Goal: Task Accomplishment & Management: Complete application form

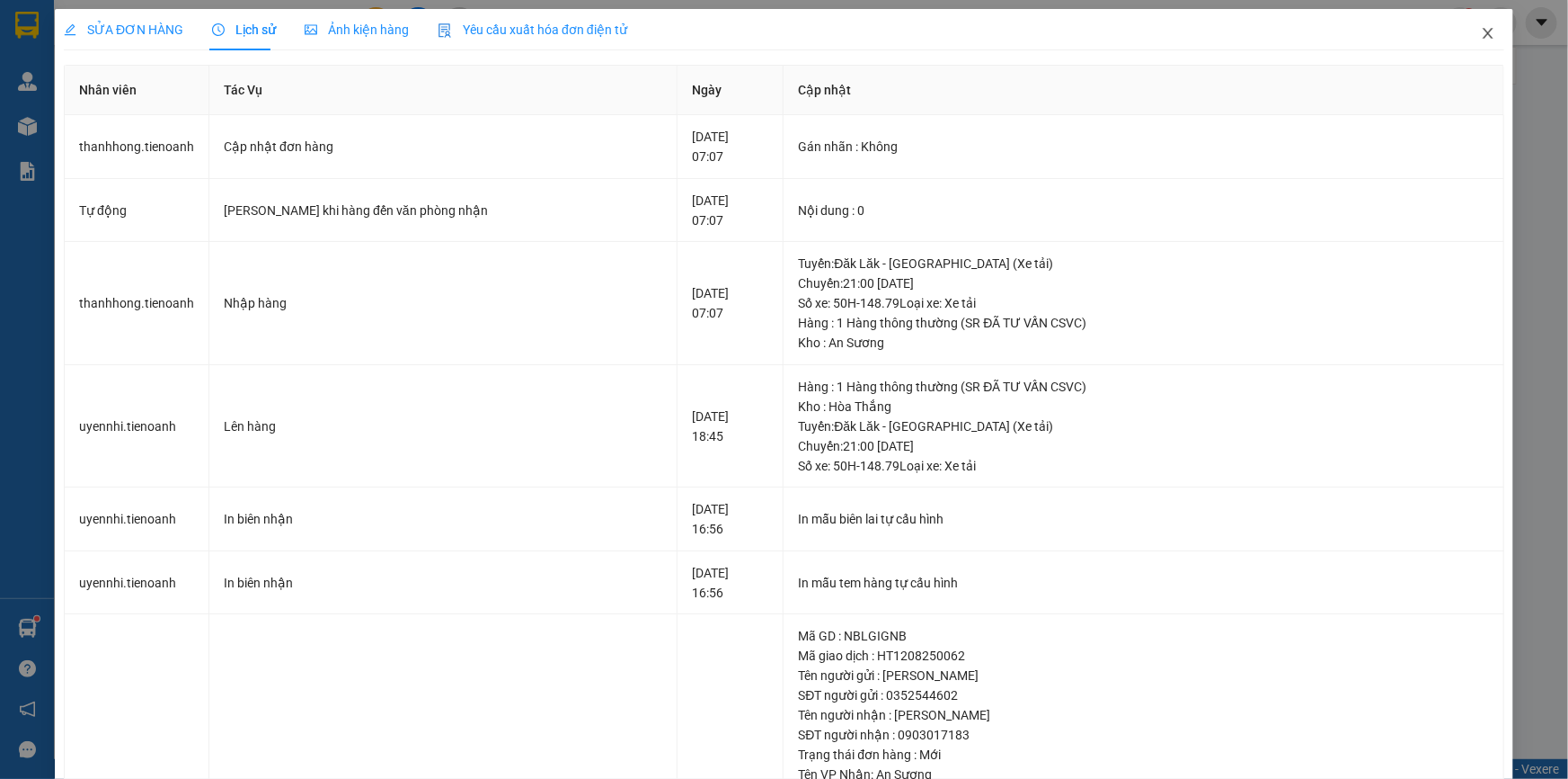
click at [1481, 36] on icon "close" at bounding box center [1488, 33] width 15 height 15
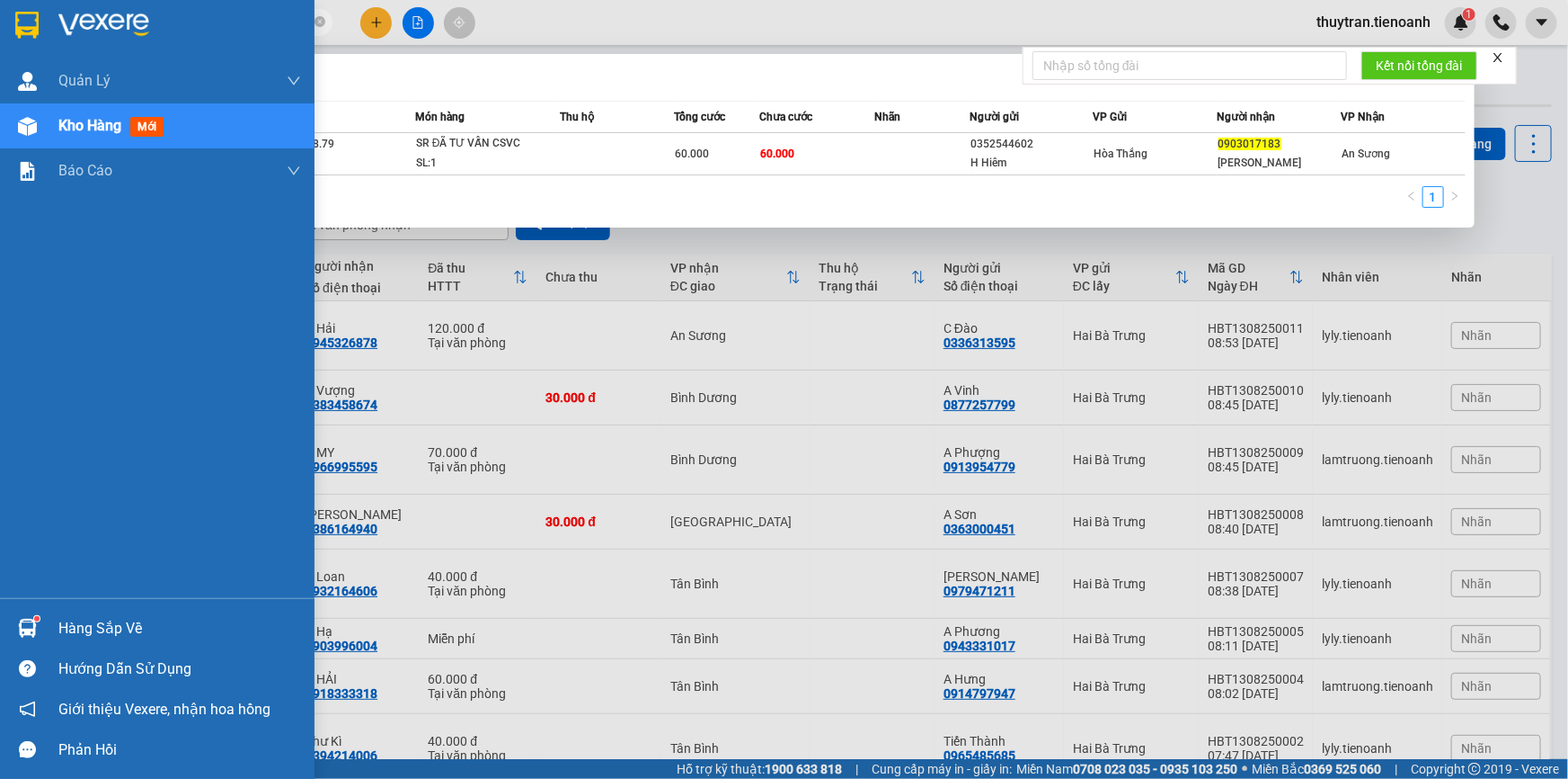
drag, startPoint x: 186, startPoint y: 21, endPoint x: 0, endPoint y: 36, distance: 186.6
click at [0, 36] on section "Kết quả tìm kiếm ( 1 ) Bộ lọc Mã ĐH Trạng thái Món hàng Thu hộ Tổng cước Chưa c…" at bounding box center [784, 389] width 1568 height 779
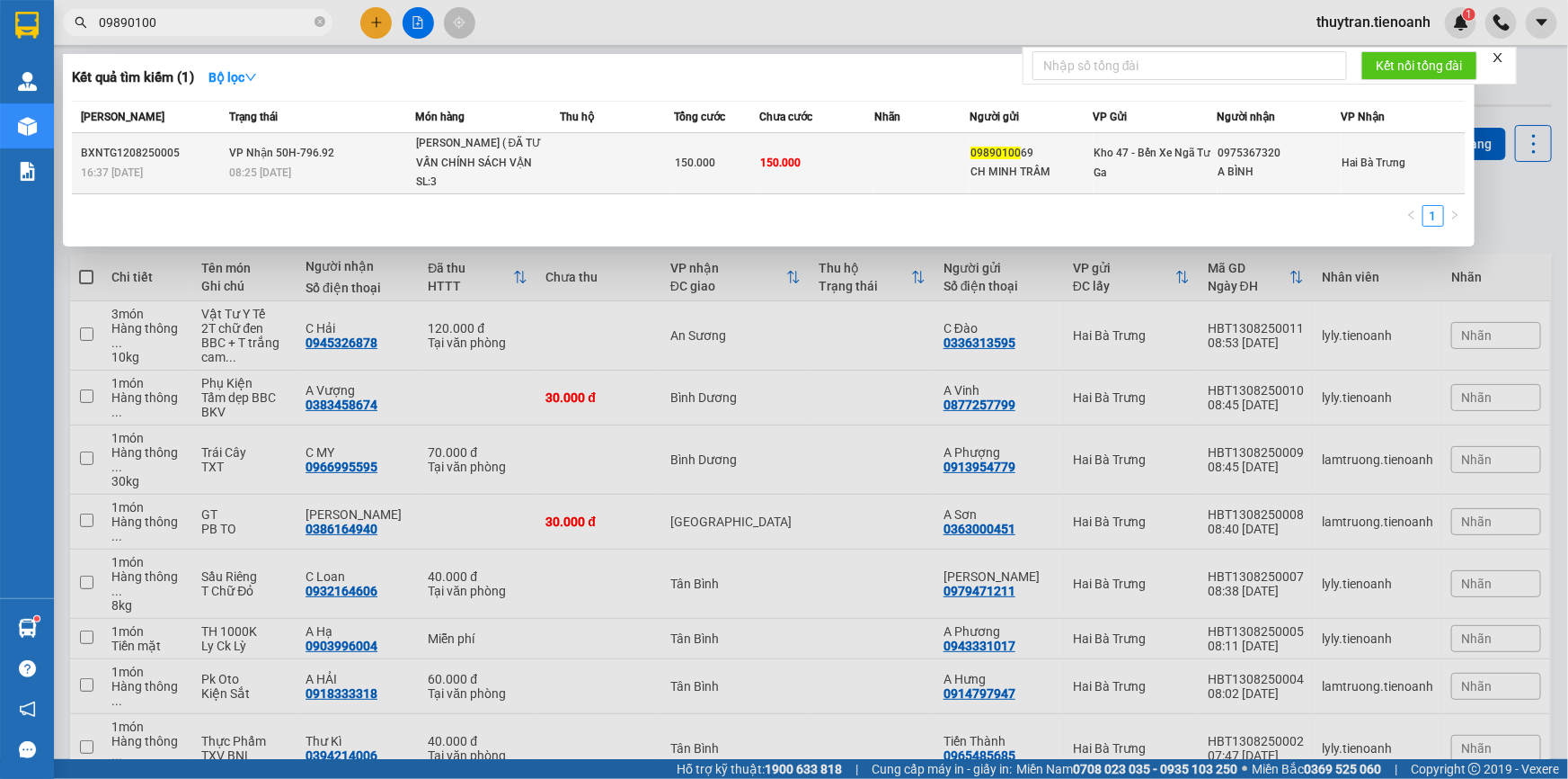
type input "09890100"
click at [944, 176] on td at bounding box center [922, 164] width 96 height 61
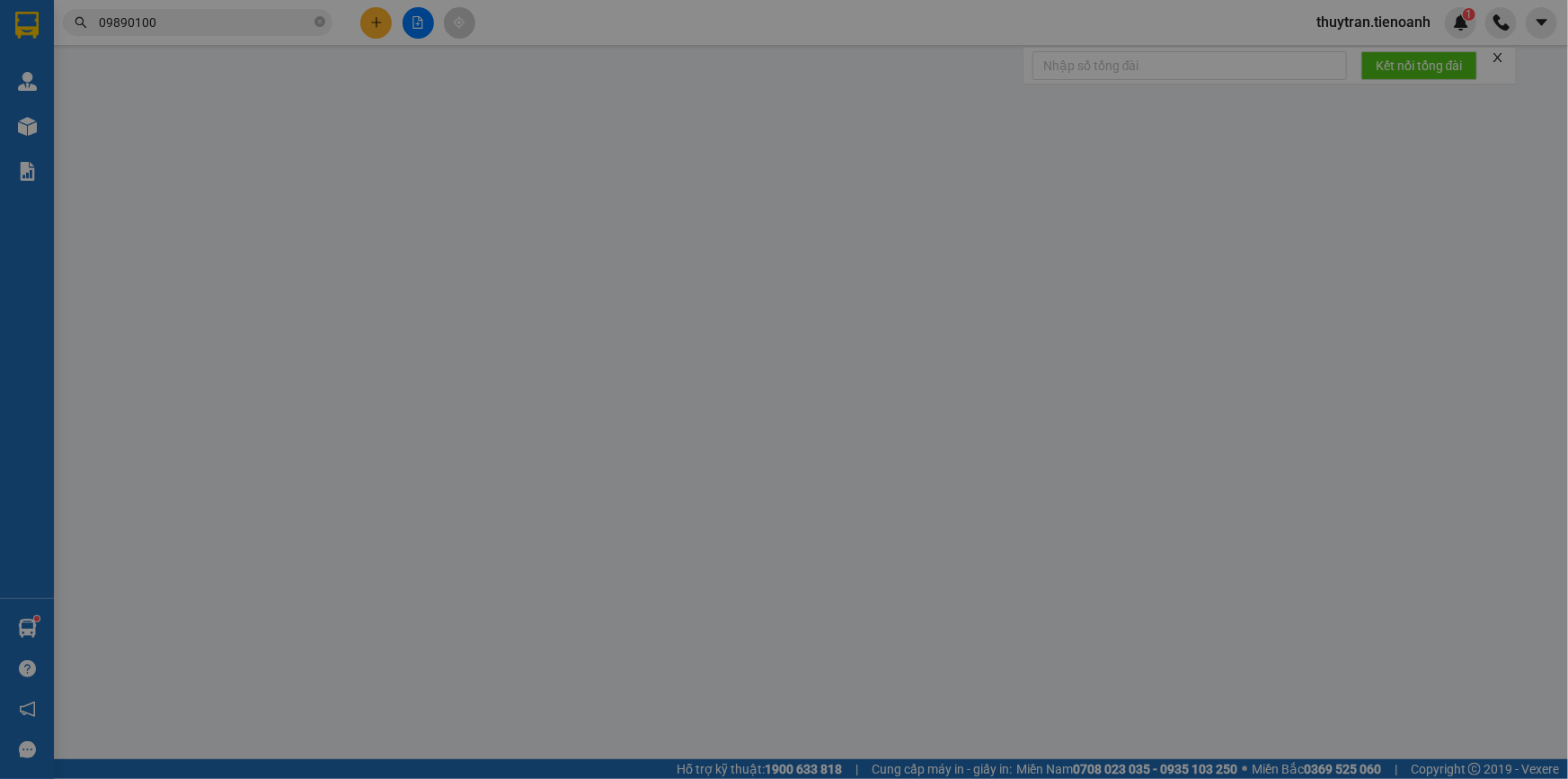
type input "0975367320"
type input "A BÌNH"
type input "0989010069"
type input "CH MINH TRÂM"
type input "150.000"
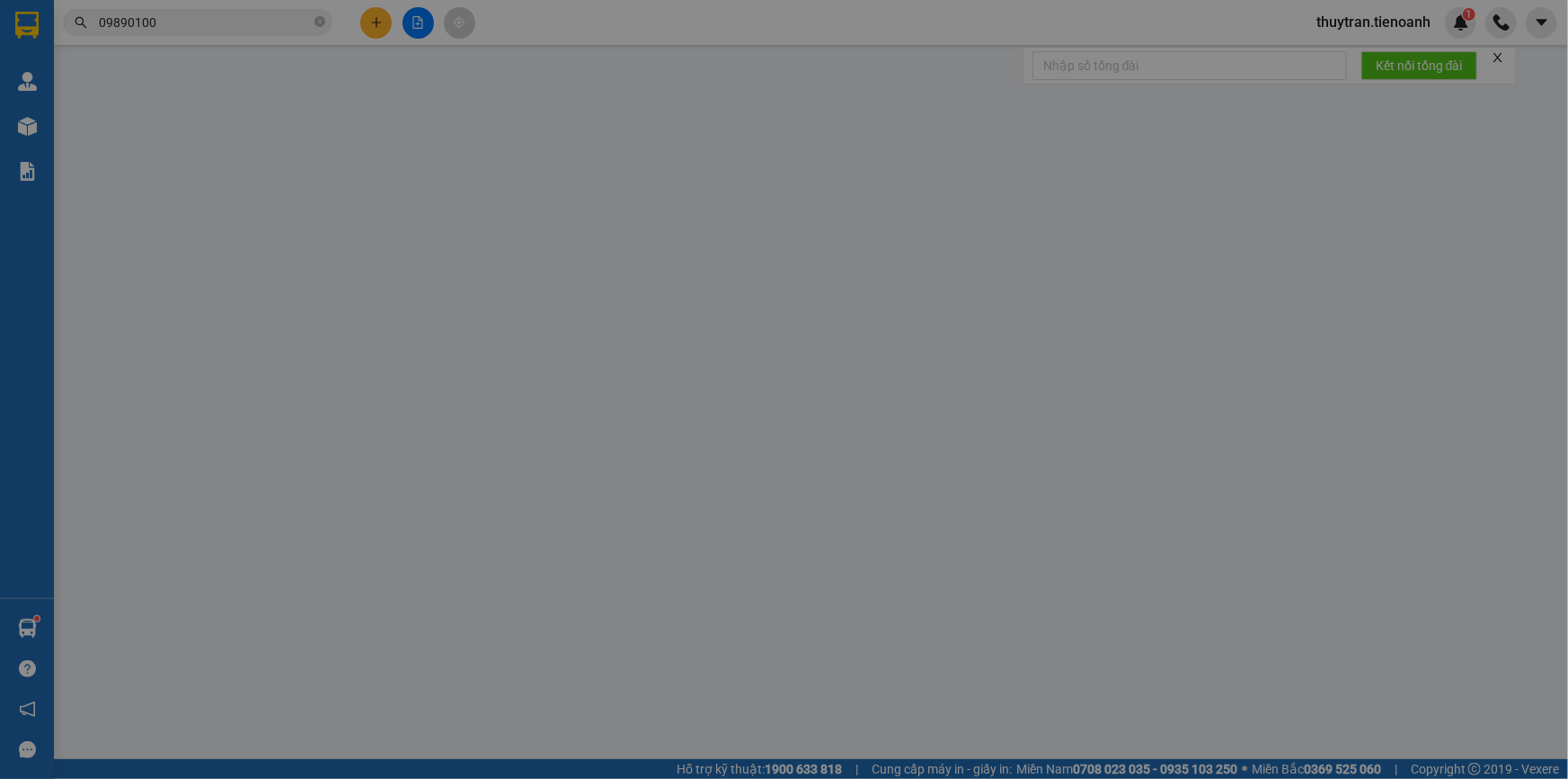
type input "150.000"
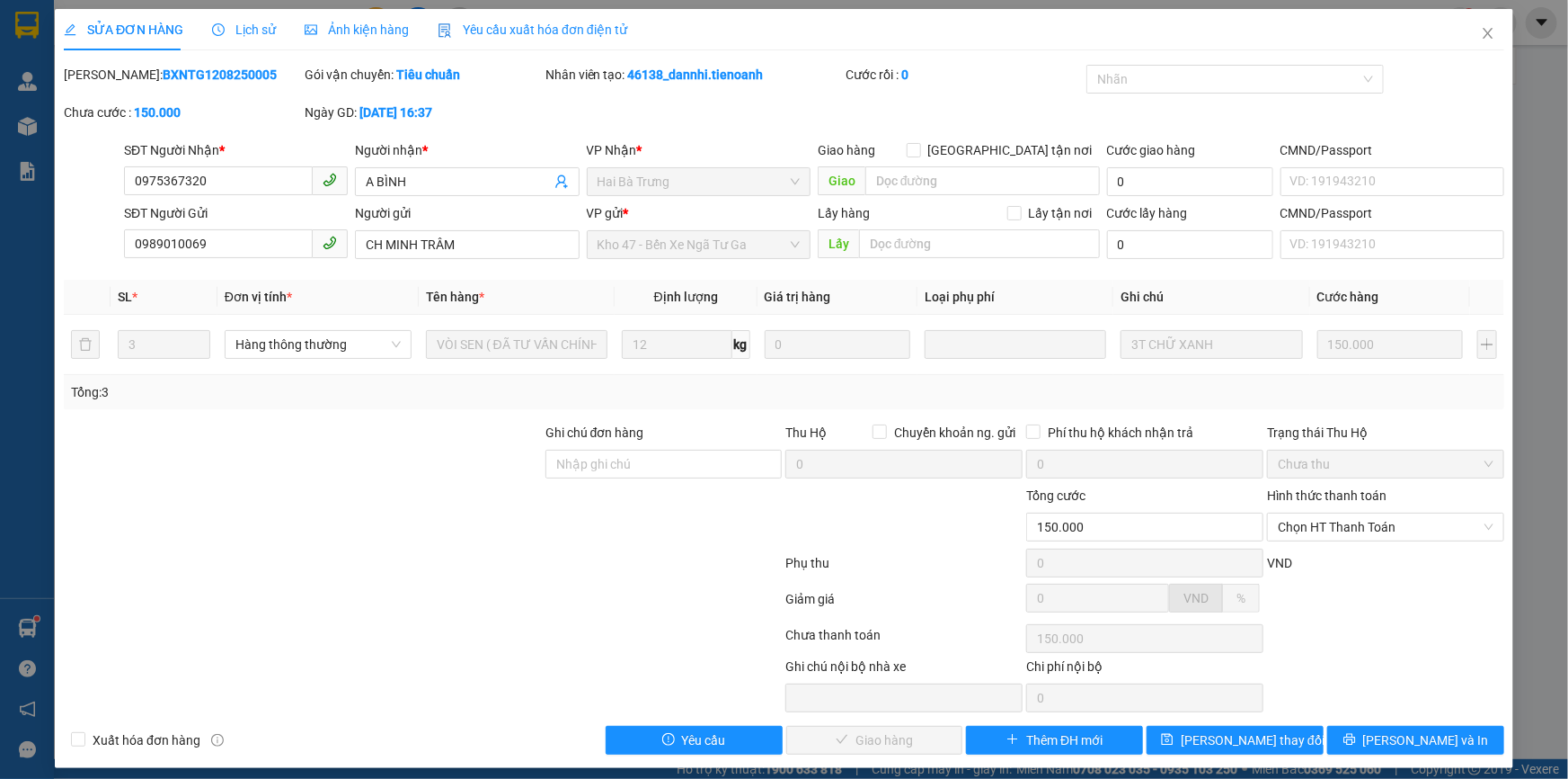
click at [257, 36] on span "Lịch sử" at bounding box center [244, 30] width 64 height 15
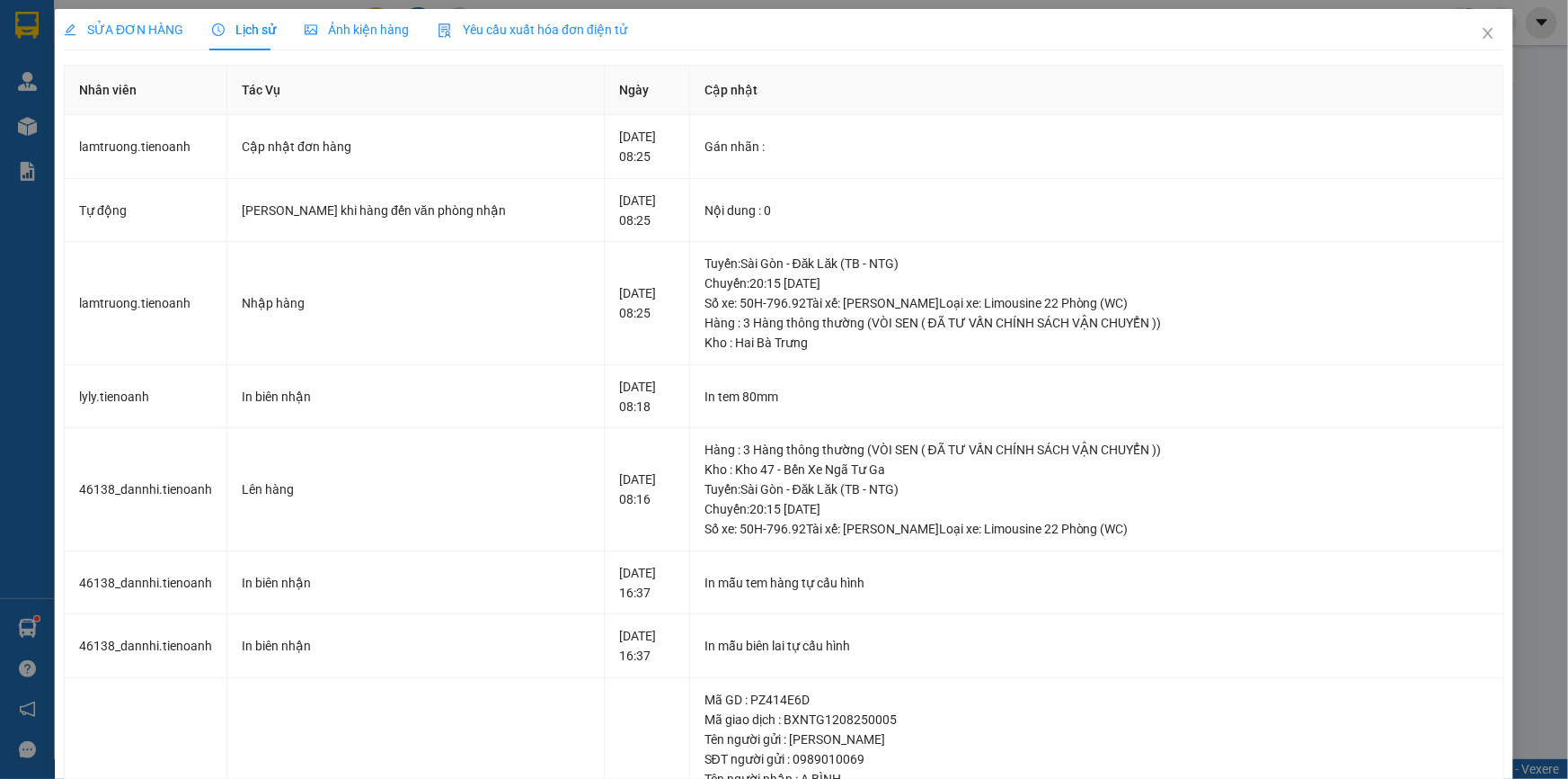
click at [136, 25] on span "SỬA ĐƠN HÀNG" at bounding box center [123, 30] width 119 height 15
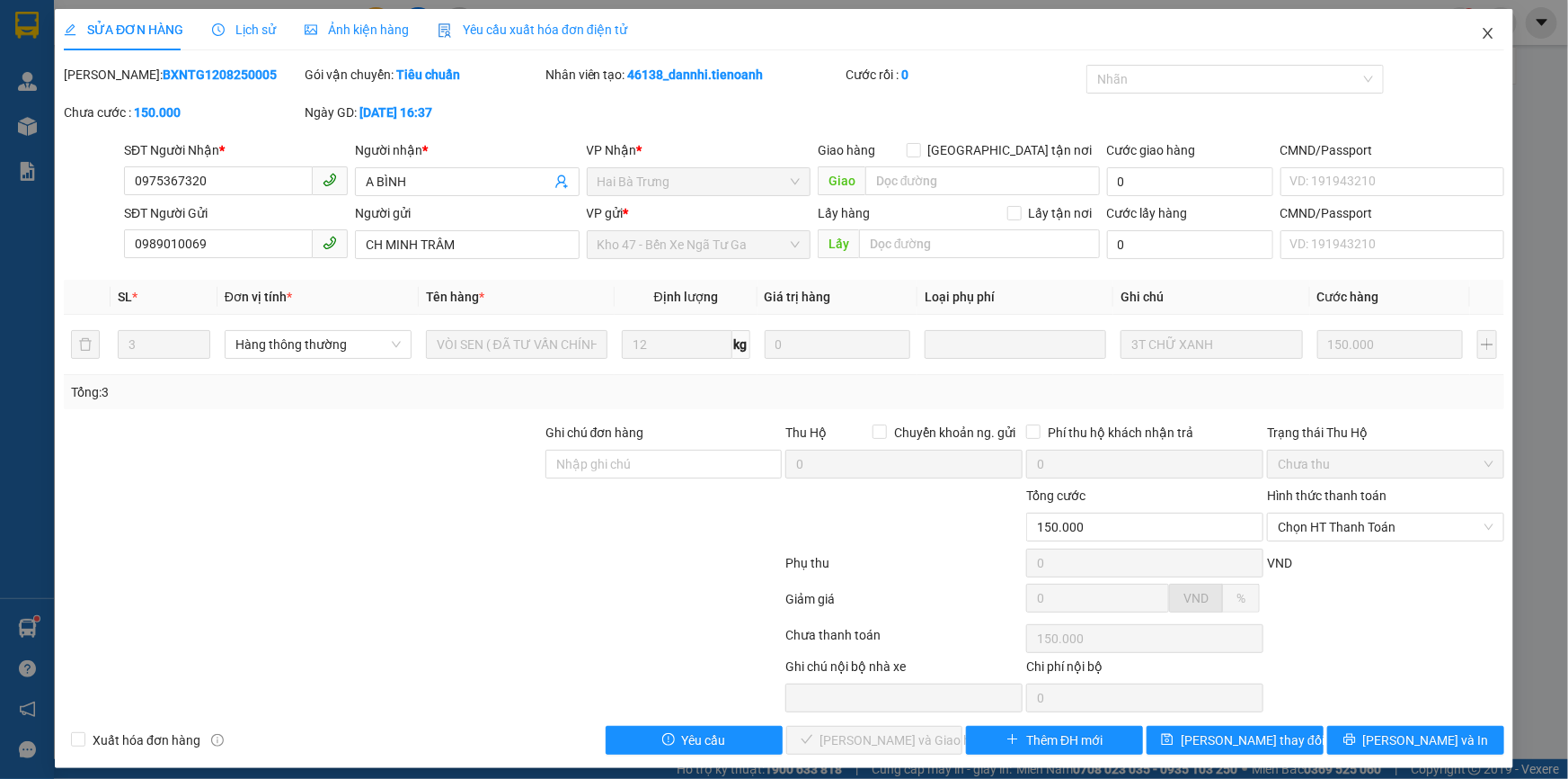
click at [1483, 32] on icon "close" at bounding box center [1488, 33] width 15 height 15
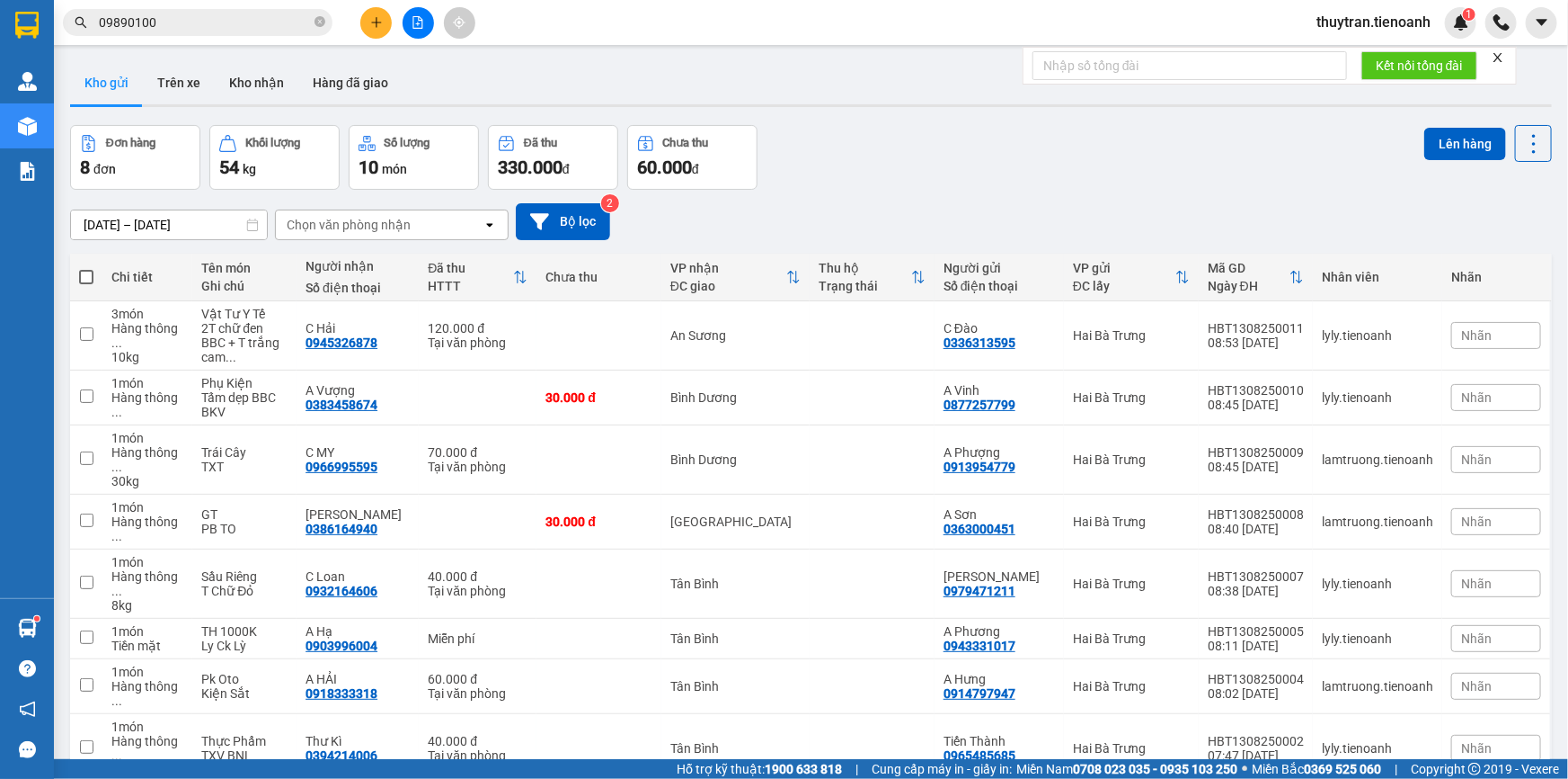
click at [210, 20] on input "09890100" at bounding box center [204, 23] width 212 height 20
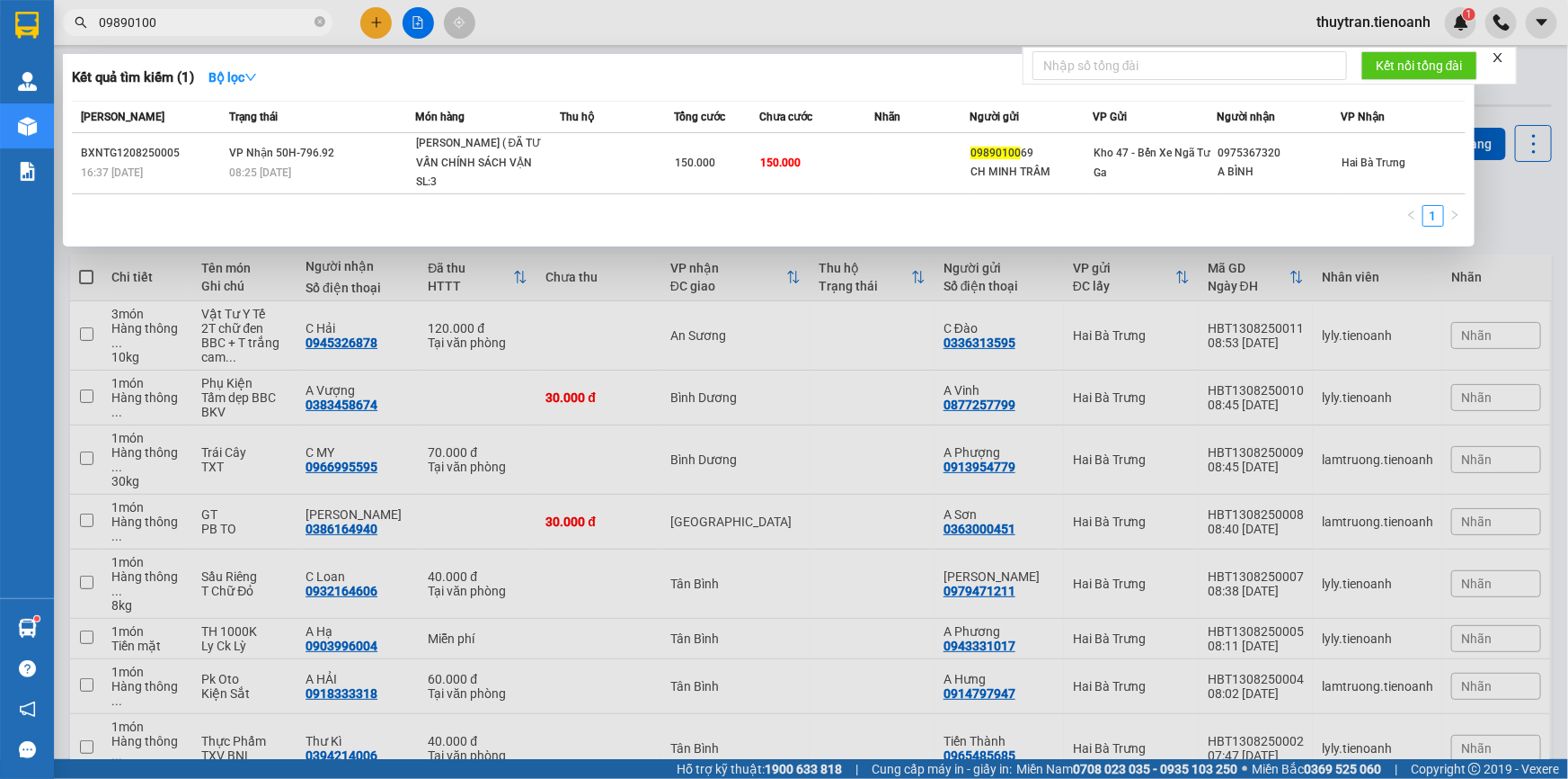
click at [210, 20] on input "09890100" at bounding box center [204, 23] width 212 height 20
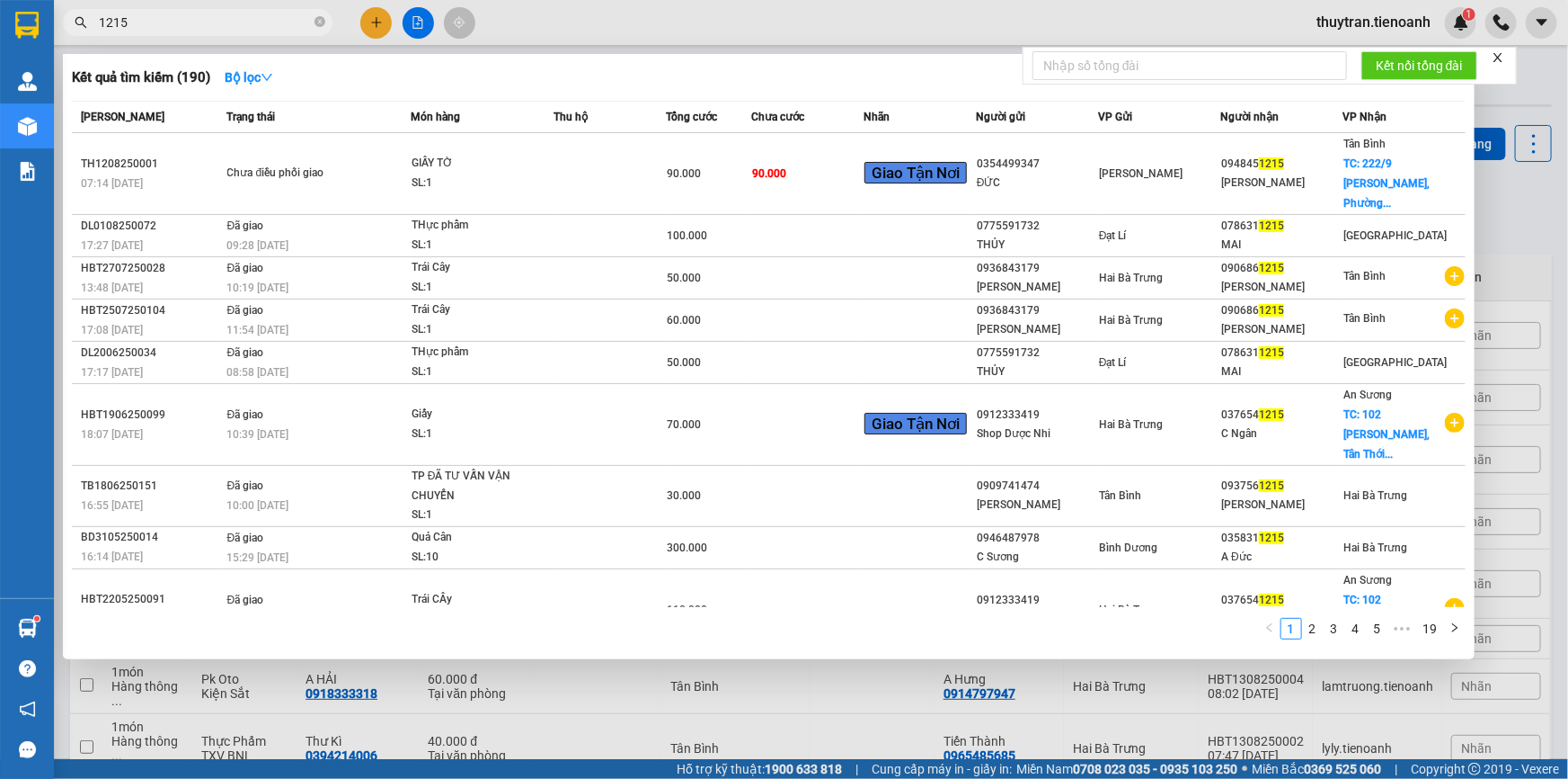
type input "1215"
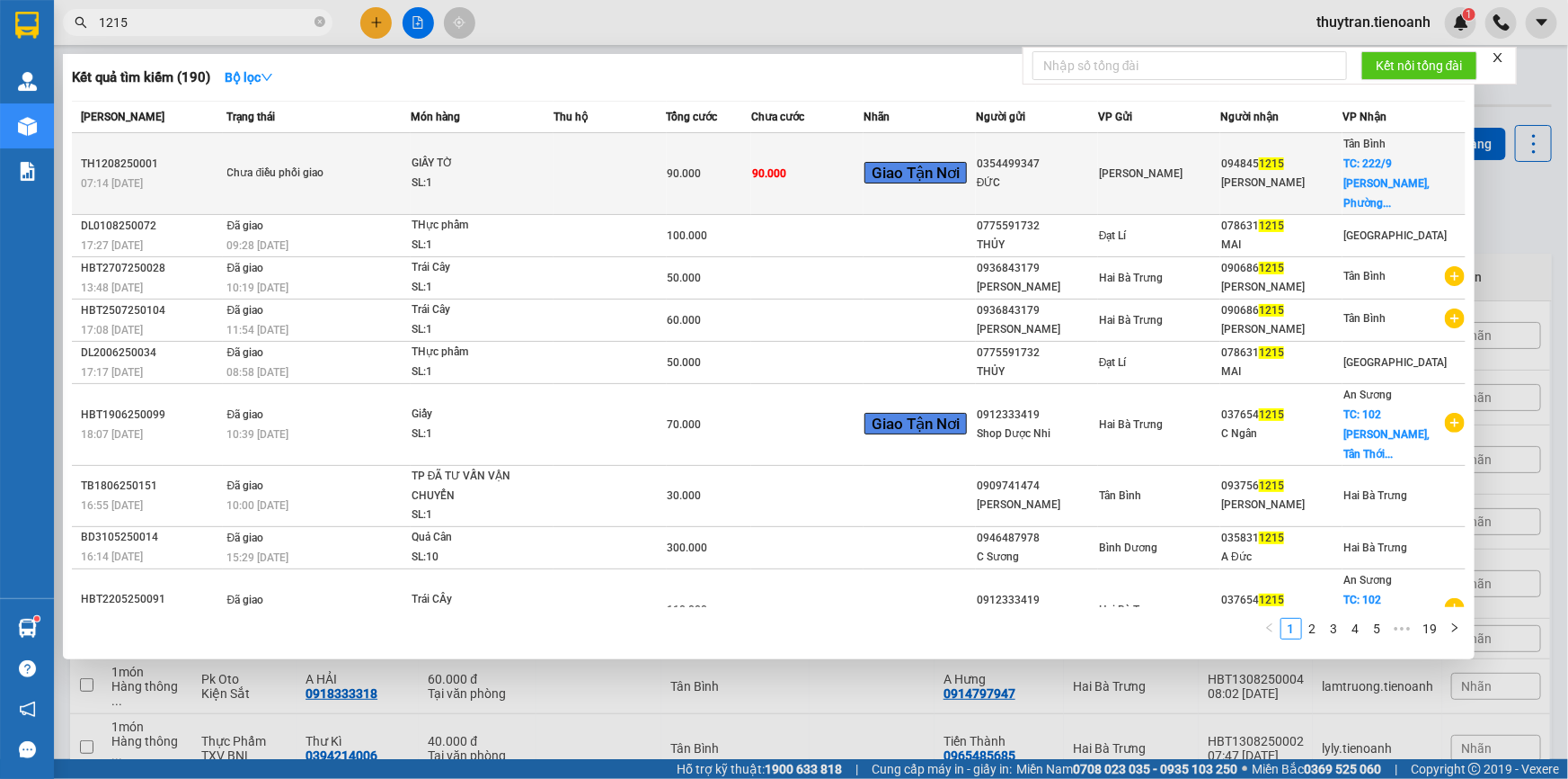
click at [494, 159] on div "GIẤY TỜ" at bounding box center [479, 164] width 135 height 20
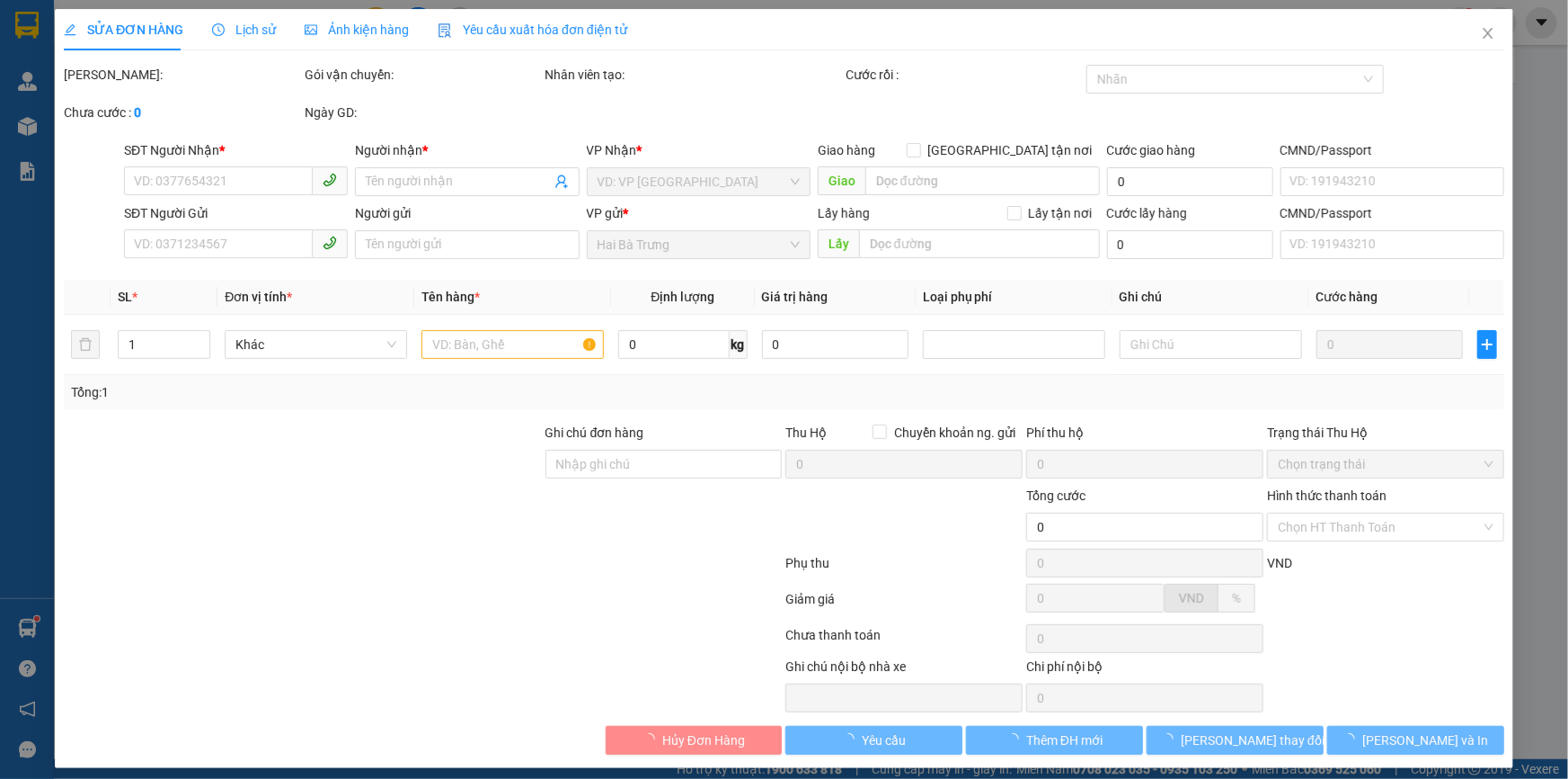
type input "0948451215"
type input "THANH MAI"
checkbox input "true"
type input "222/9 Bùi Đình Túy, Phường 12, Quận Bình Thạnh, Thành phố Hồ Chí Minh"
type input "0354499347"
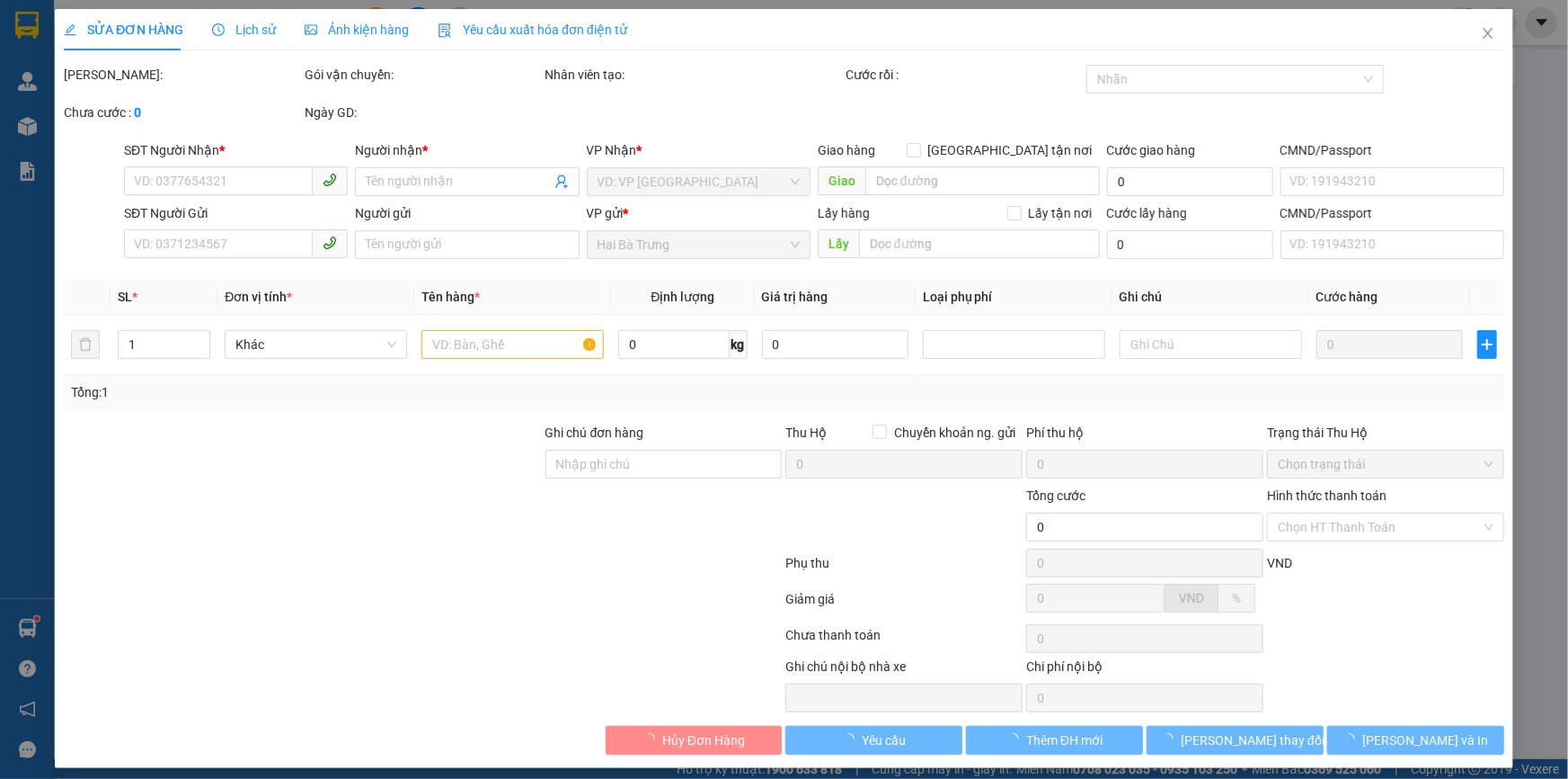
type input "ĐỨC"
type input "90.000"
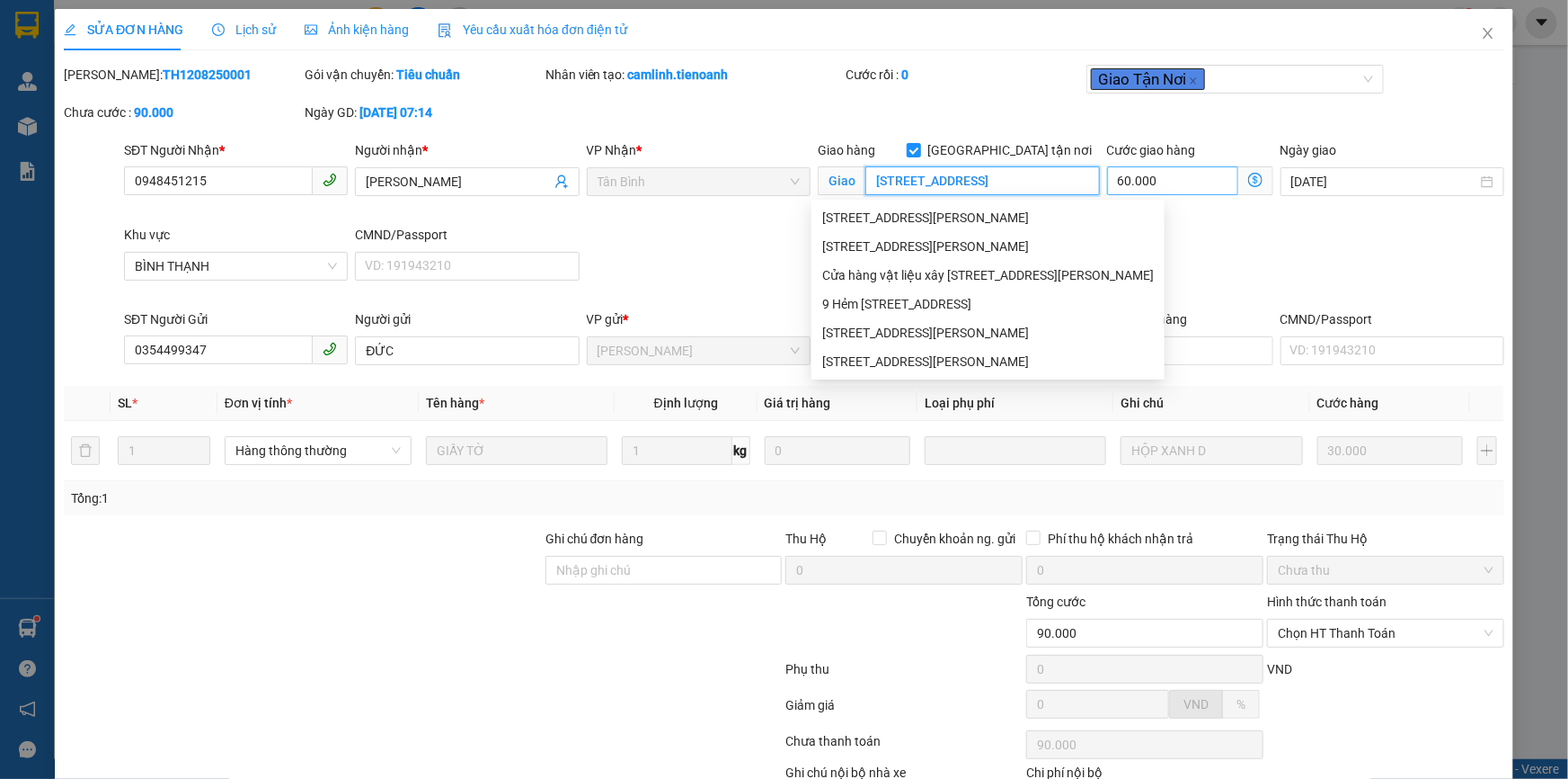
scroll to position [0, 216]
drag, startPoint x: 1029, startPoint y: 173, endPoint x: 1112, endPoint y: 184, distance: 83.7
click at [1112, 184] on div "SĐT Người Nhận * 0948451215 Người nhận * THANH MAI VP Nhận * Tân Bình Giao hàng…" at bounding box center [814, 224] width 1387 height 169
click at [620, 253] on div "SĐT Người Nhận * 0948451215 Người nhận * THANH MAI VP Nhận * Tân Bình Giao hàng…" at bounding box center [814, 224] width 1387 height 169
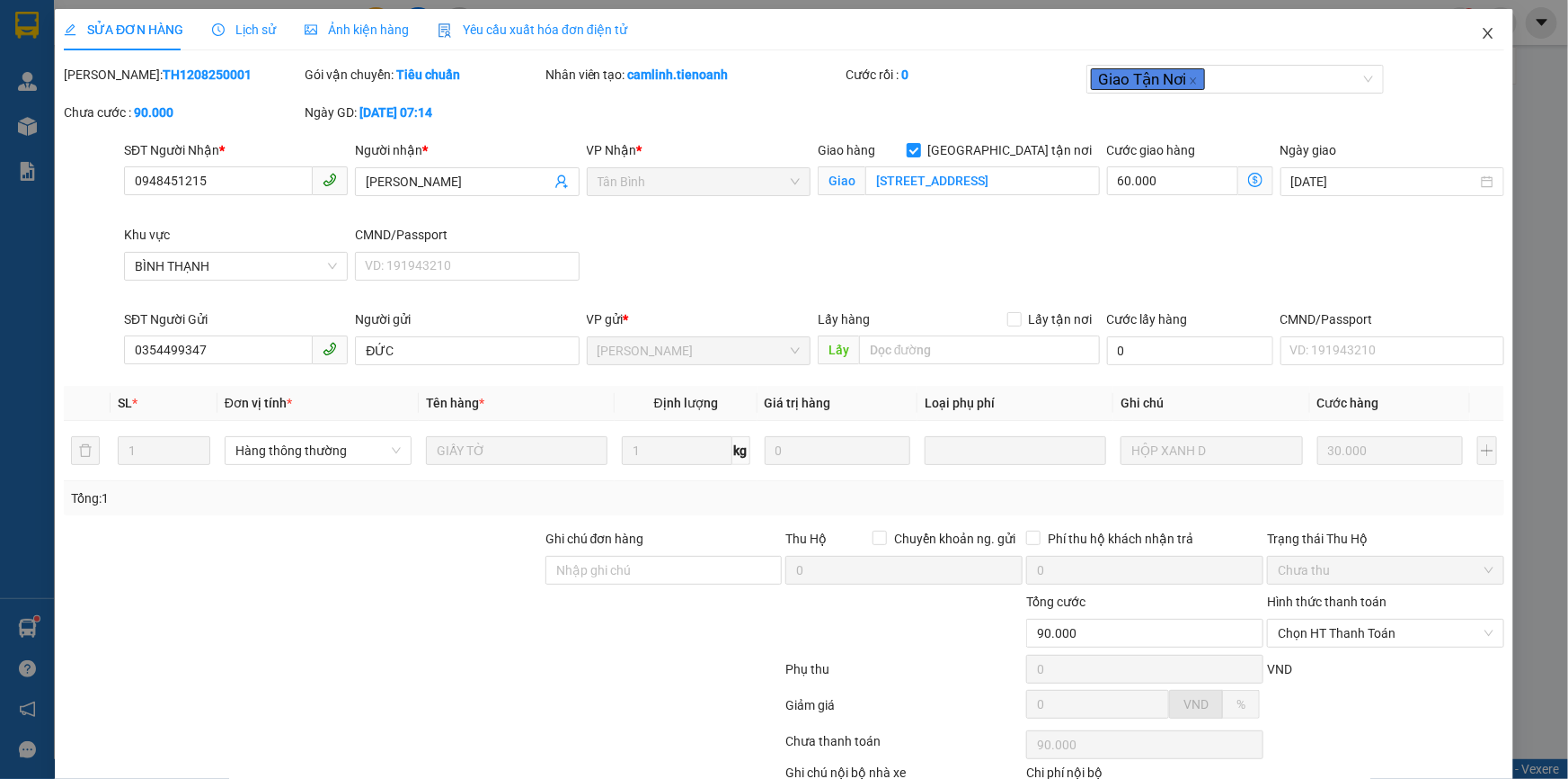
drag, startPoint x: 1469, startPoint y: 39, endPoint x: 840, endPoint y: -66, distance: 637.7
click at [840, 0] on html "Kết quả tìm kiếm ( 190 ) Bộ lọc Mã ĐH Trạng thái Món hàng Thu hộ Tổng cước Chưa…" at bounding box center [784, 389] width 1568 height 779
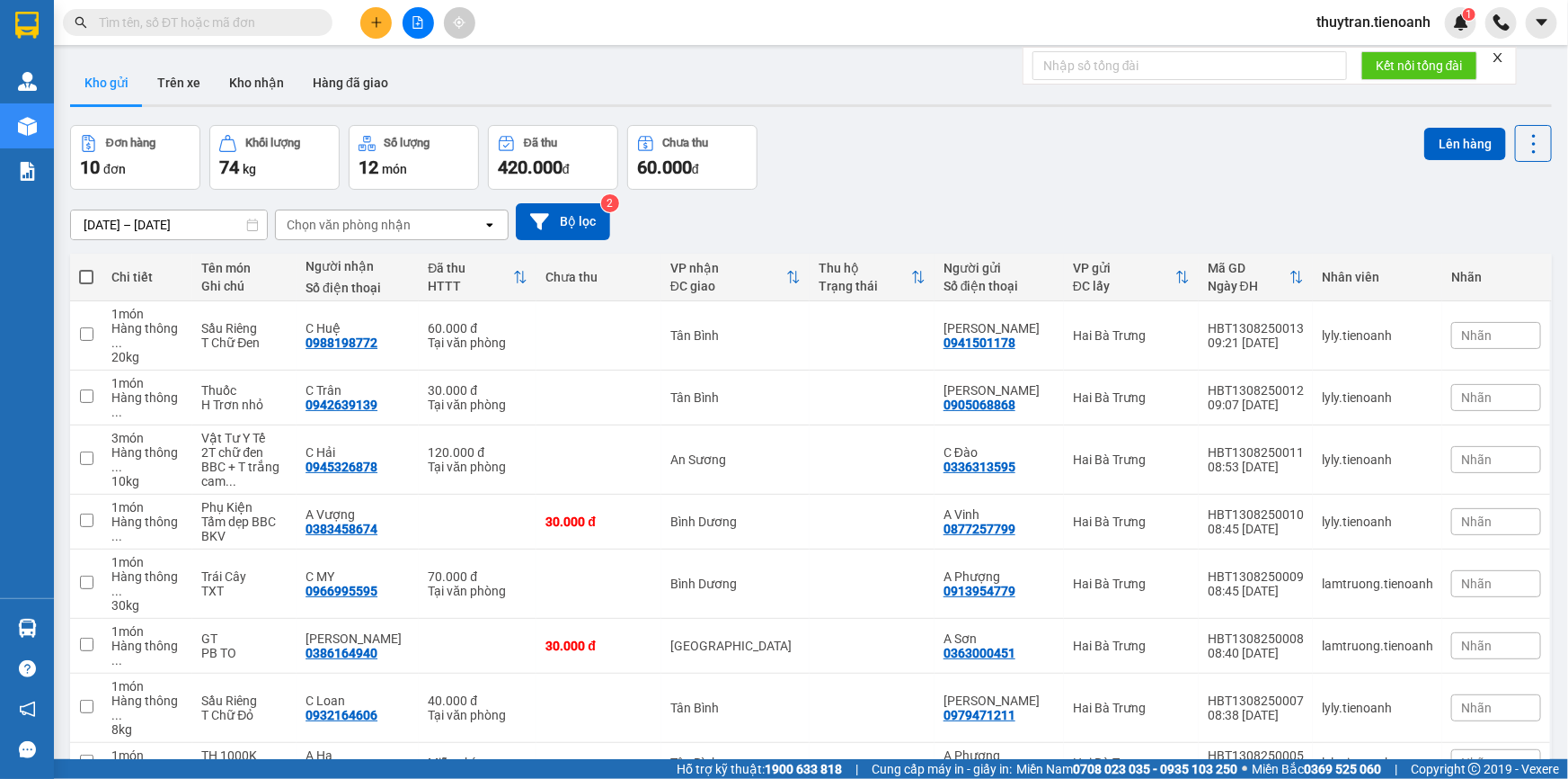
paste input "0931228555"
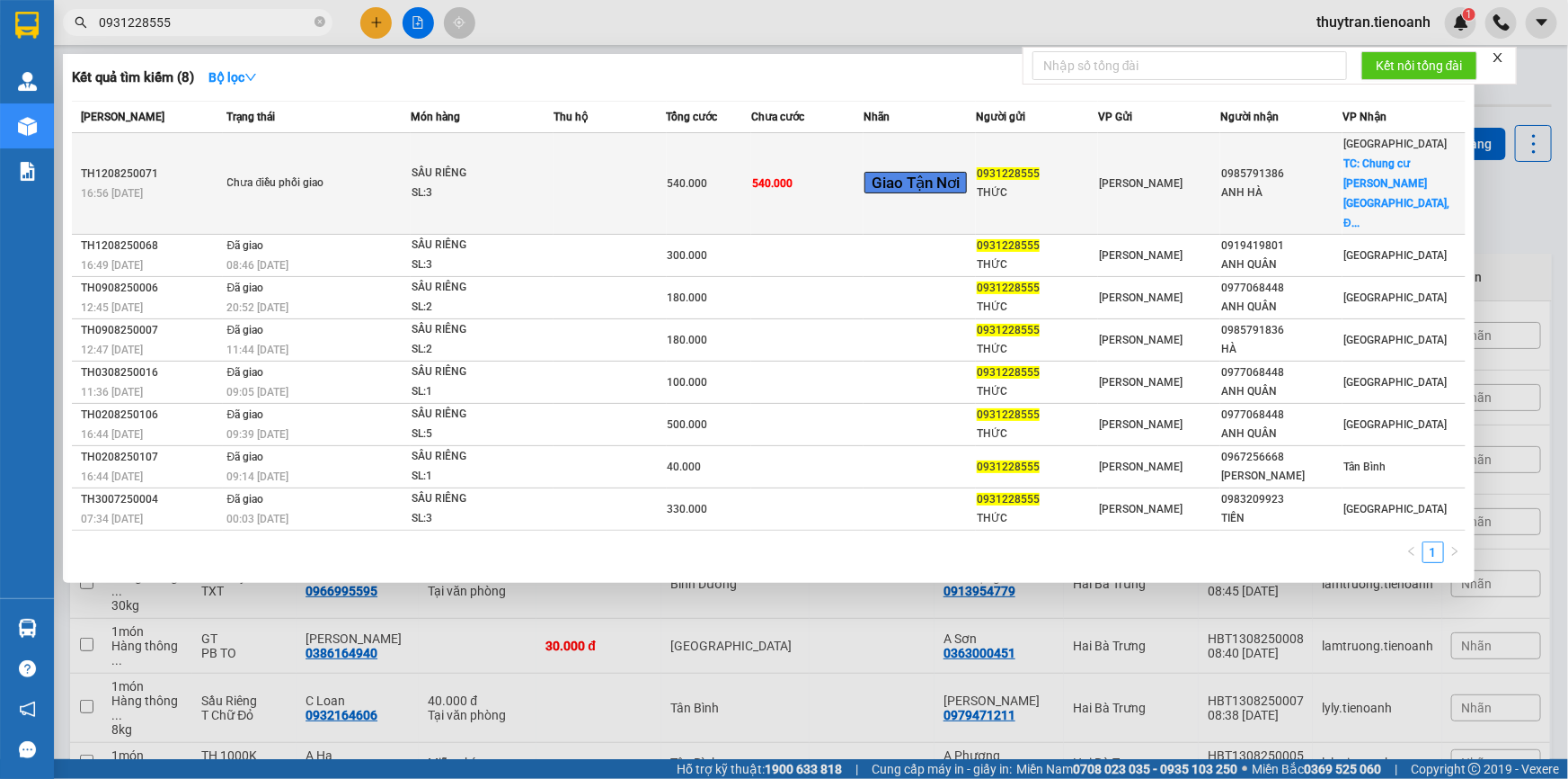
type input "0931228555"
click at [536, 184] on div "SL: 3" at bounding box center [479, 194] width 135 height 20
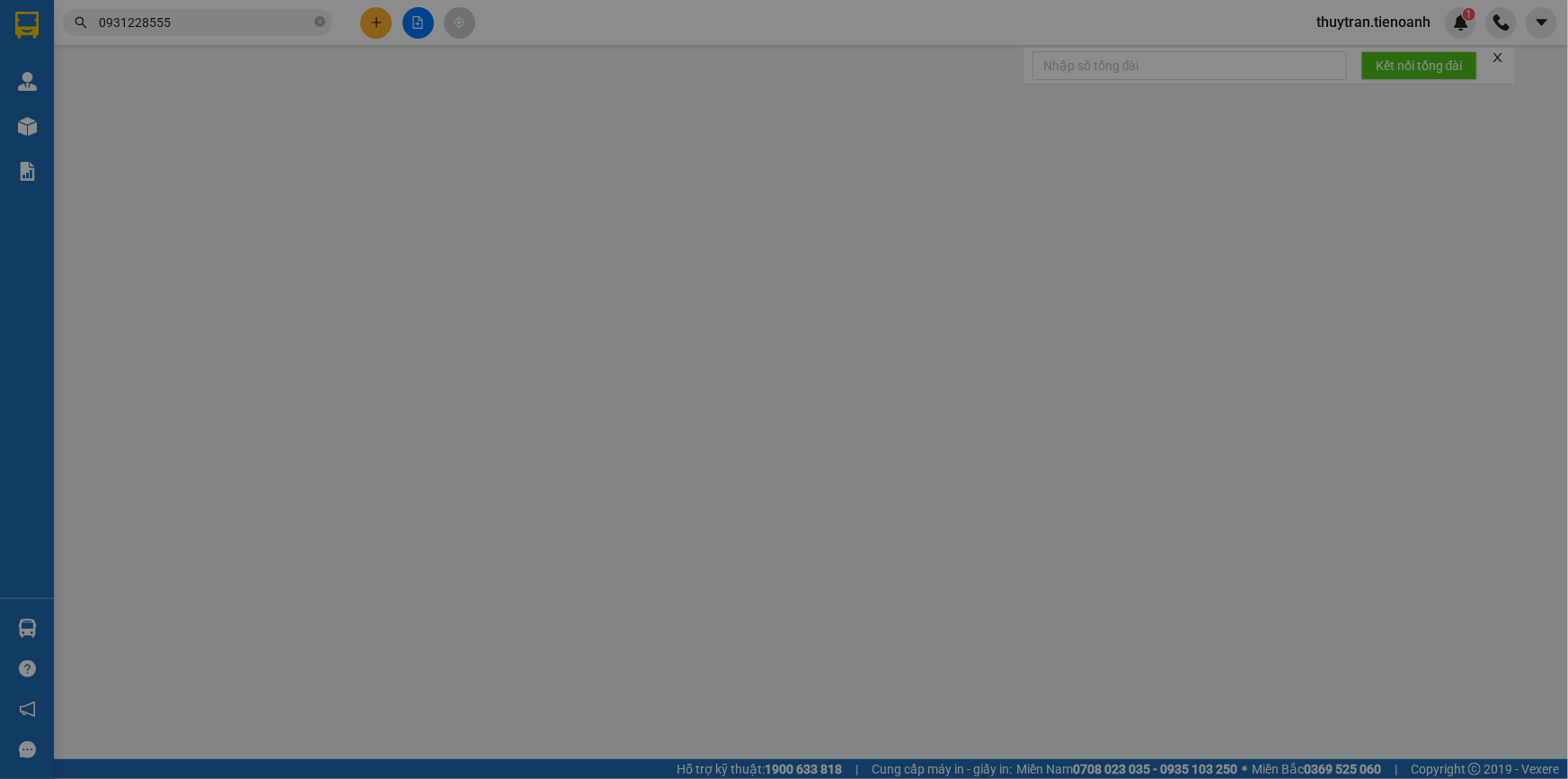
type input "0985791386"
type input "ANH HÀ"
checkbox input "true"
type input "Chung cư [PERSON_NAME][GEOGRAPHIC_DATA], [GEOGRAPHIC_DATA], [STREET_ADDRESS]"
type input "0931228555"
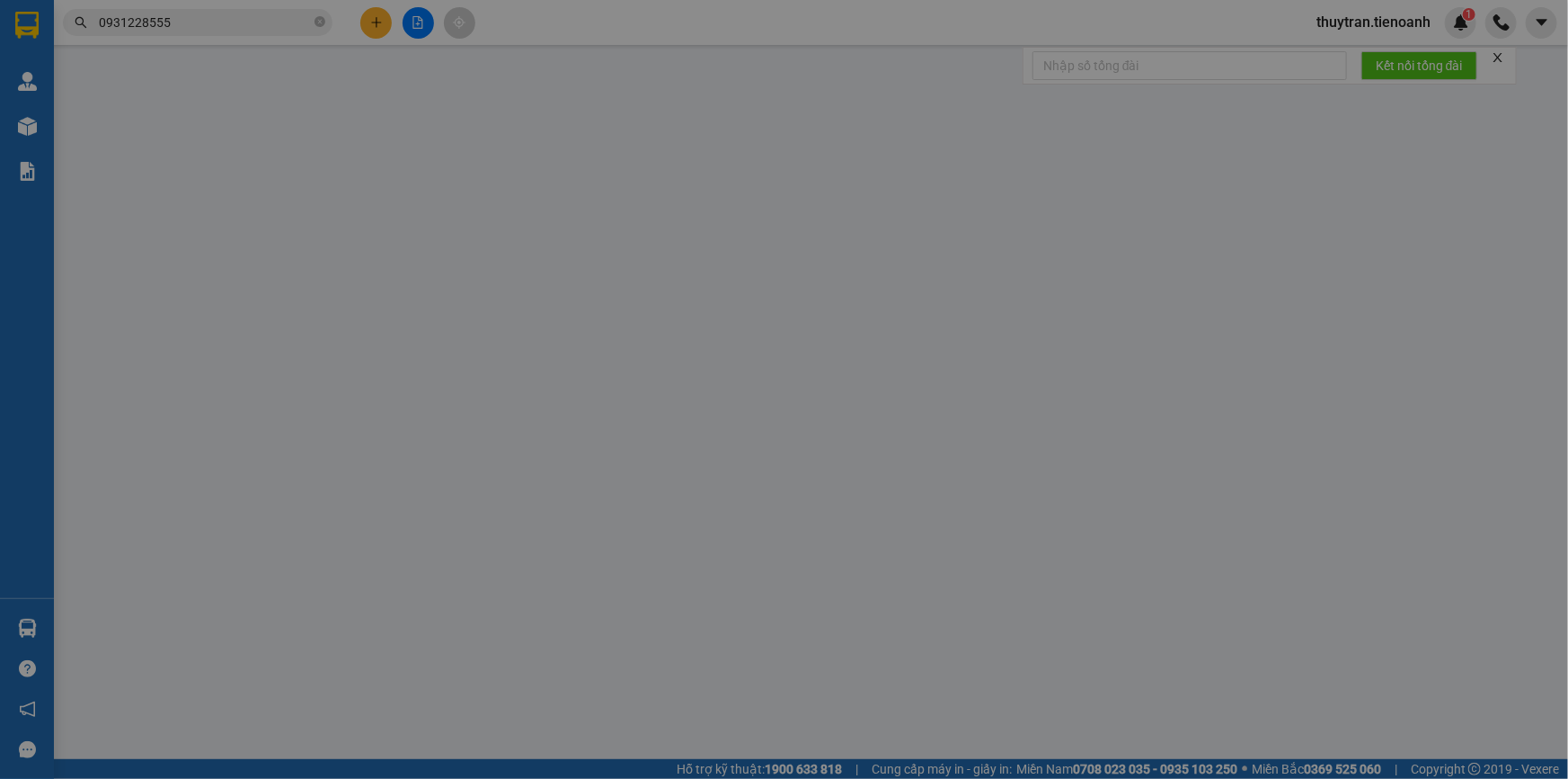
type input "THỨC"
type input "540.000"
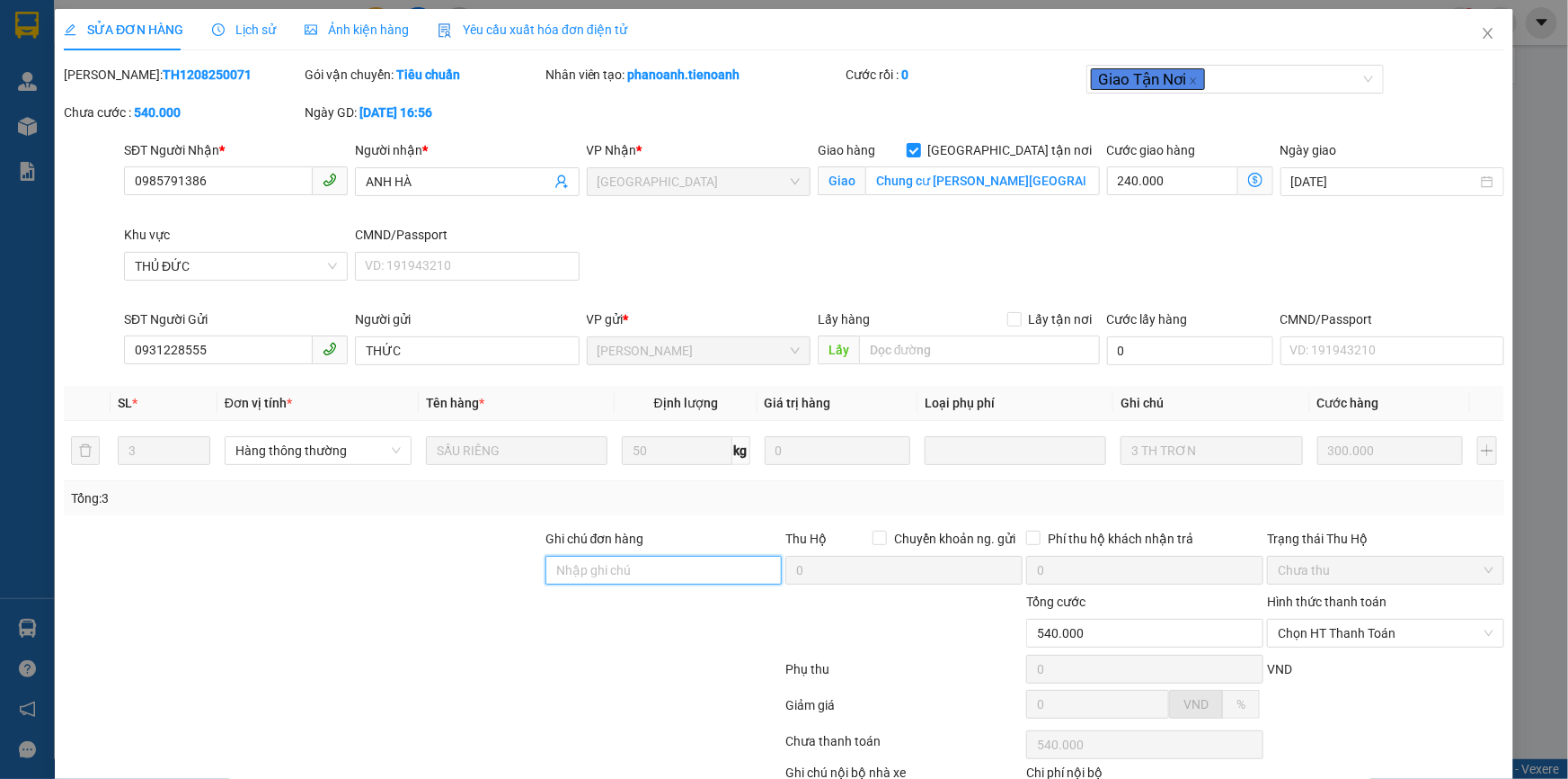
click at [603, 567] on input "Ghi chú đơn hàng" at bounding box center [664, 570] width 237 height 29
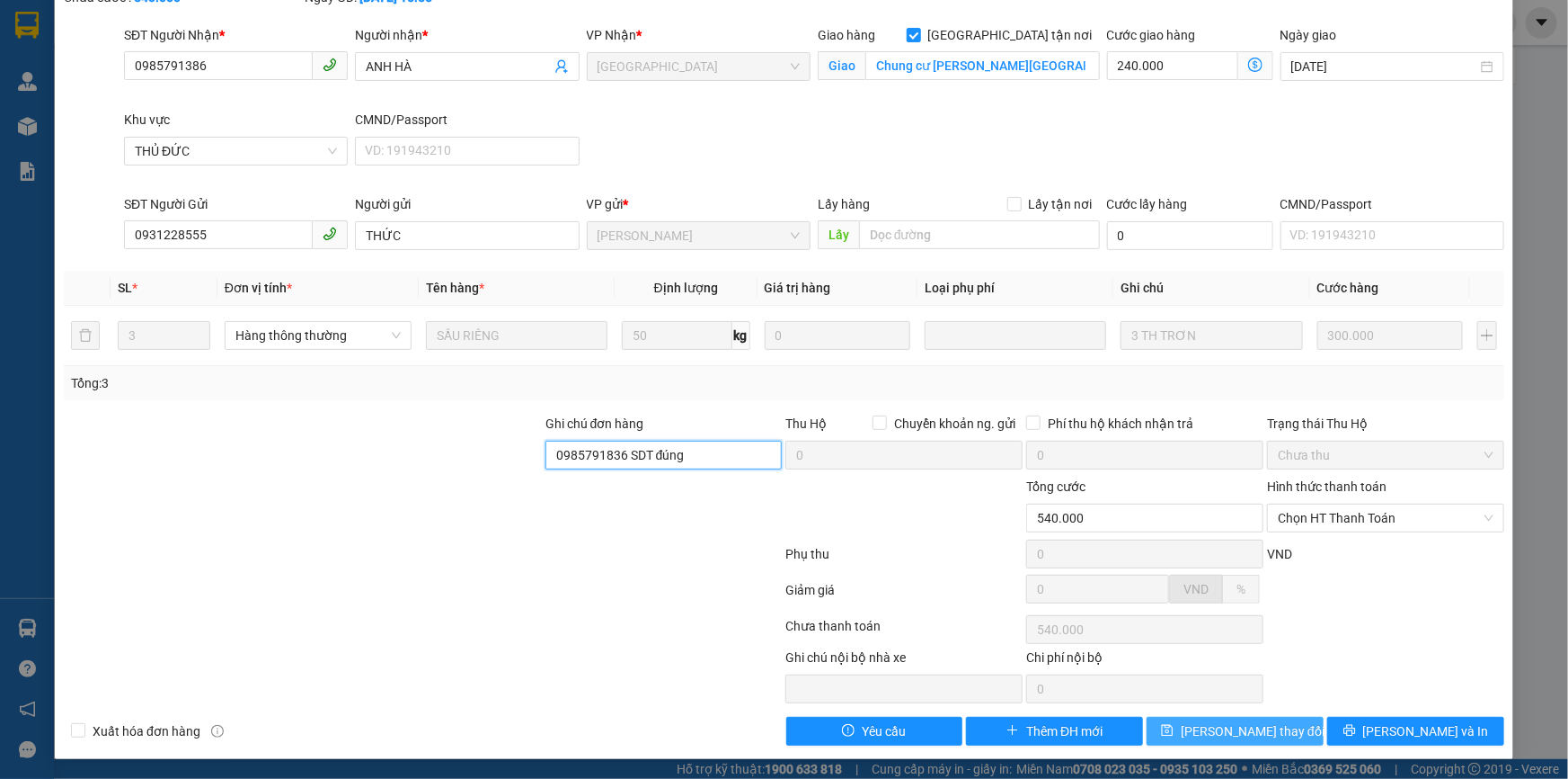
type input "0985791836 SDT đúng"
click at [1155, 724] on button "[PERSON_NAME] thay đổi" at bounding box center [1234, 731] width 177 height 29
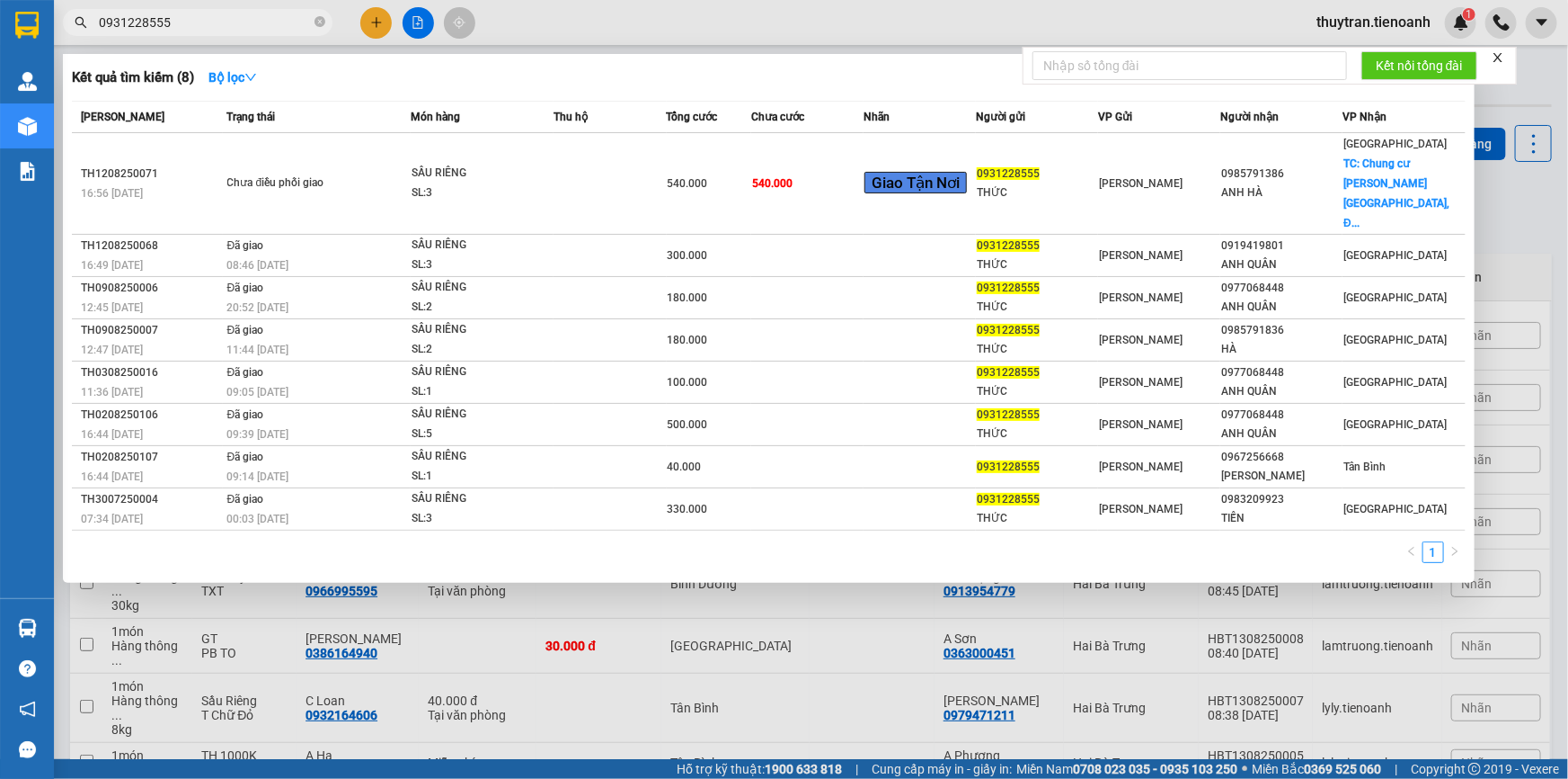
click at [214, 25] on input "0931228555" at bounding box center [204, 23] width 212 height 20
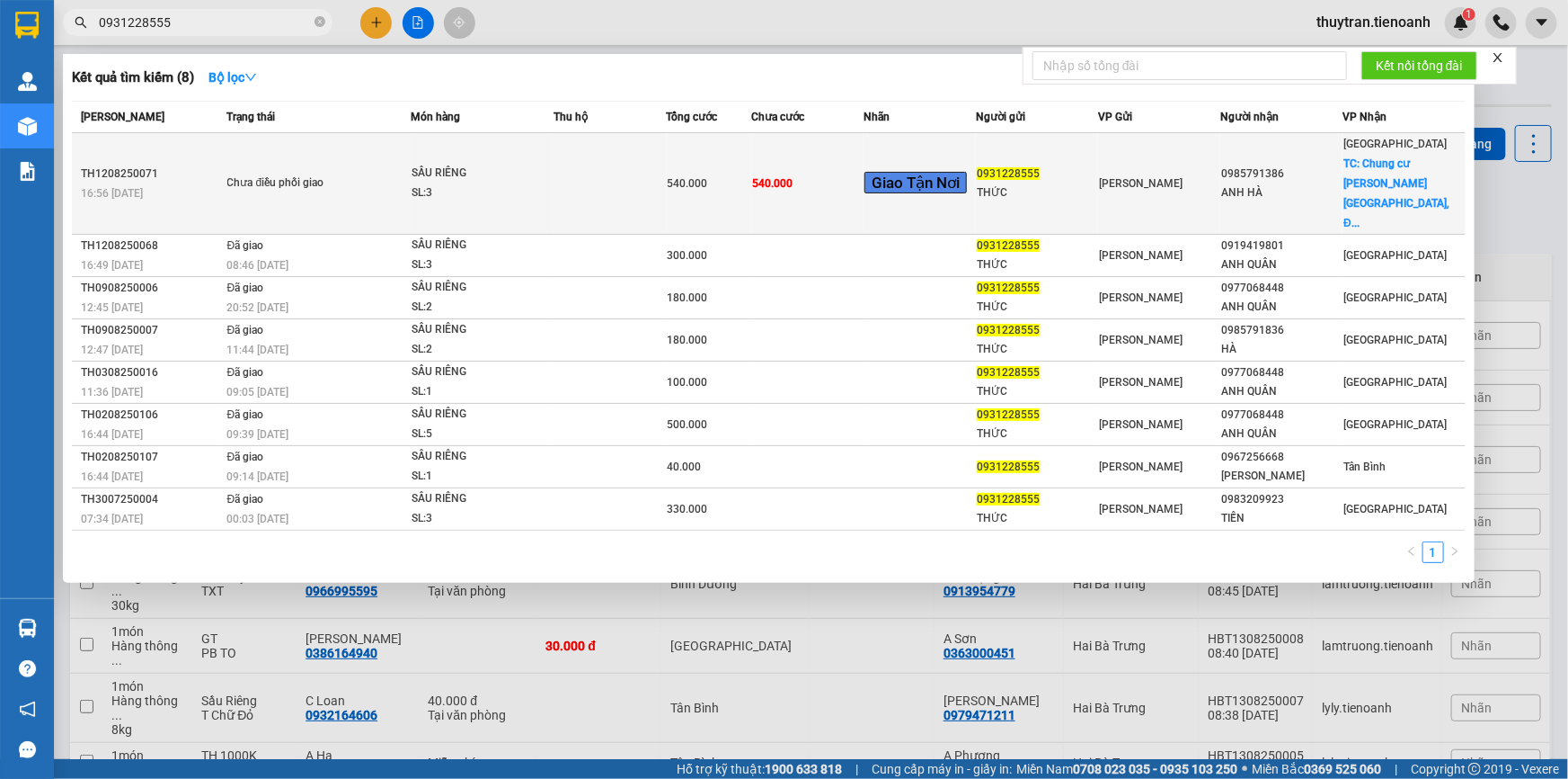
click at [609, 177] on td at bounding box center [610, 184] width 113 height 102
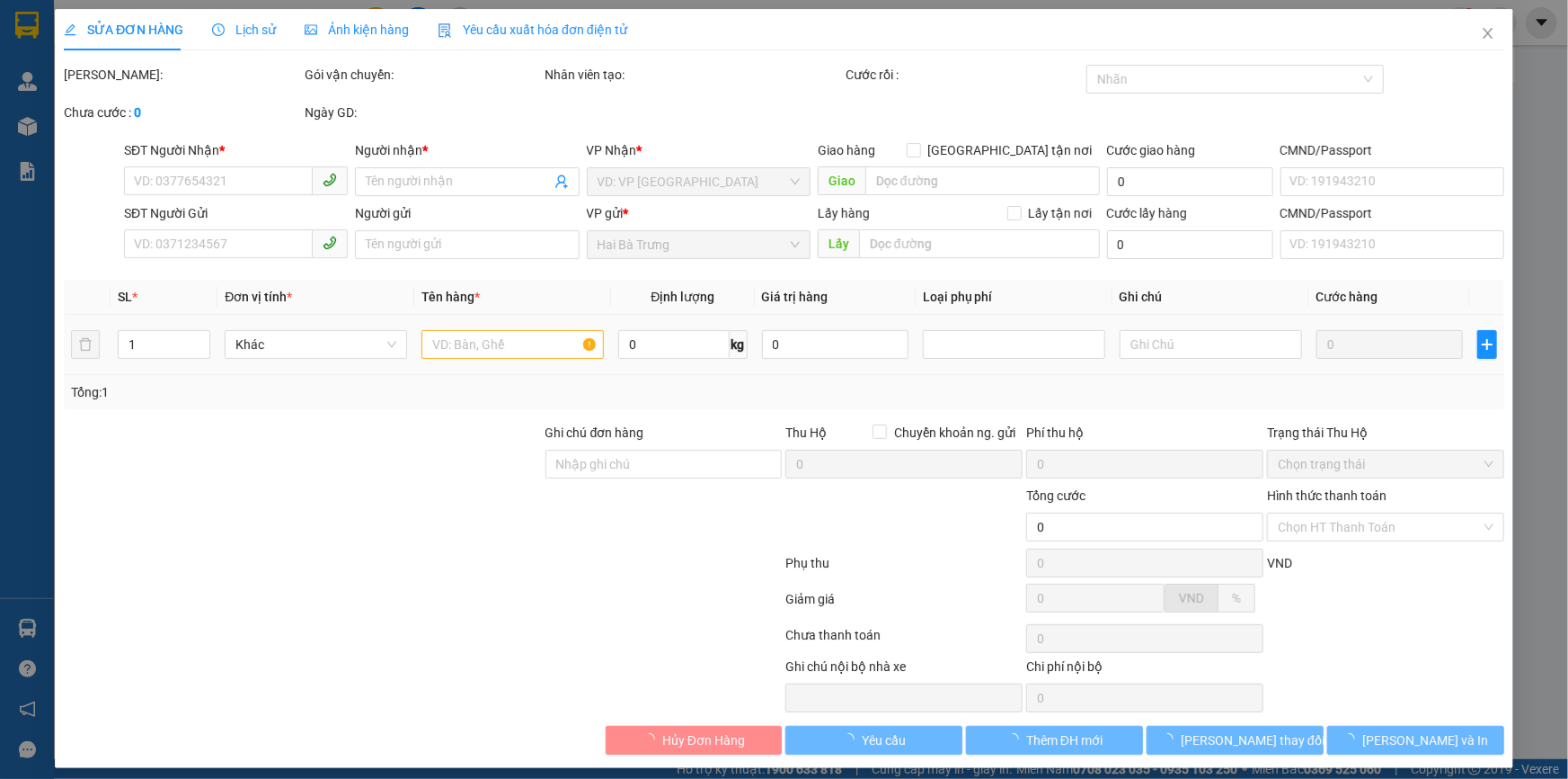
type input "0985791386"
type input "ANH HÀ"
checkbox input "true"
type input "Chung cư [PERSON_NAME][GEOGRAPHIC_DATA], [GEOGRAPHIC_DATA], [STREET_ADDRESS]"
type input "0931228555"
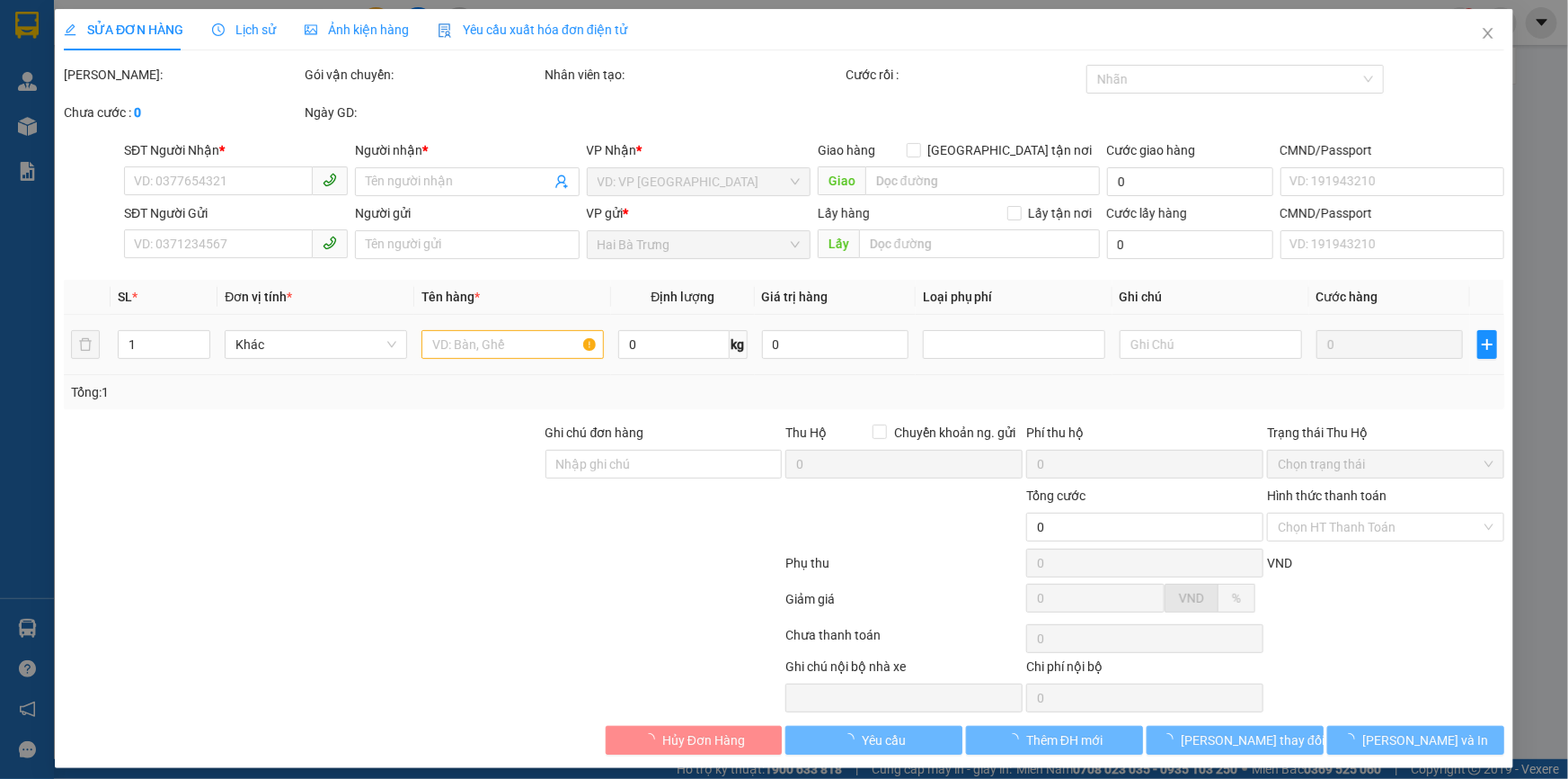
type input "THỨC"
type input "0985791836 SDT đúng"
type input "540.000"
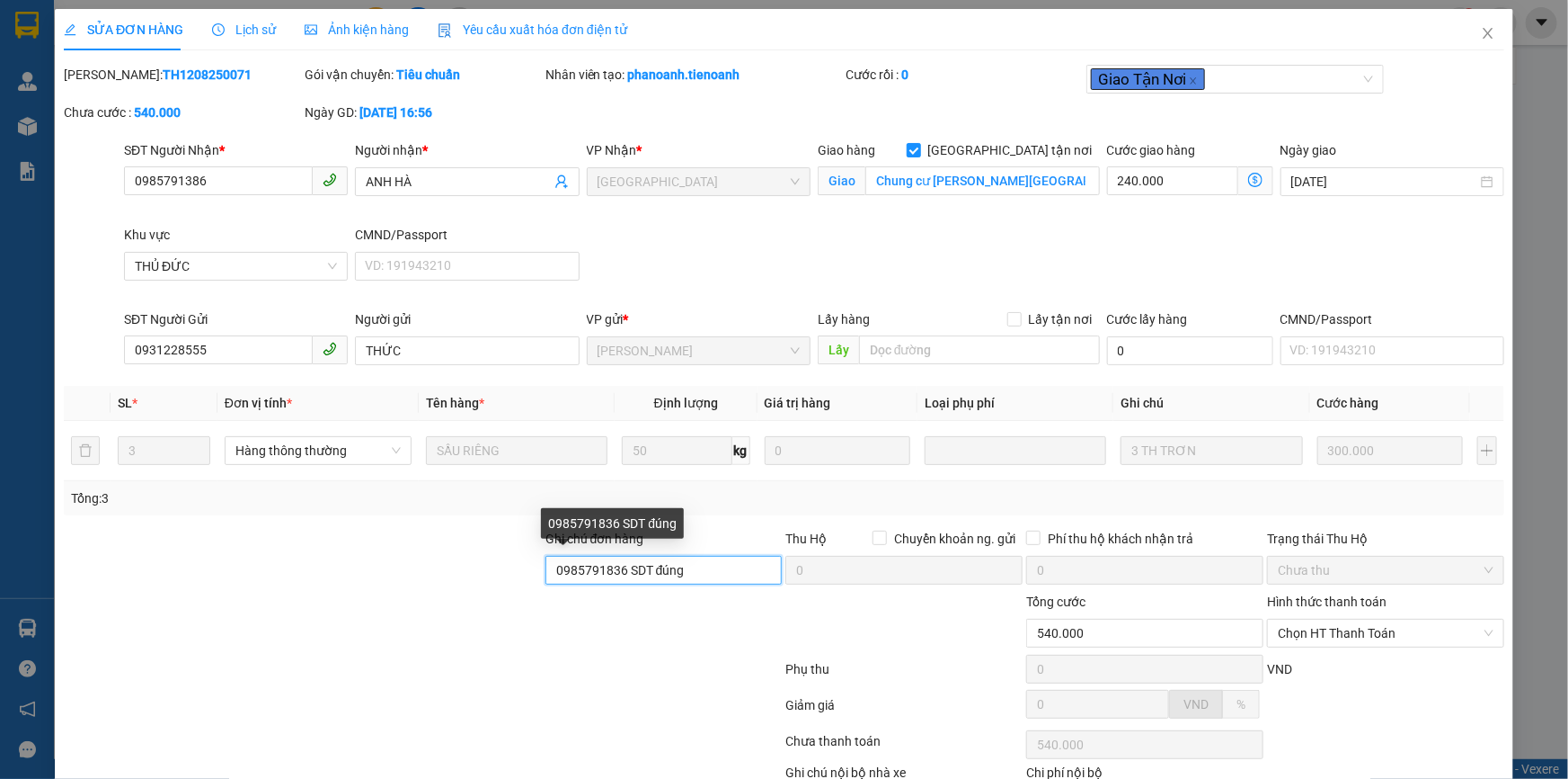
drag, startPoint x: 619, startPoint y: 570, endPoint x: 546, endPoint y: 563, distance: 73.3
click at [546, 563] on input "0985791836 SDT đúng" at bounding box center [664, 570] width 237 height 29
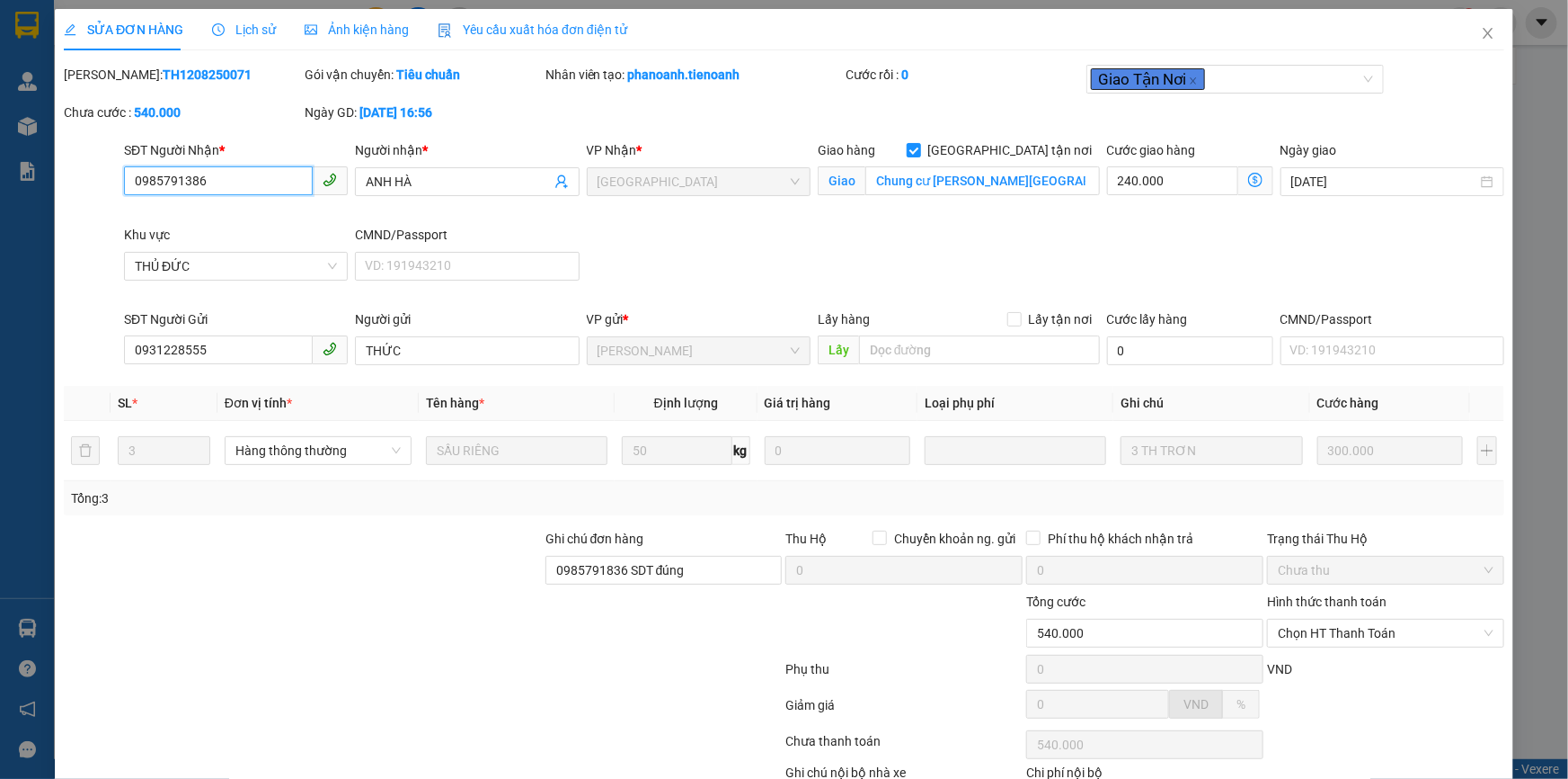
click at [201, 180] on input "0985791386" at bounding box center [218, 180] width 188 height 29
click at [202, 180] on input "0985791386" at bounding box center [218, 180] width 188 height 29
paste input "83"
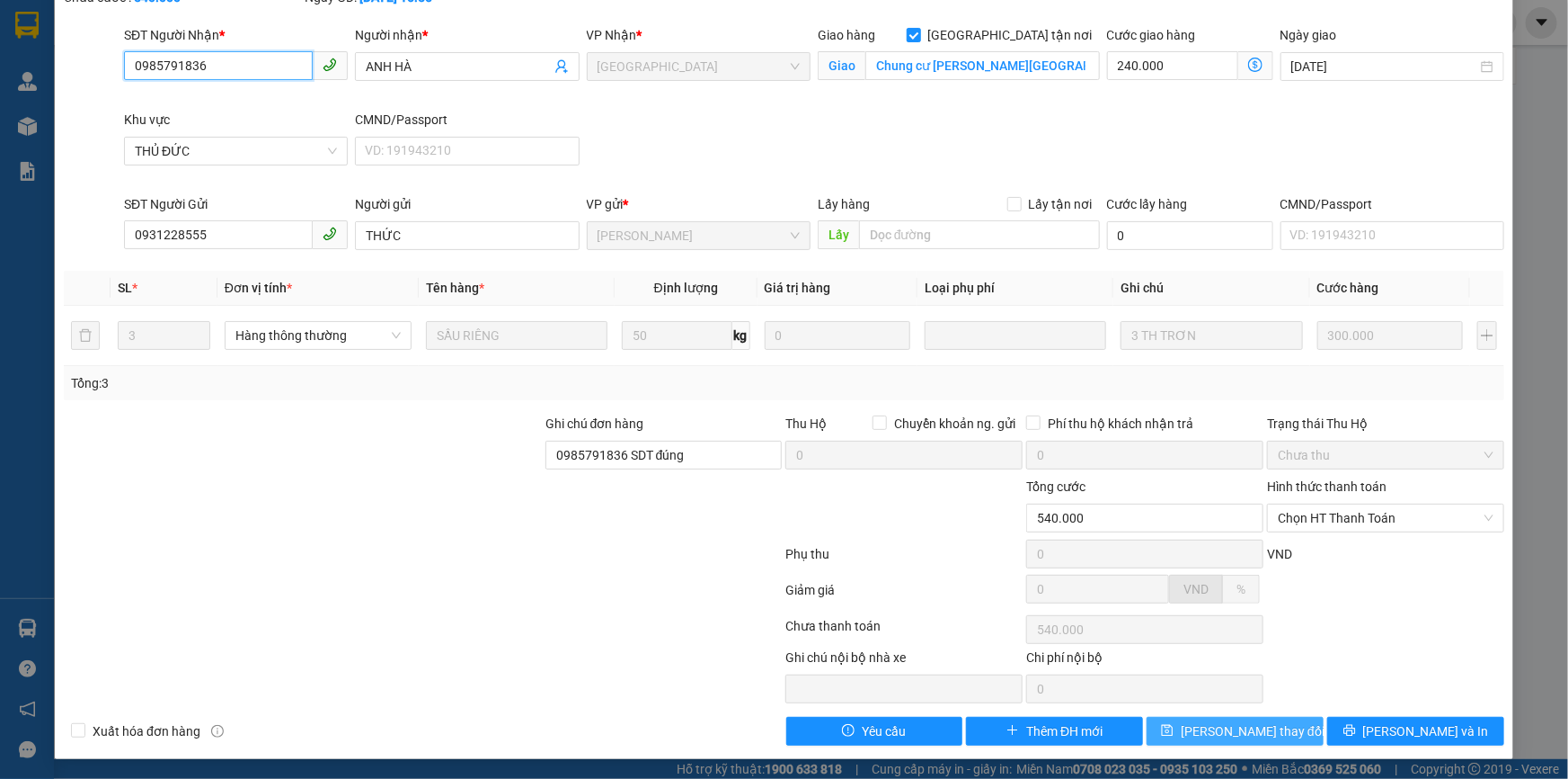
type input "0985791836"
click at [1173, 731] on icon "save" at bounding box center [1167, 730] width 13 height 13
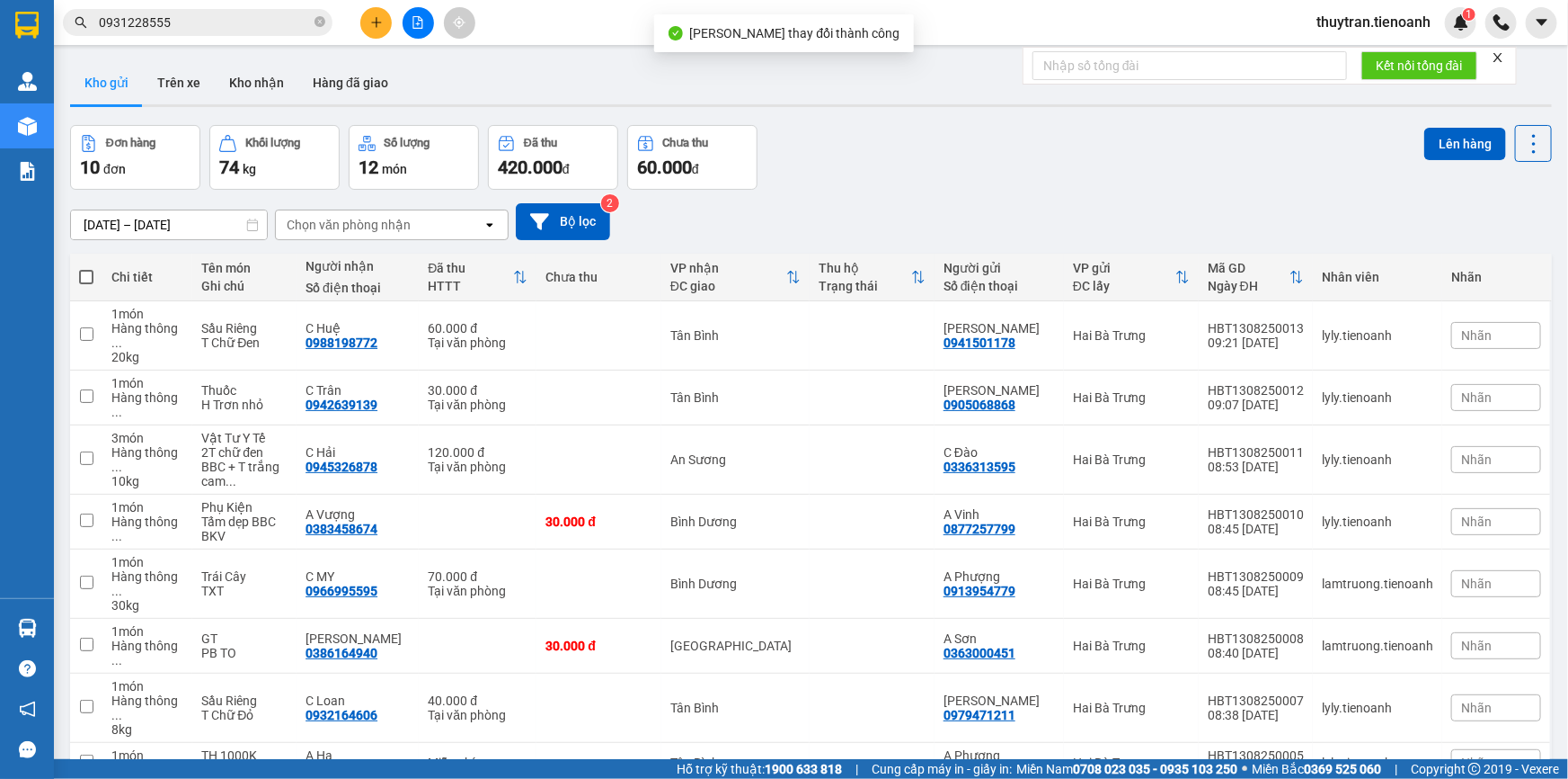
click at [164, 18] on input "0931228555" at bounding box center [204, 23] width 212 height 20
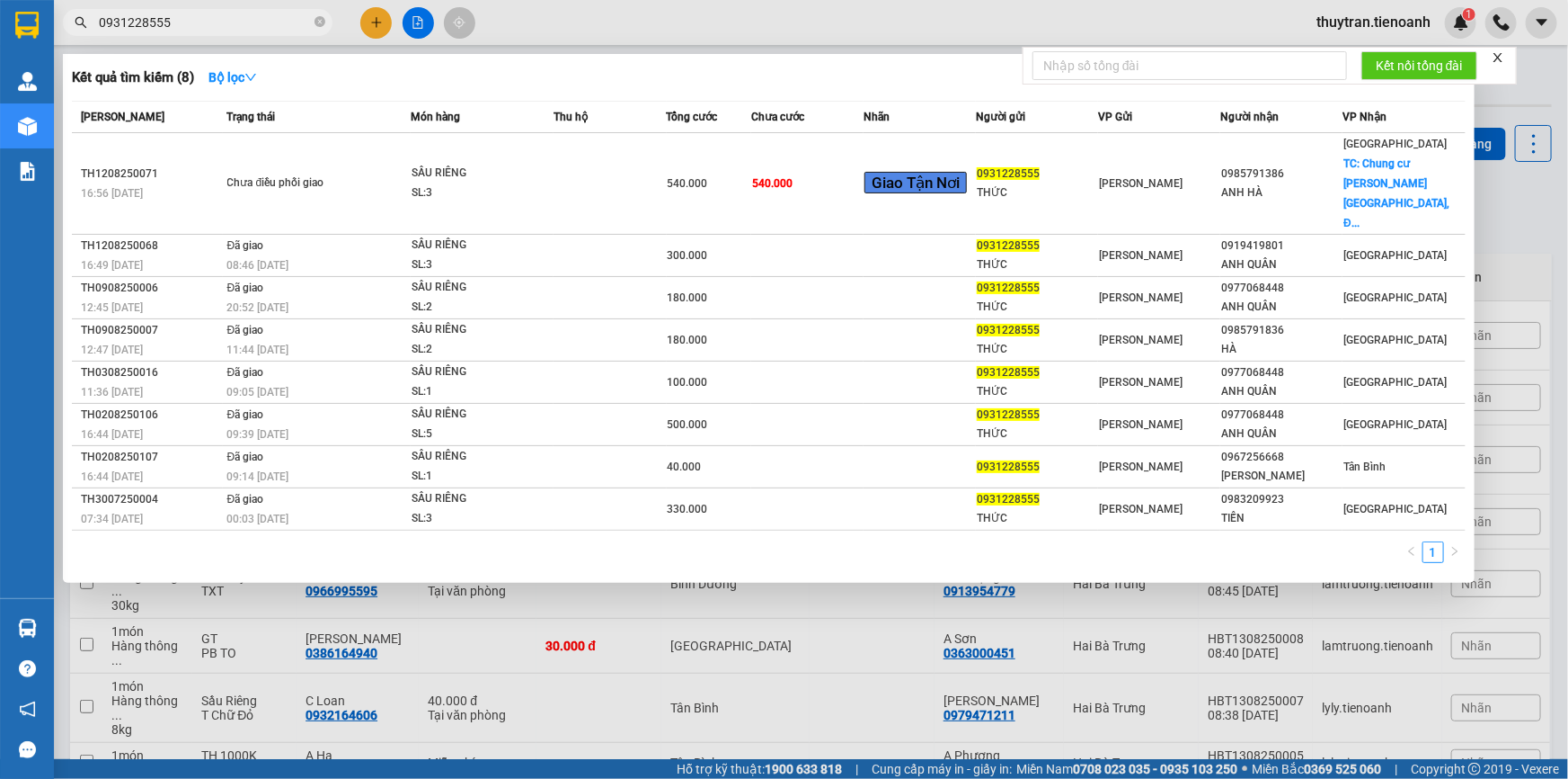
click at [206, 18] on input "0931228555" at bounding box center [204, 23] width 212 height 20
paste input "78764322"
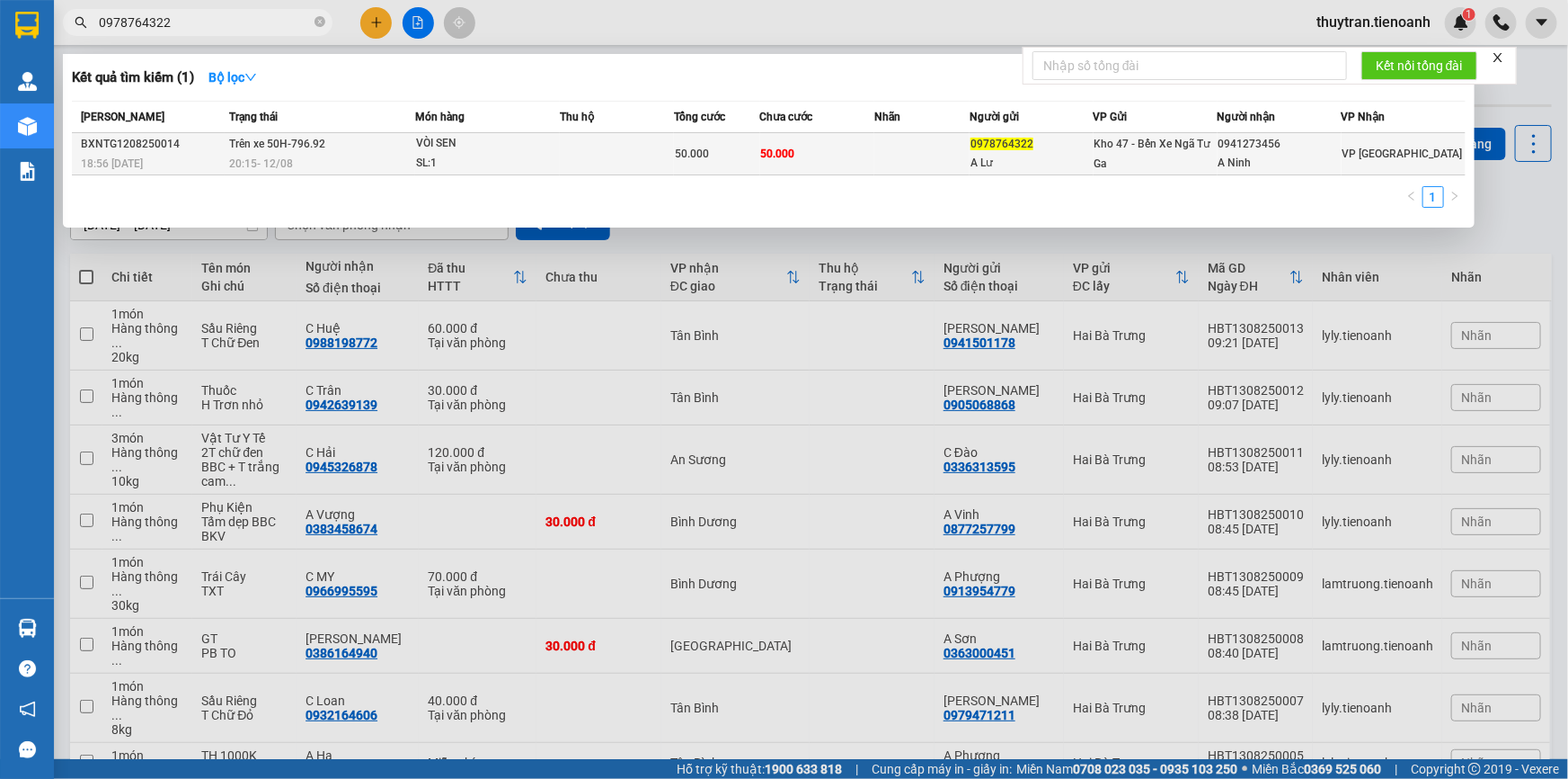
type input "0978764322"
click at [914, 161] on td at bounding box center [922, 154] width 96 height 42
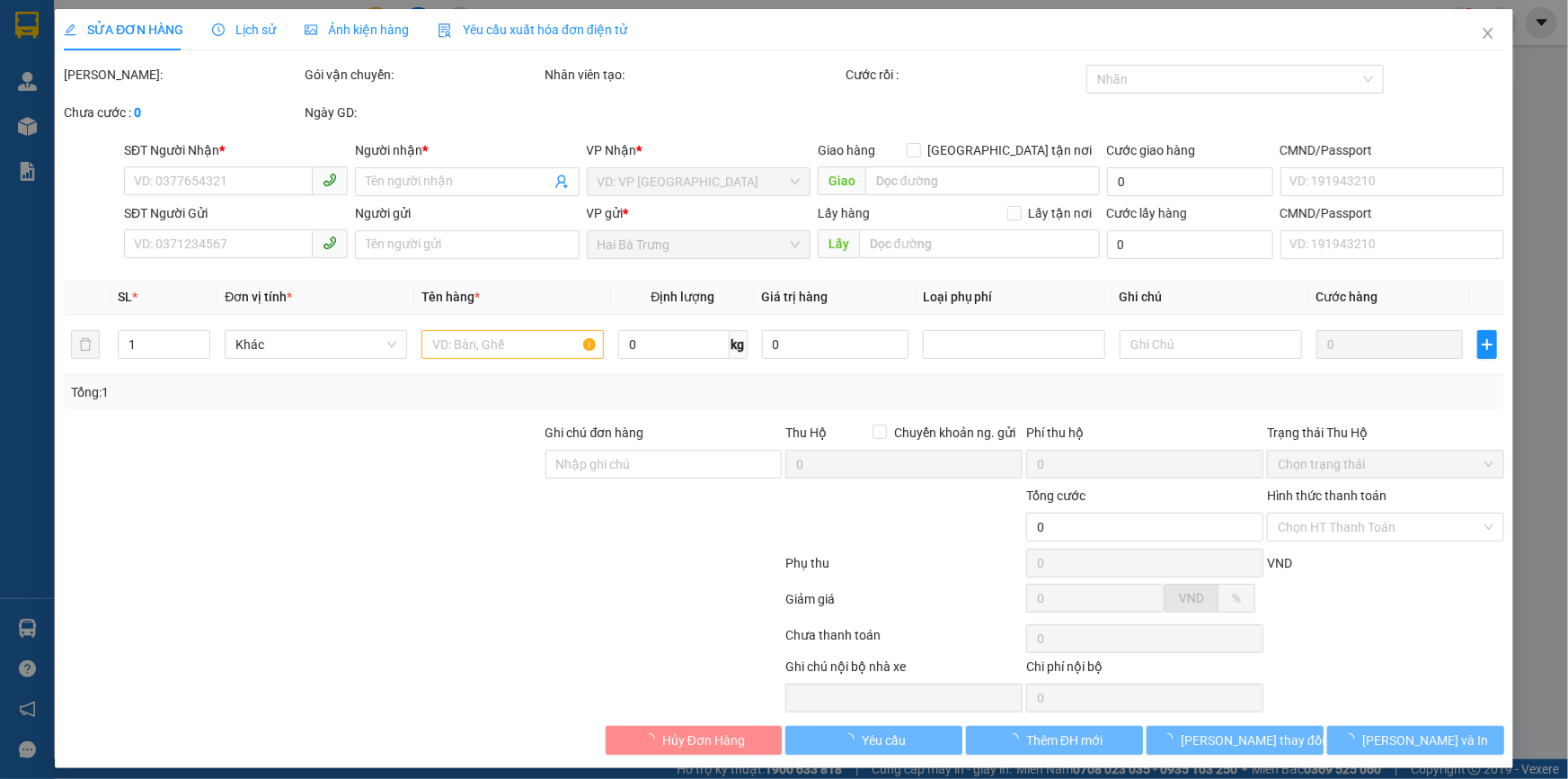
type input "0941273456"
type input "A Ninh"
type input "0978764322"
type input "A Lư"
type input "50.000"
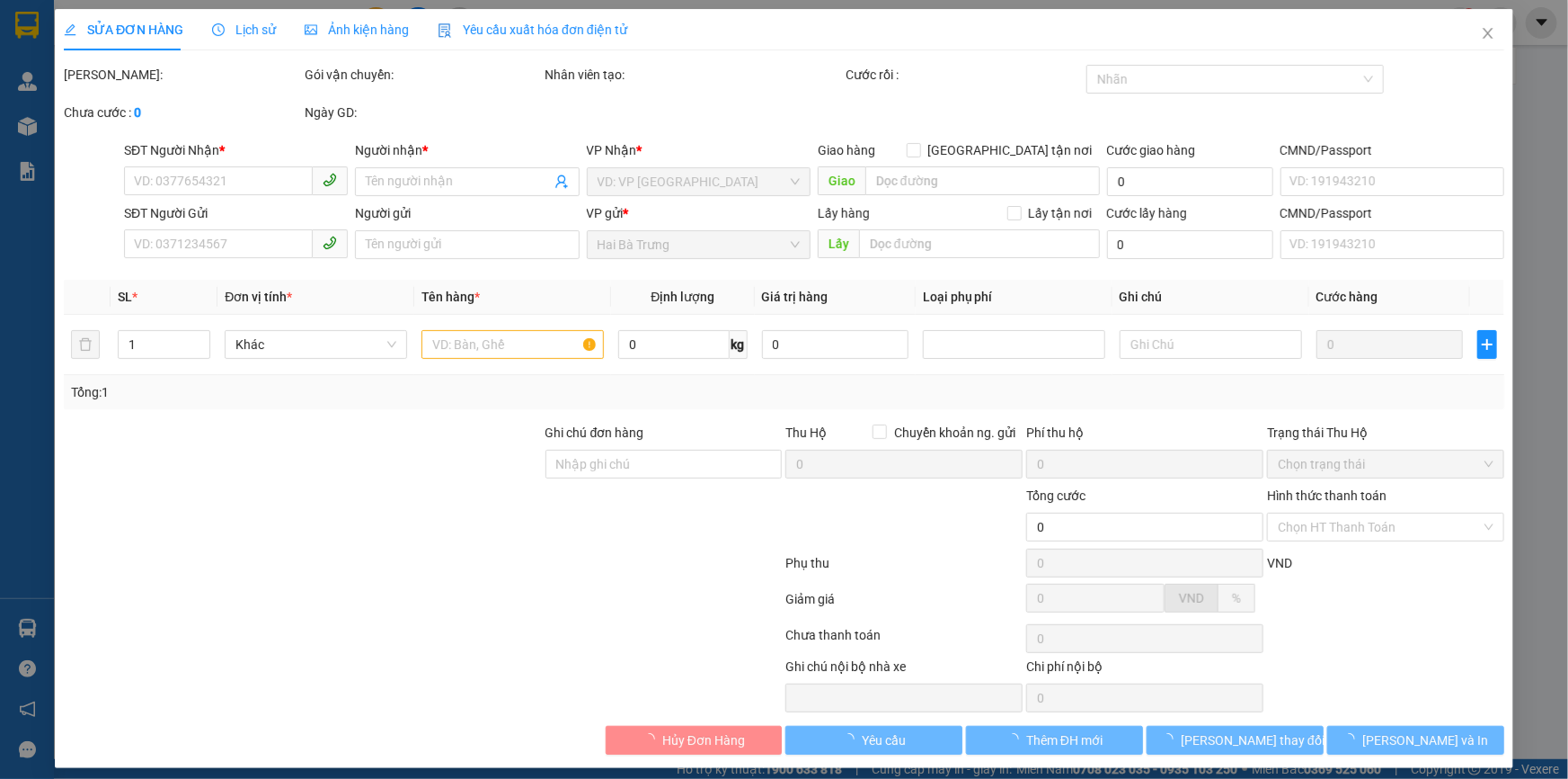
type input "50.000"
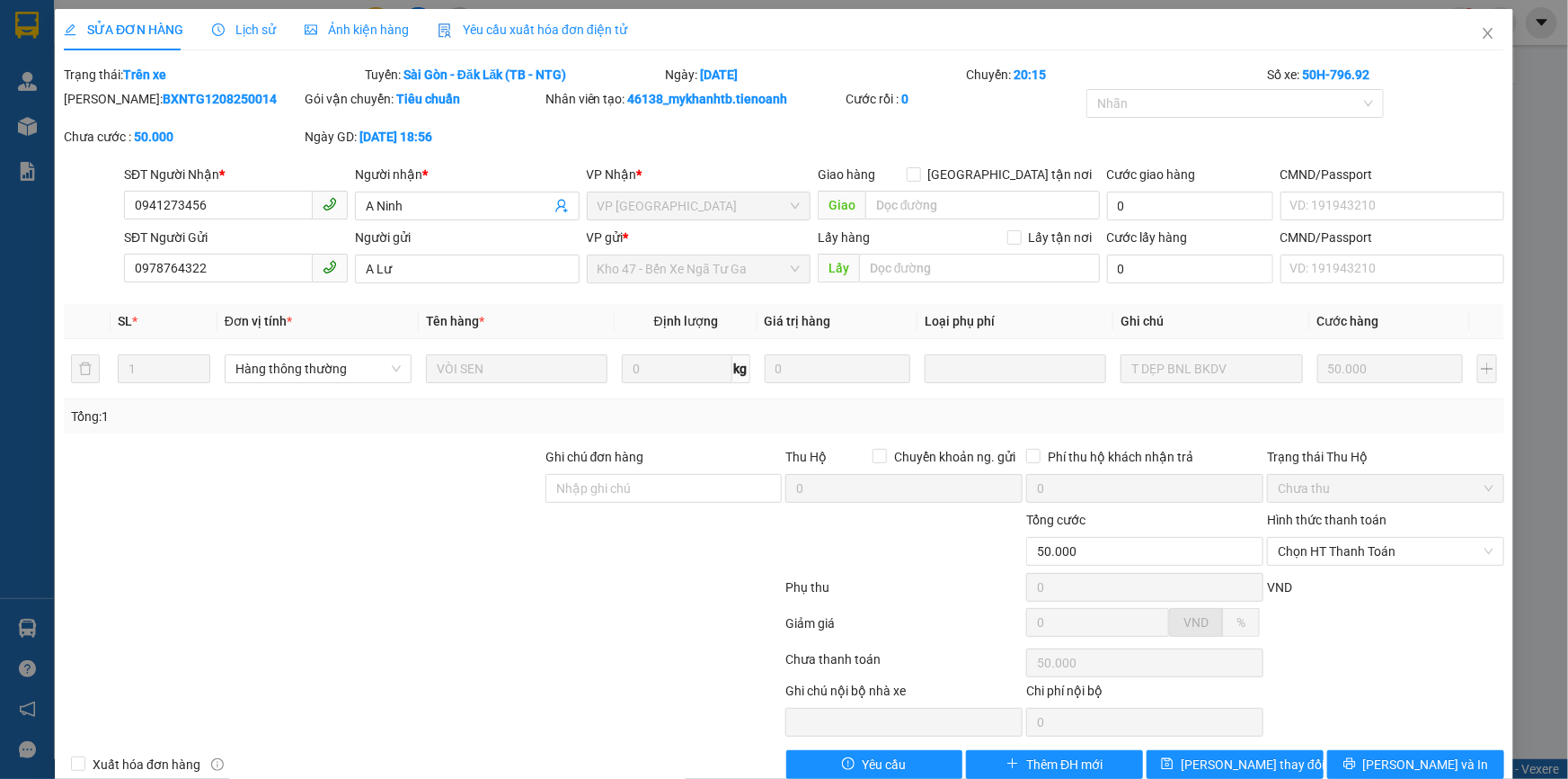
click at [239, 32] on span "Lịch sử" at bounding box center [244, 30] width 64 height 15
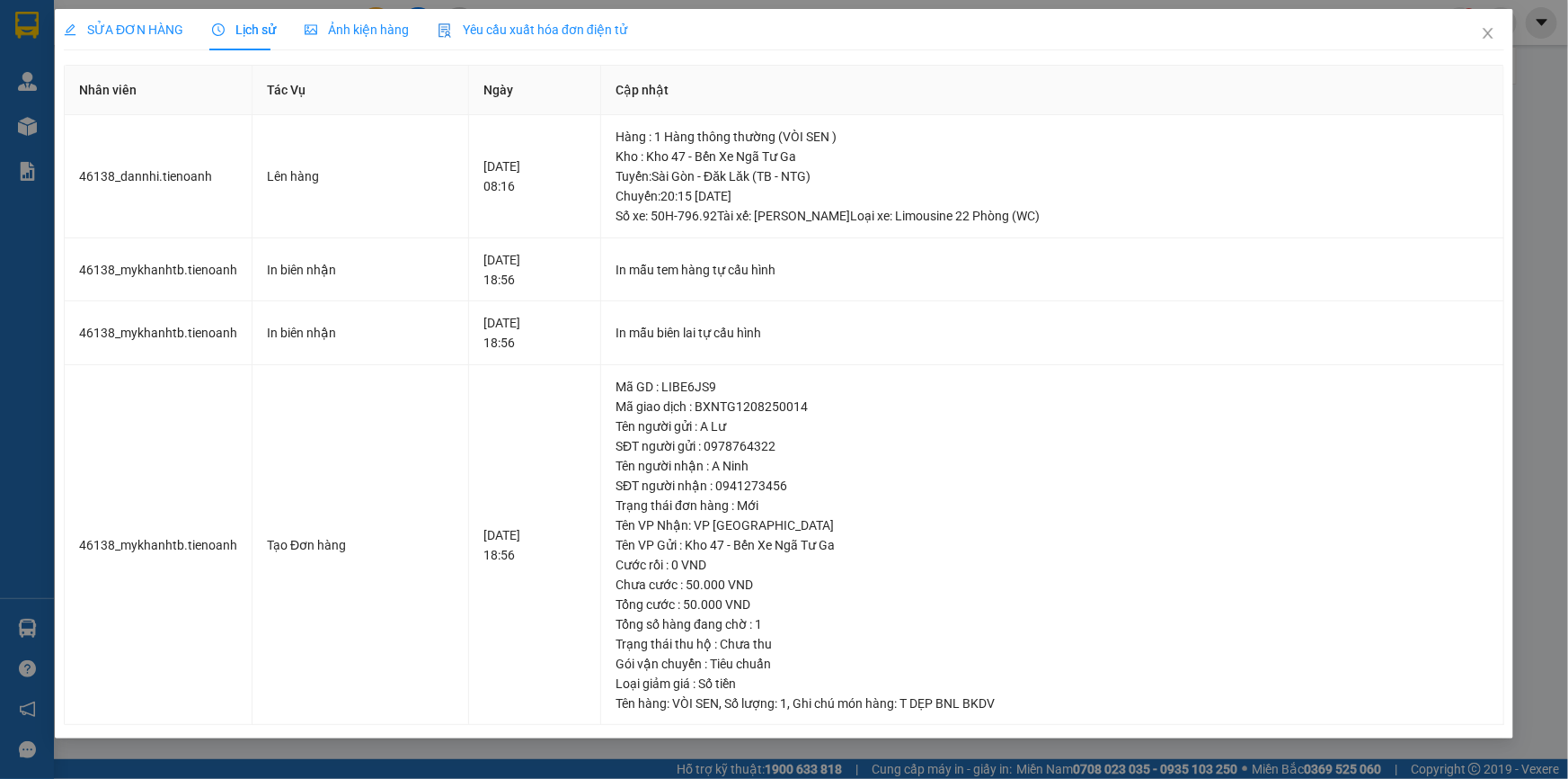
click at [144, 23] on span "SỬA ĐƠN HÀNG" at bounding box center [123, 30] width 119 height 15
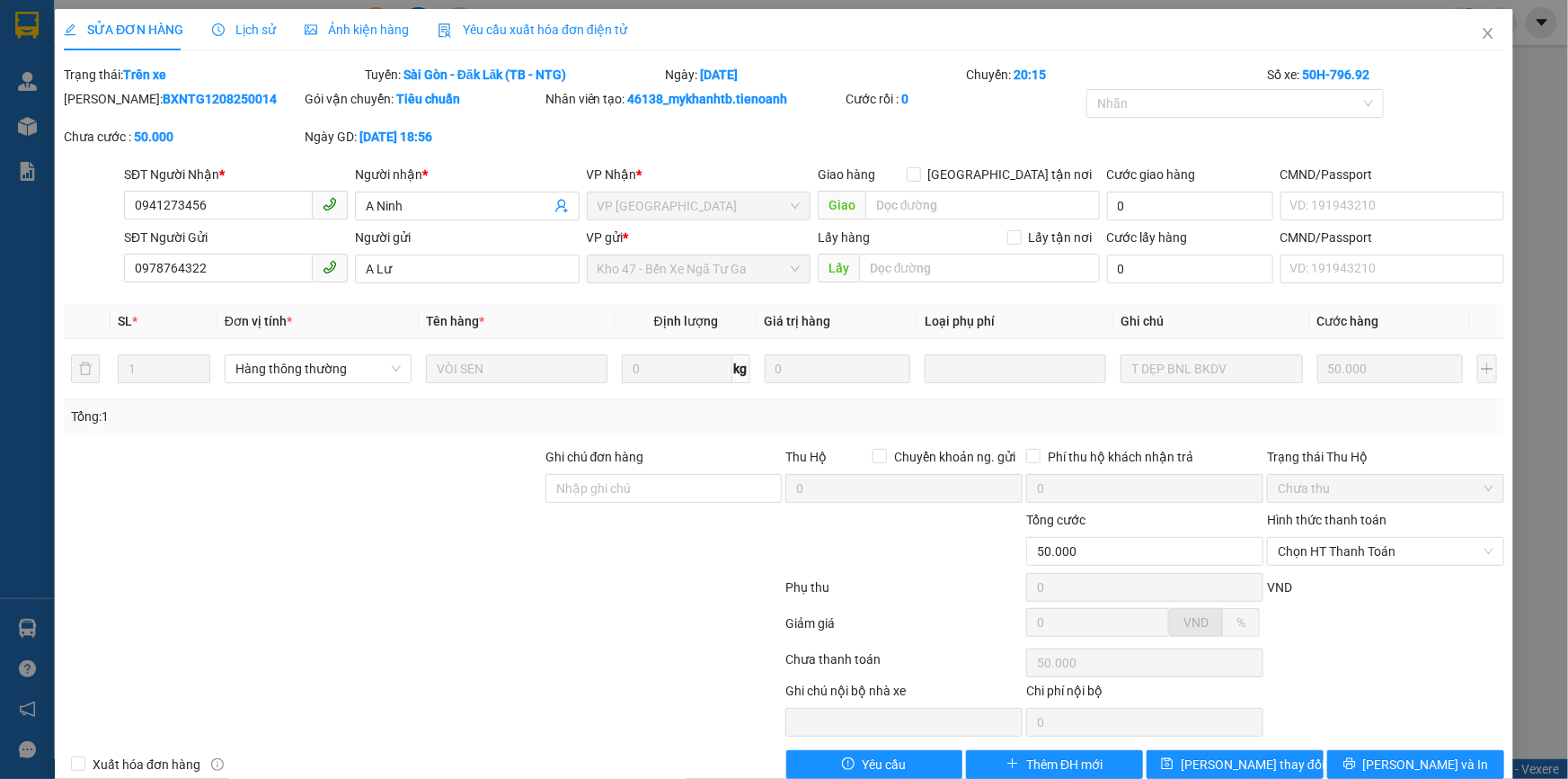
click at [234, 35] on span "Lịch sử" at bounding box center [244, 30] width 64 height 15
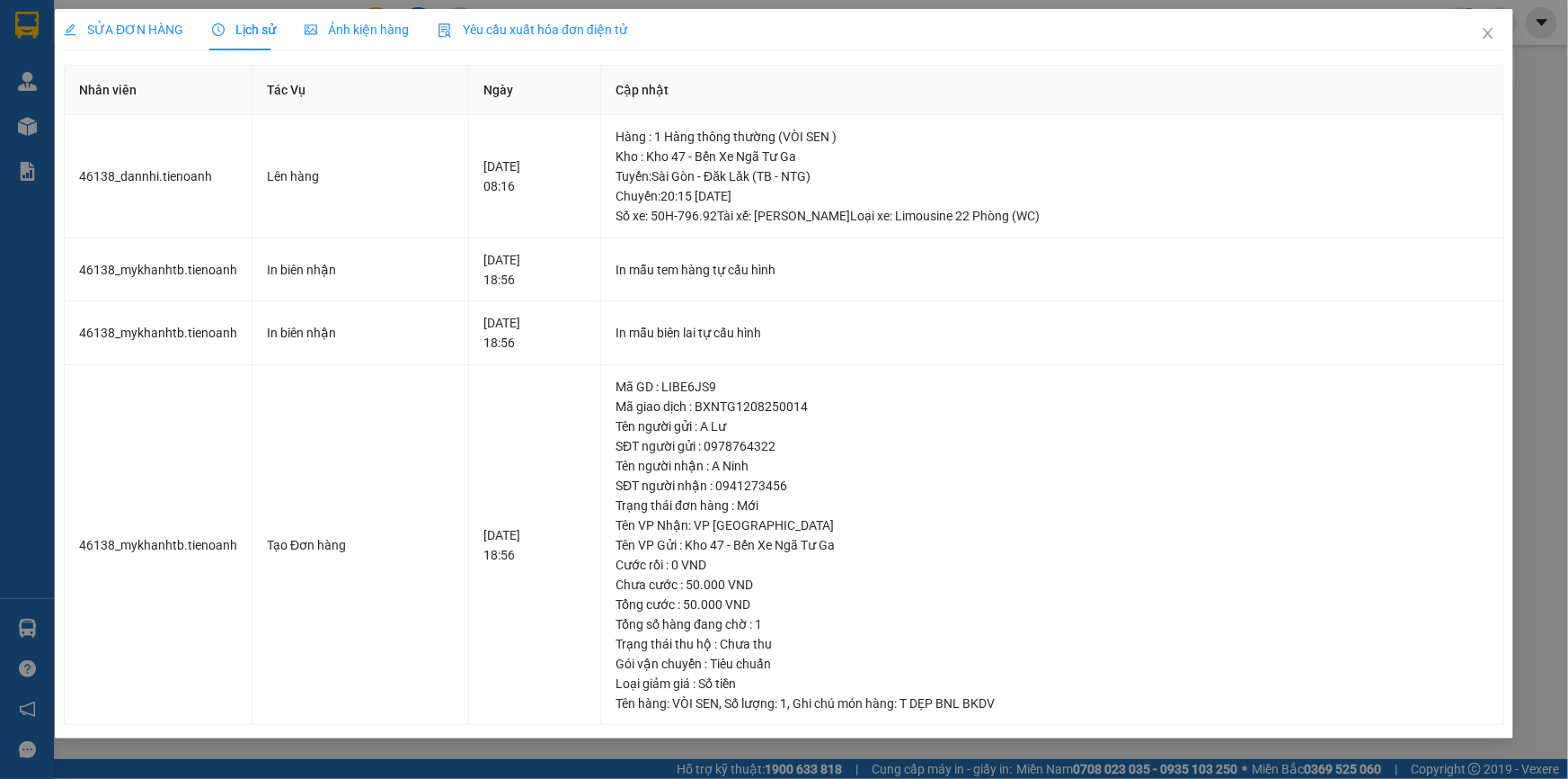
click at [149, 27] on span "SỬA ĐƠN HÀNG" at bounding box center [123, 30] width 119 height 15
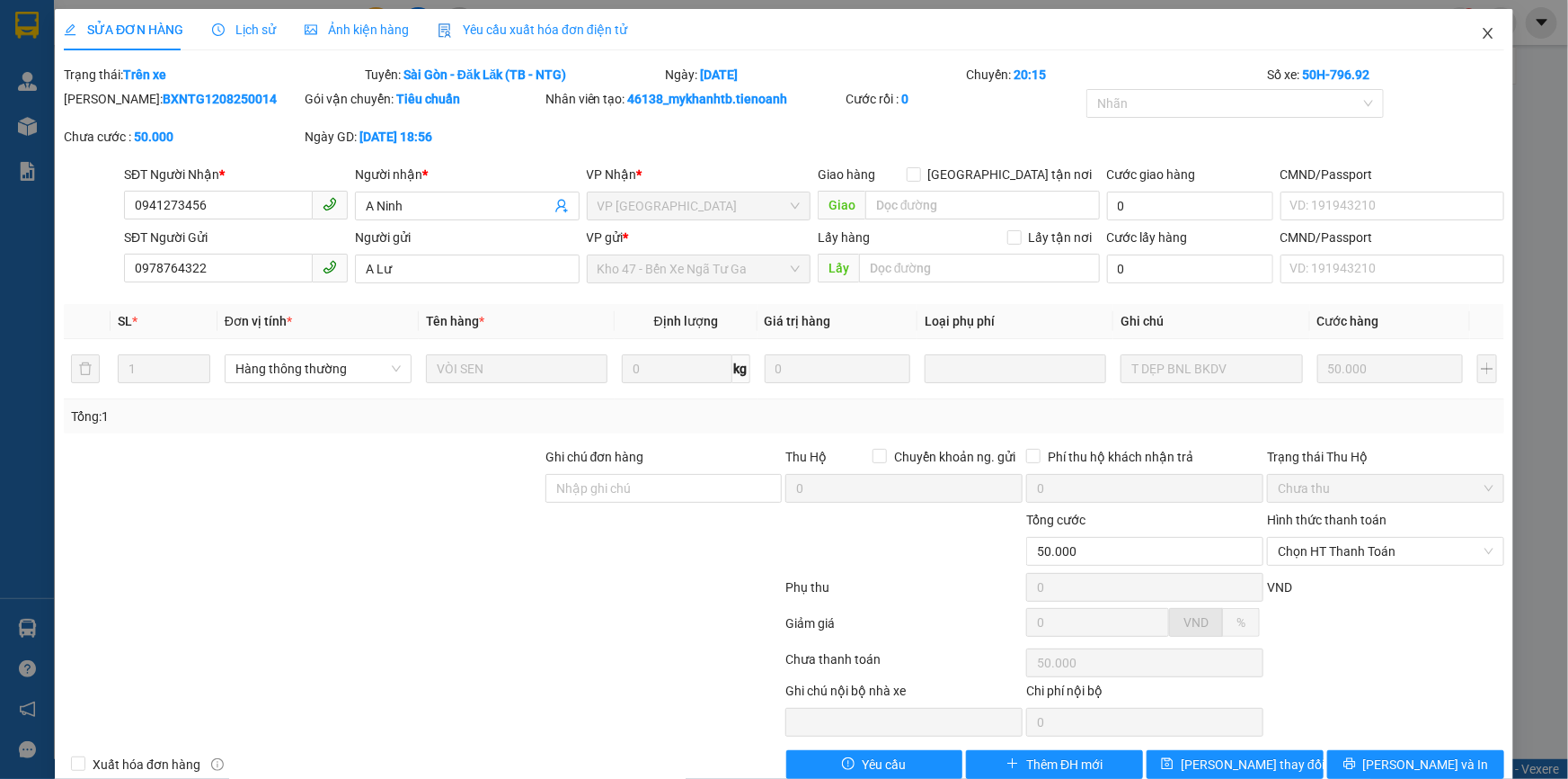
click at [1483, 32] on icon "close" at bounding box center [1488, 33] width 15 height 15
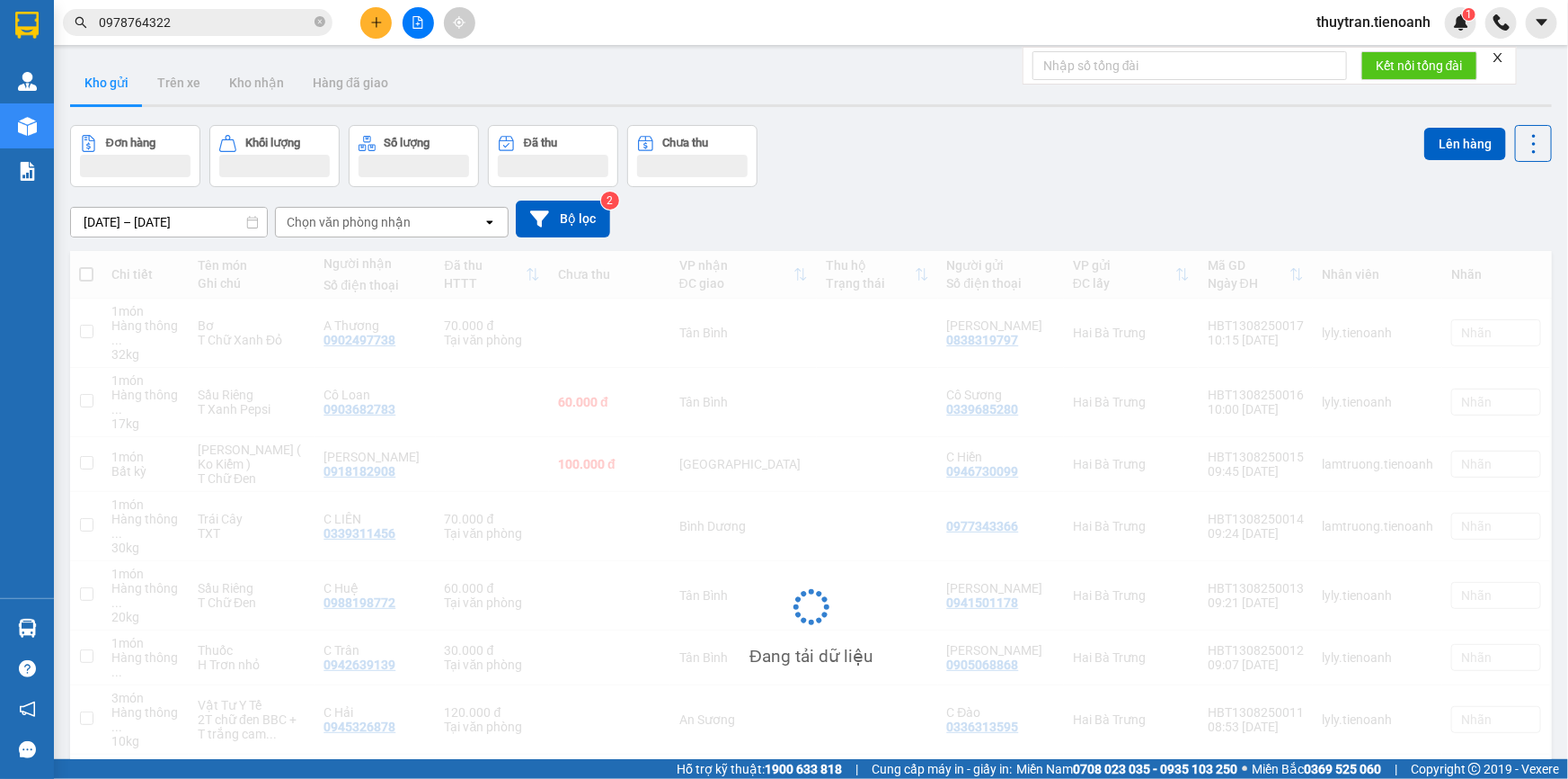
click at [386, 19] on button at bounding box center [376, 23] width 32 height 32
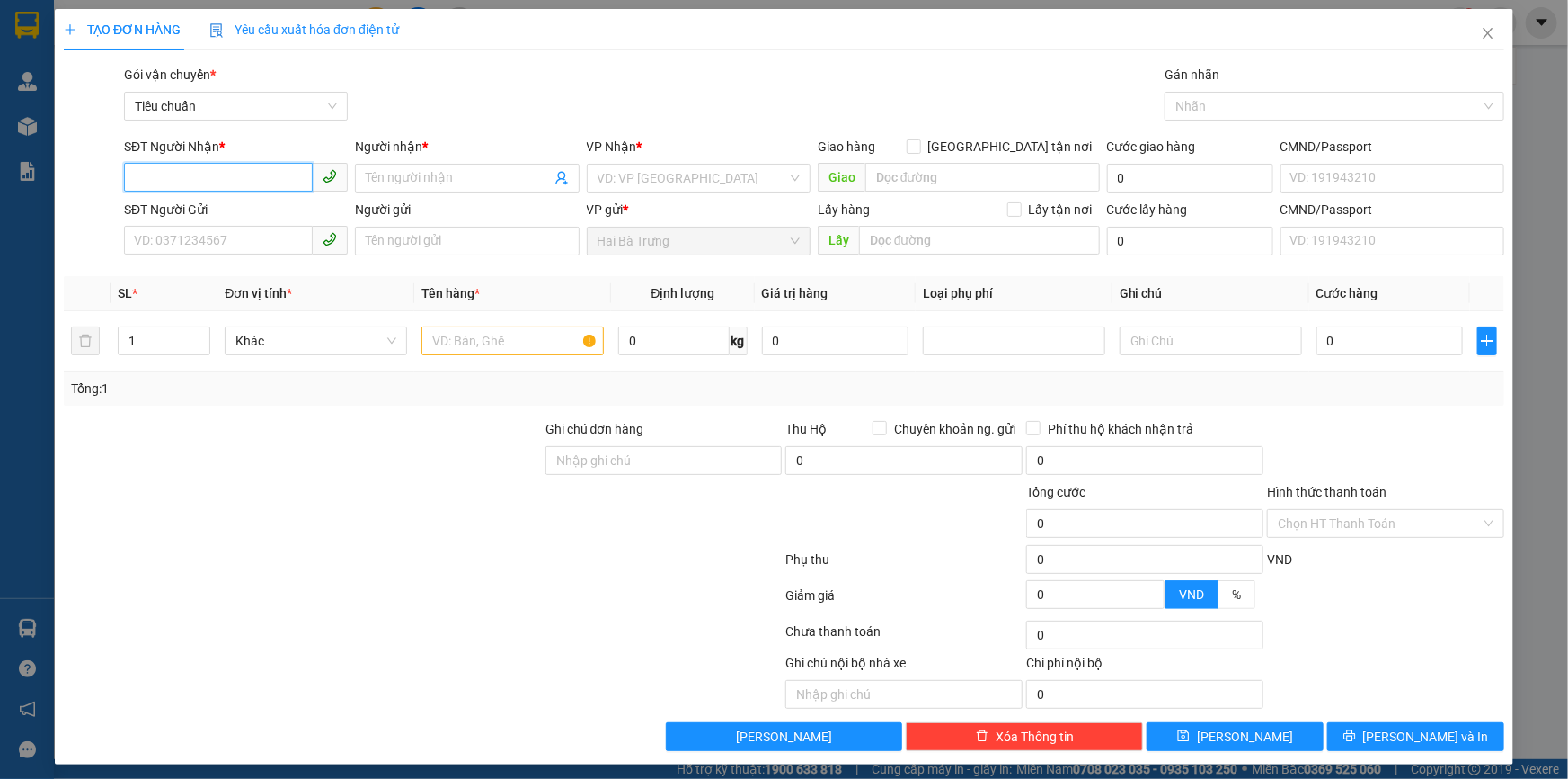
click at [238, 176] on input "SĐT Người Nhận *" at bounding box center [218, 177] width 188 height 29
paste input "0917415987"
type input "0917415987"
click at [454, 180] on input "Người nhận *" at bounding box center [458, 178] width 185 height 20
type input "vghjg"
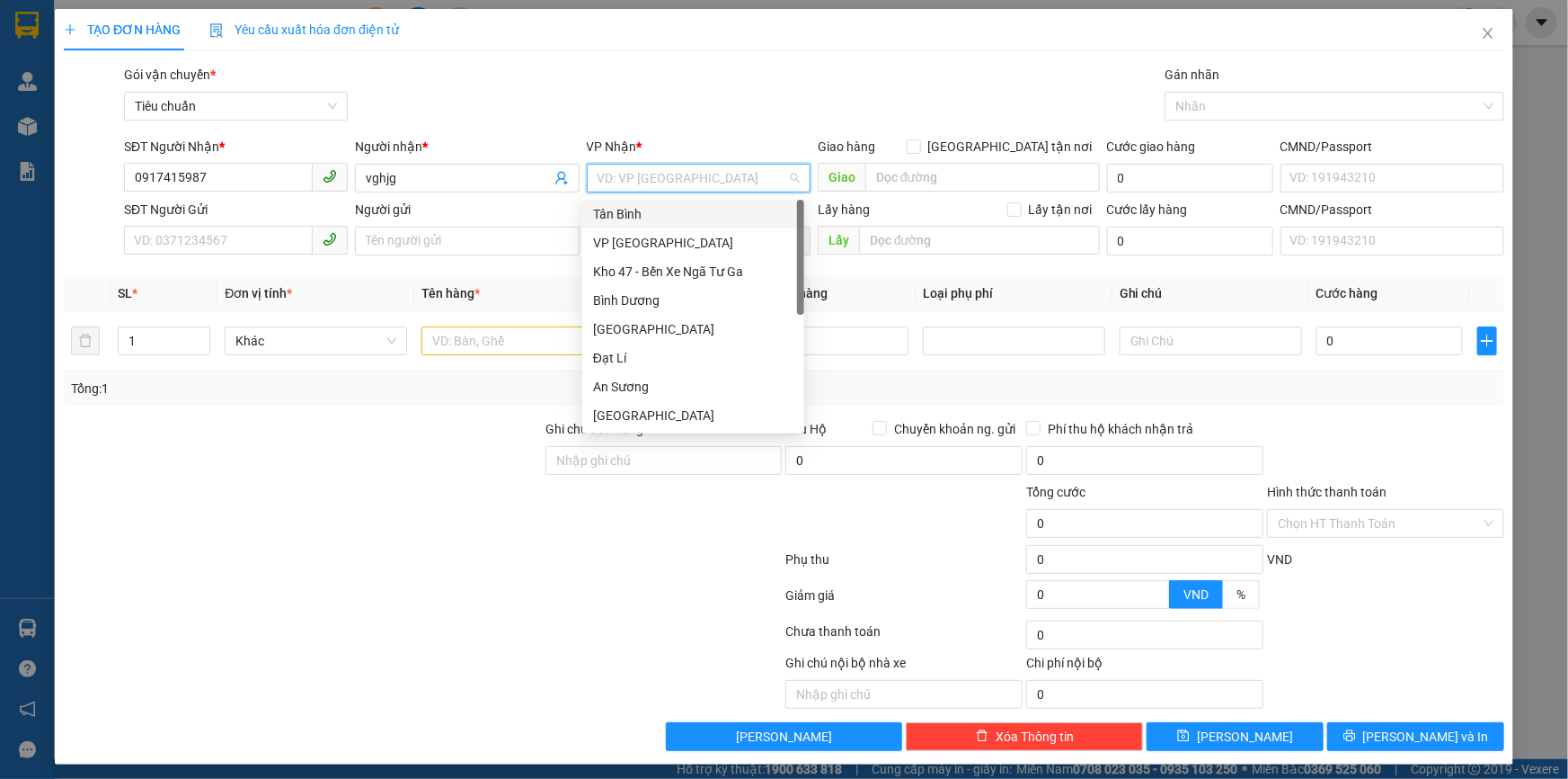
click at [648, 180] on input "search" at bounding box center [693, 178] width 189 height 27
click at [619, 387] on div "An Sương" at bounding box center [693, 387] width 200 height 20
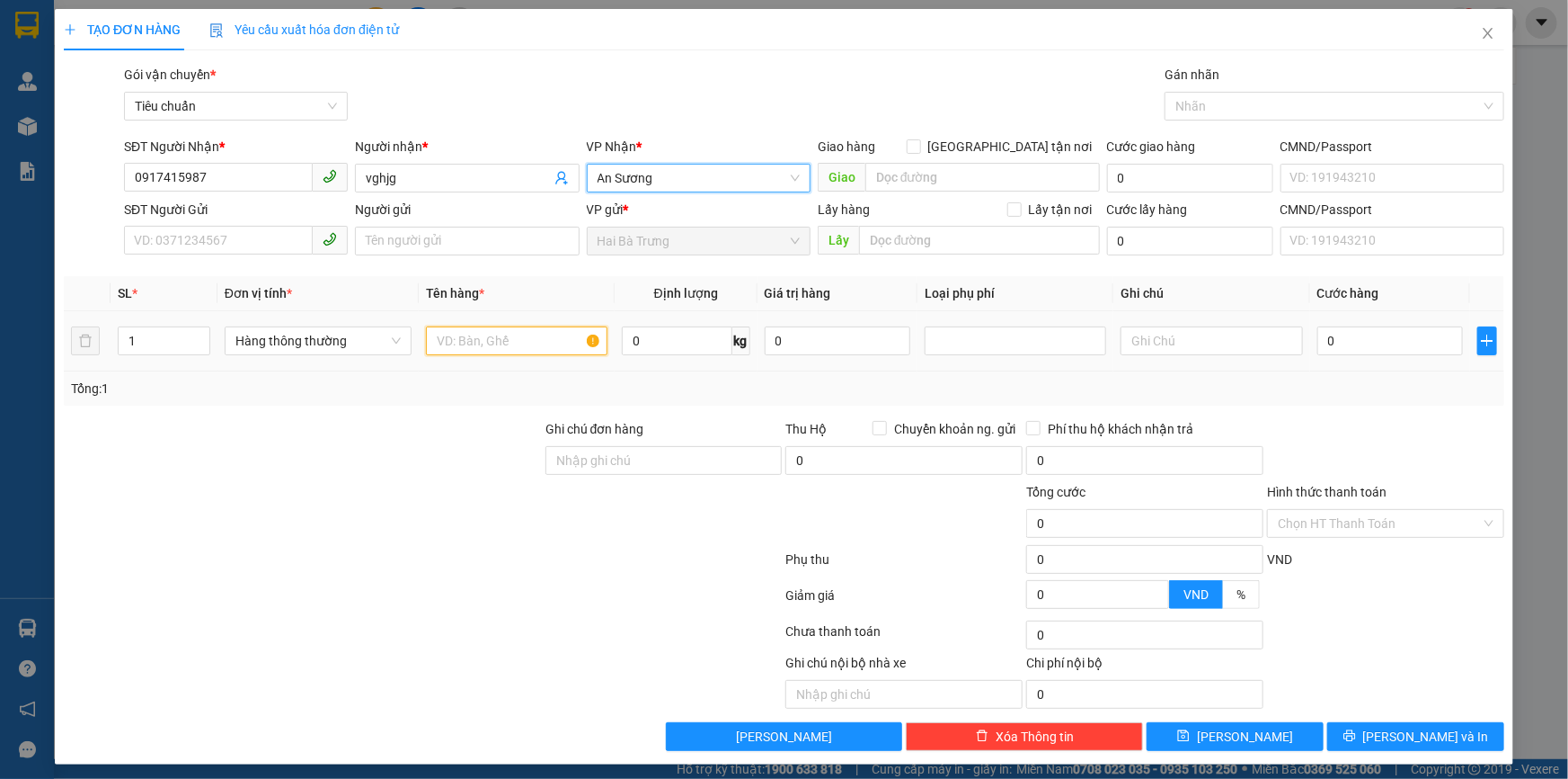
click at [528, 336] on input "text" at bounding box center [517, 341] width 182 height 29
type input "gvh"
click at [658, 351] on input "0" at bounding box center [677, 341] width 111 height 29
type input "10"
click at [558, 511] on div at bounding box center [664, 513] width 241 height 63
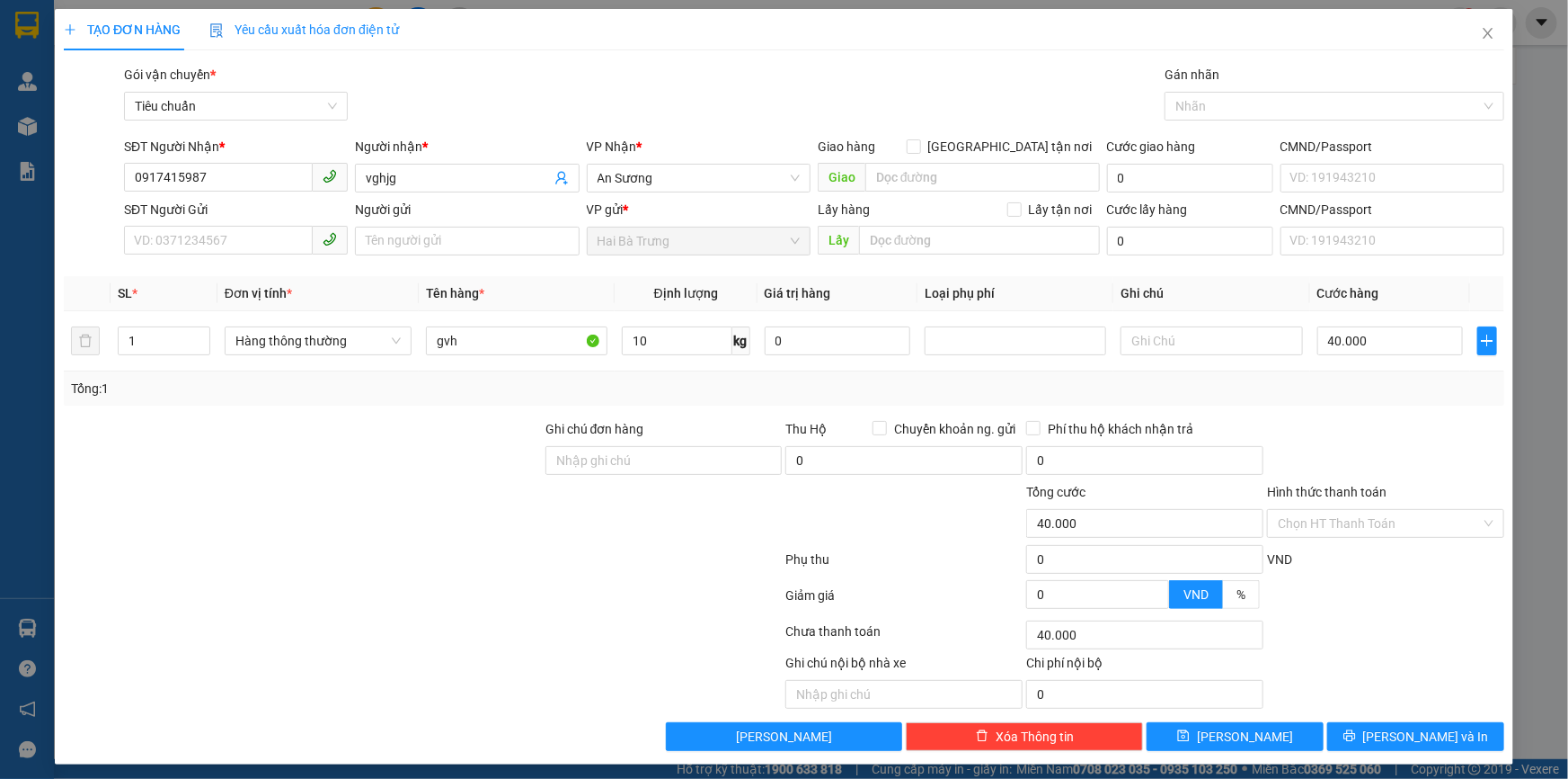
type input "40.000"
click at [1483, 36] on icon "close" at bounding box center [1488, 33] width 10 height 11
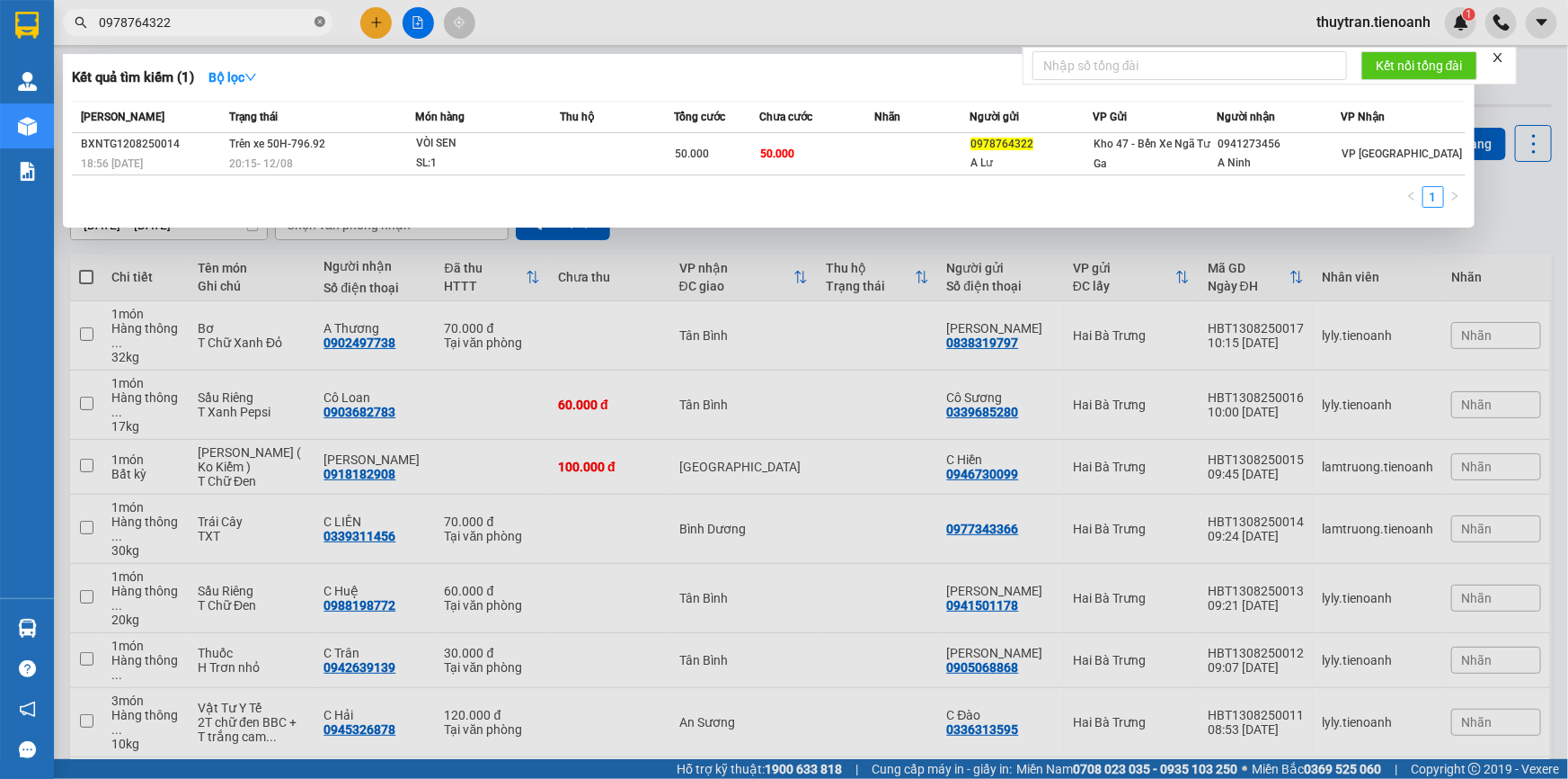
click at [315, 25] on icon "close-circle" at bounding box center [320, 21] width 11 height 11
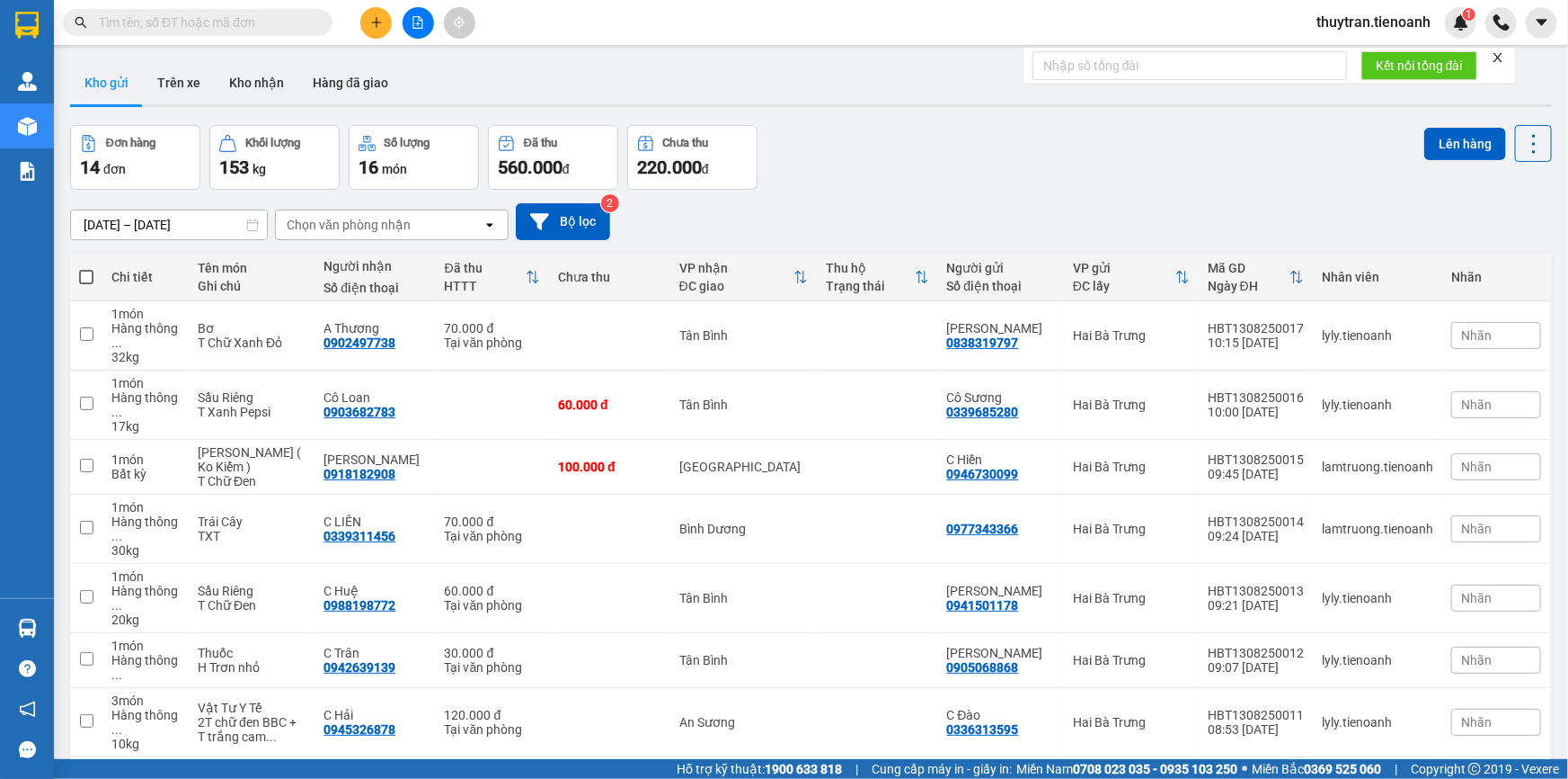
click at [165, 21] on input "text" at bounding box center [204, 23] width 212 height 20
paste input "0961416843"
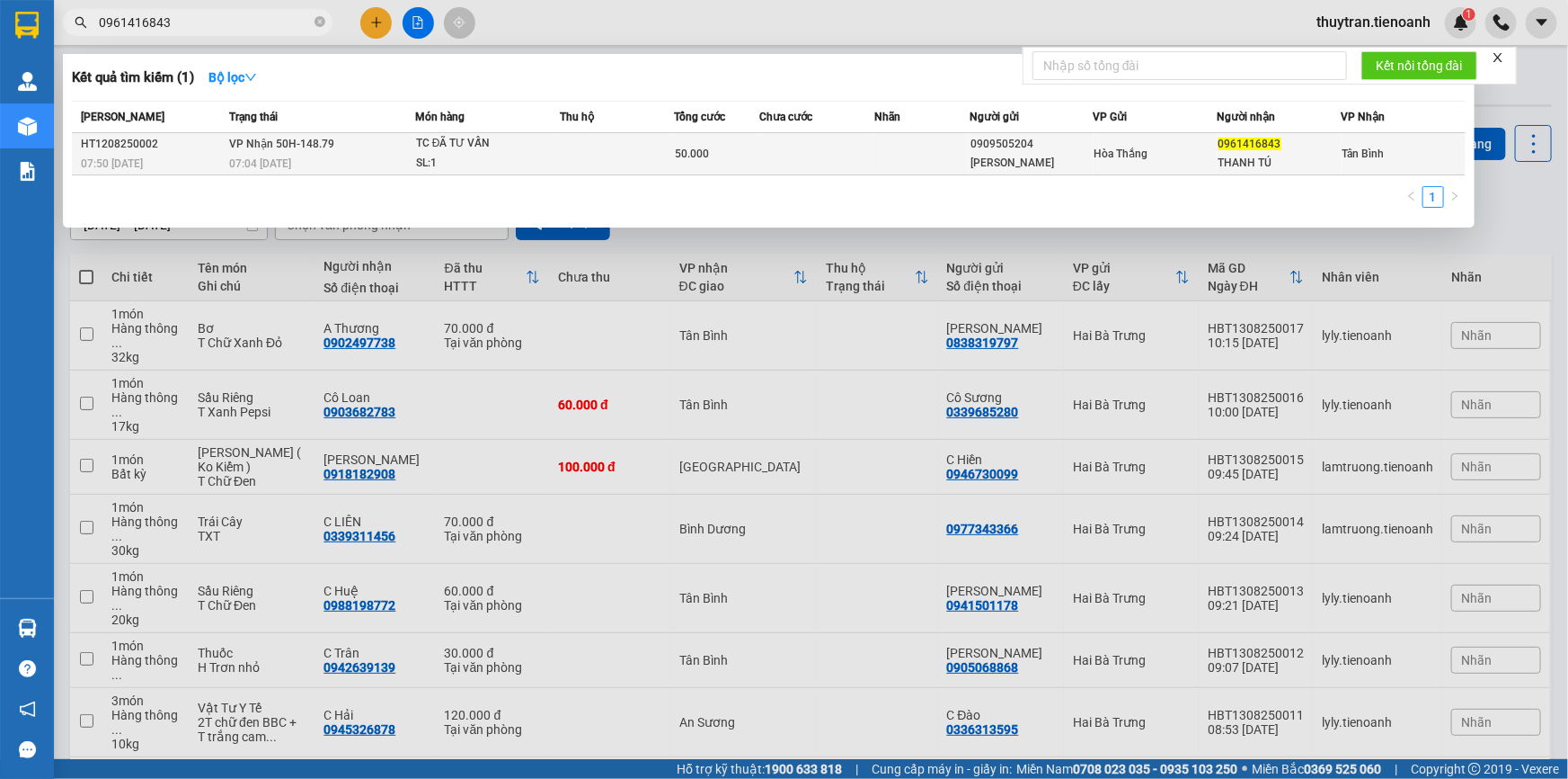
type input "0961416843"
click at [608, 159] on td at bounding box center [617, 154] width 114 height 42
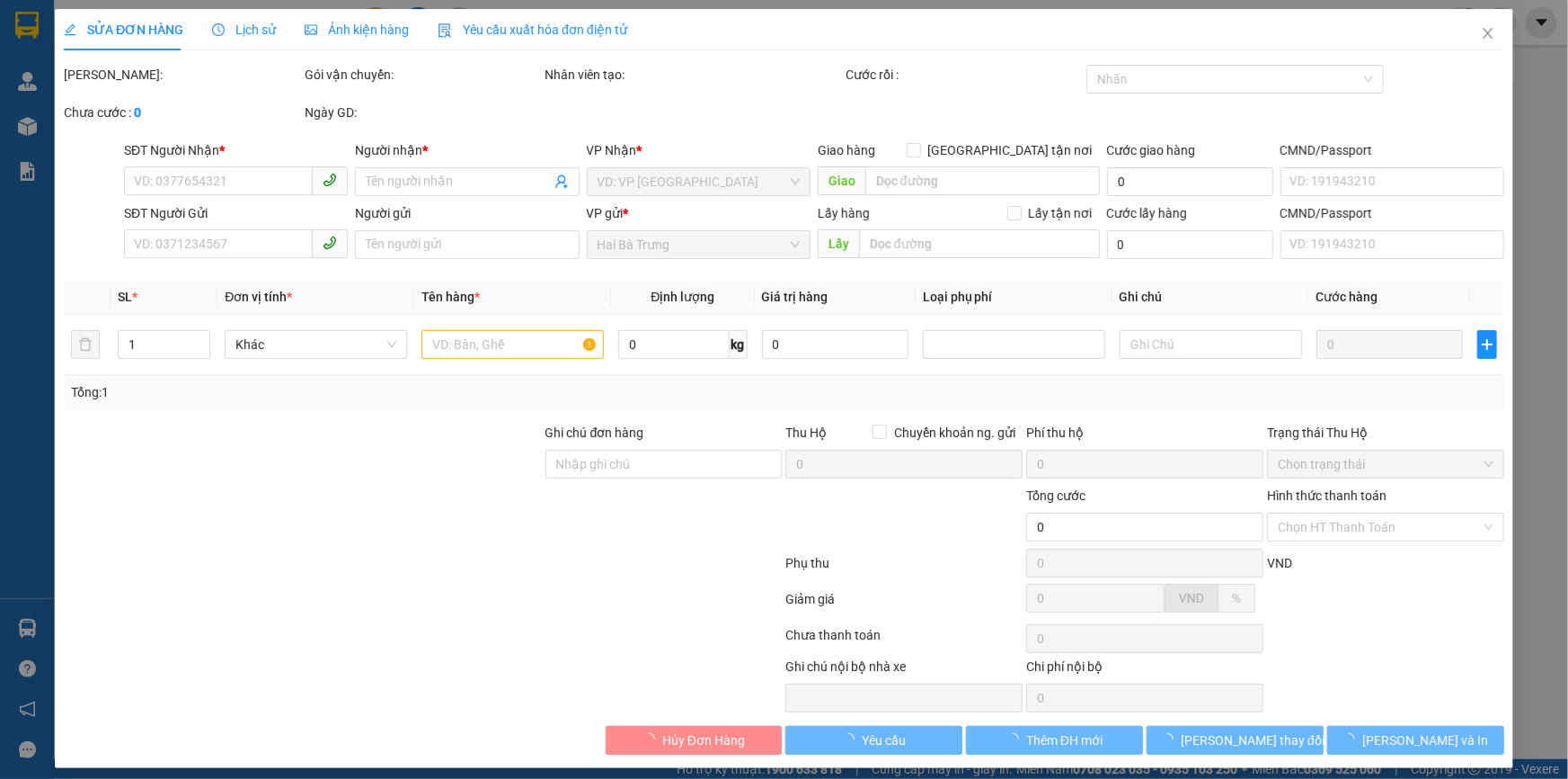
type input "0961416843"
type input "THANH TÚ"
type input "0909505204"
type input "[PERSON_NAME]"
type input "50.000"
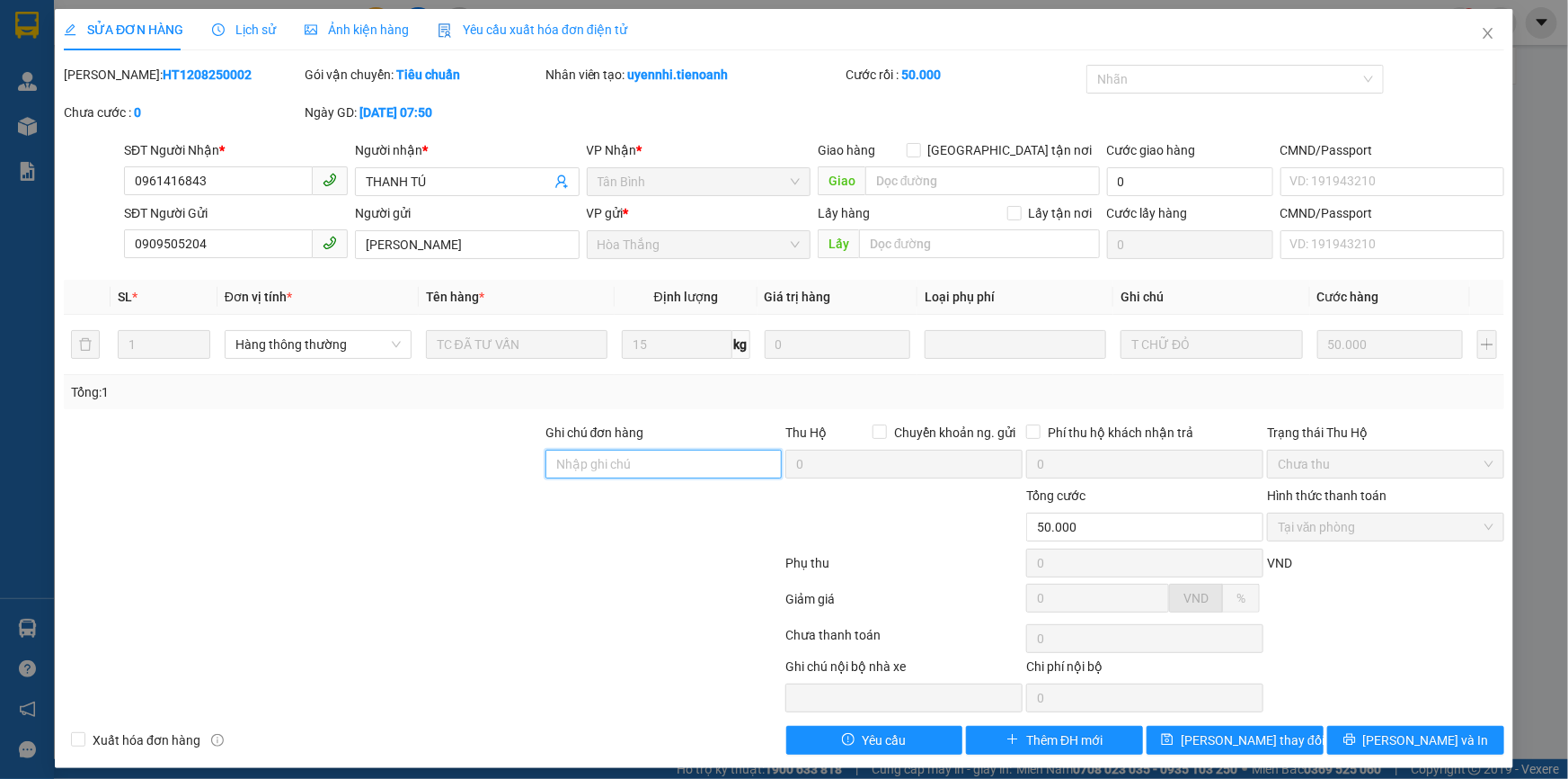
paste input "378 [GEOGRAPHIC_DATA], [GEOGRAPHIC_DATA]"
type input "378 [GEOGRAPHIC_DATA], [GEOGRAPHIC_DATA]"
drag, startPoint x: 1194, startPoint y: 746, endPoint x: 1210, endPoint y: 734, distance: 20.0
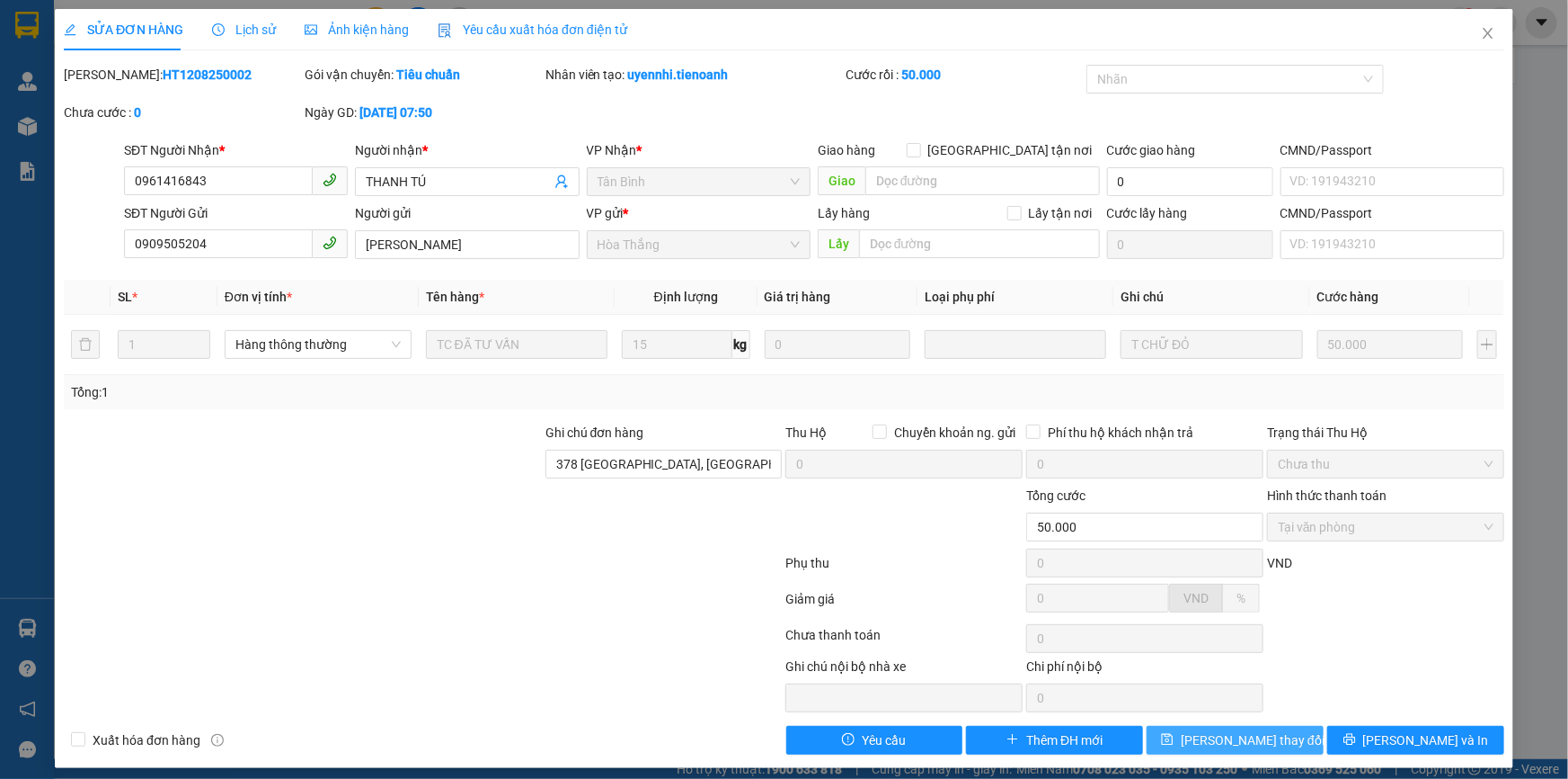
click at [1193, 746] on button "[PERSON_NAME] thay đổi" at bounding box center [1234, 740] width 177 height 29
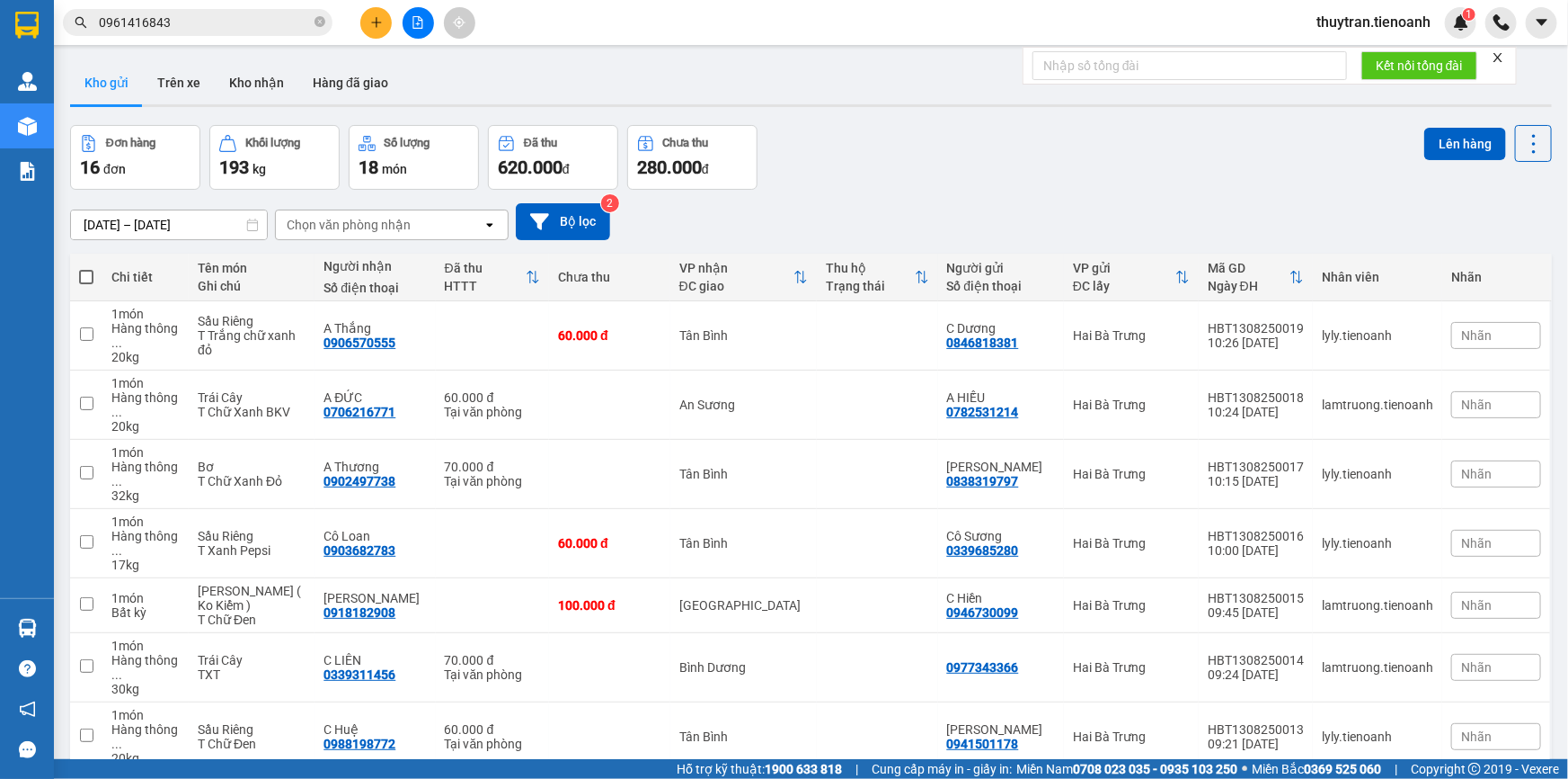
click at [208, 18] on input "0961416843" at bounding box center [204, 23] width 212 height 20
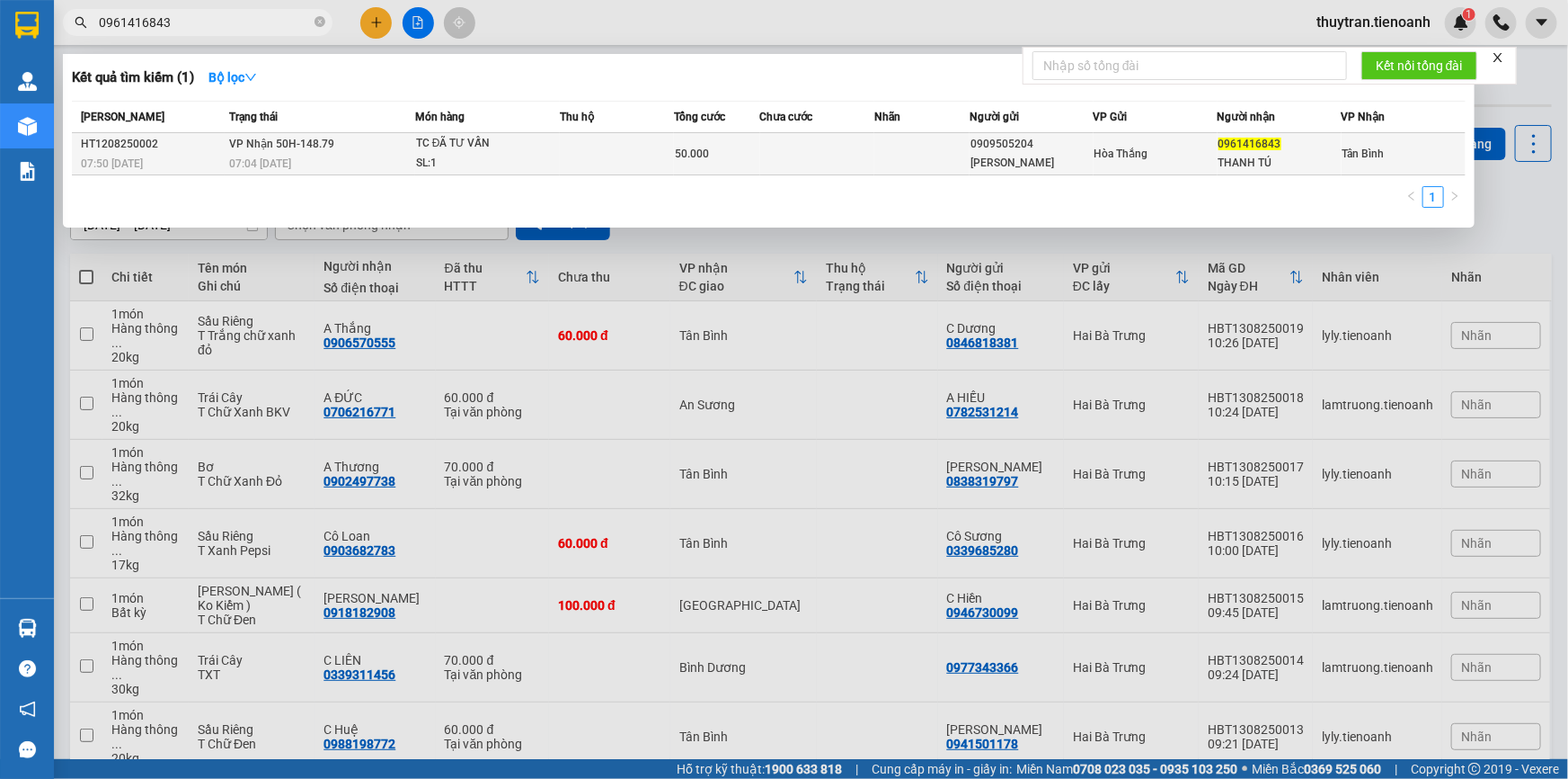
click at [581, 155] on td at bounding box center [617, 154] width 114 height 42
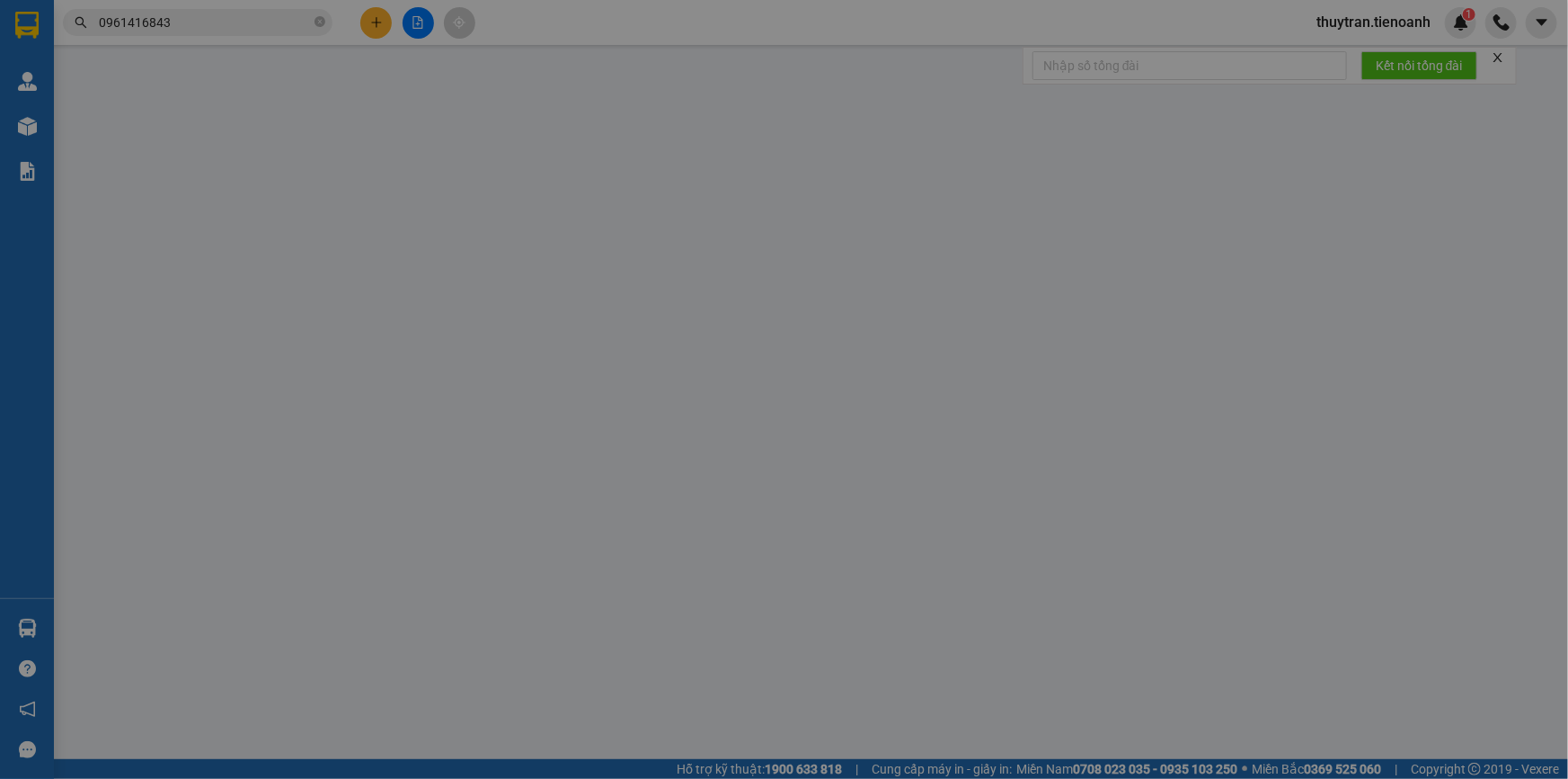
type input "0961416843"
type input "THANH TÚ"
type input "0909505204"
type input "[PERSON_NAME]"
type input "378 [GEOGRAPHIC_DATA], [GEOGRAPHIC_DATA]"
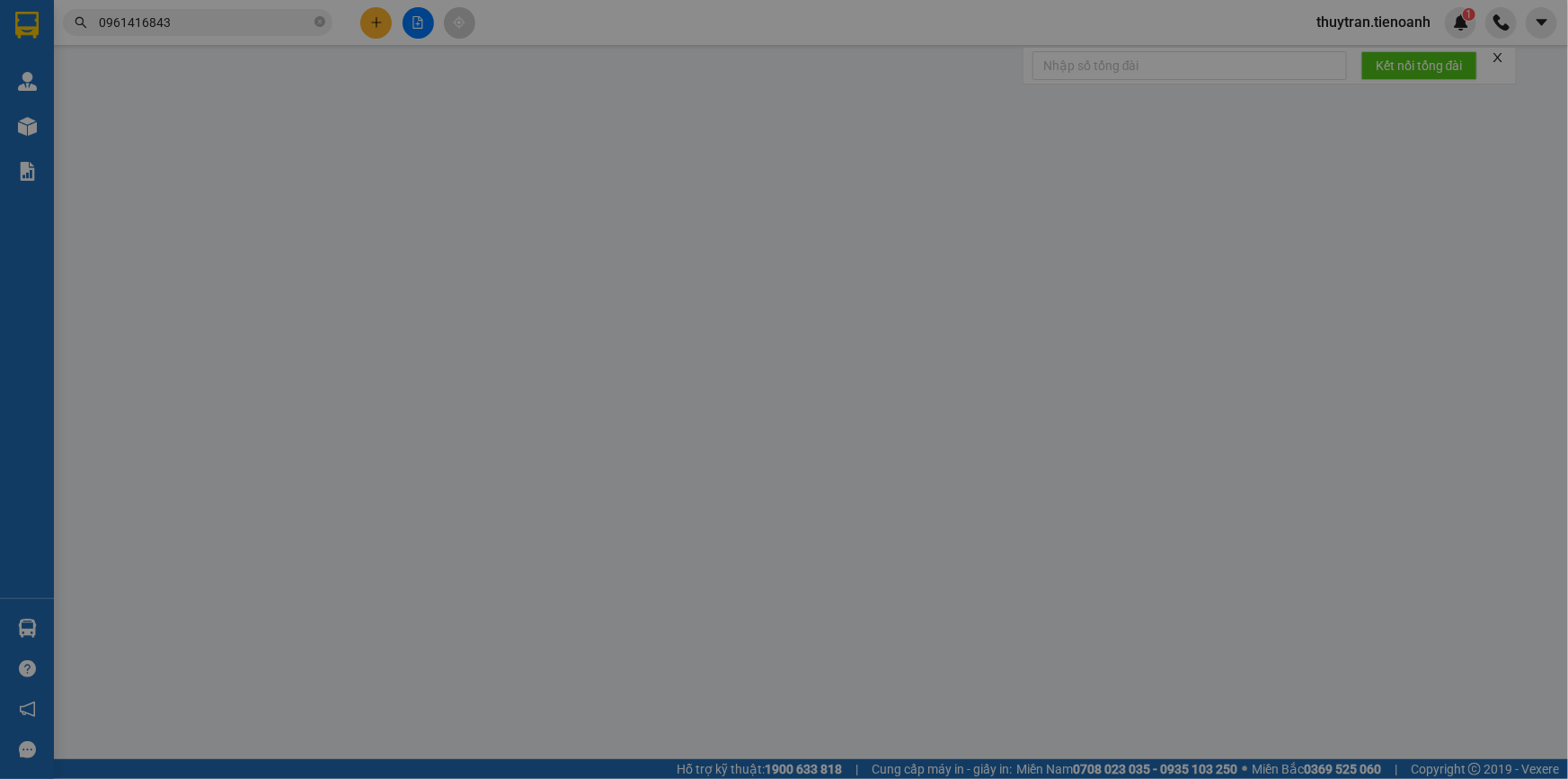
type input "50.000"
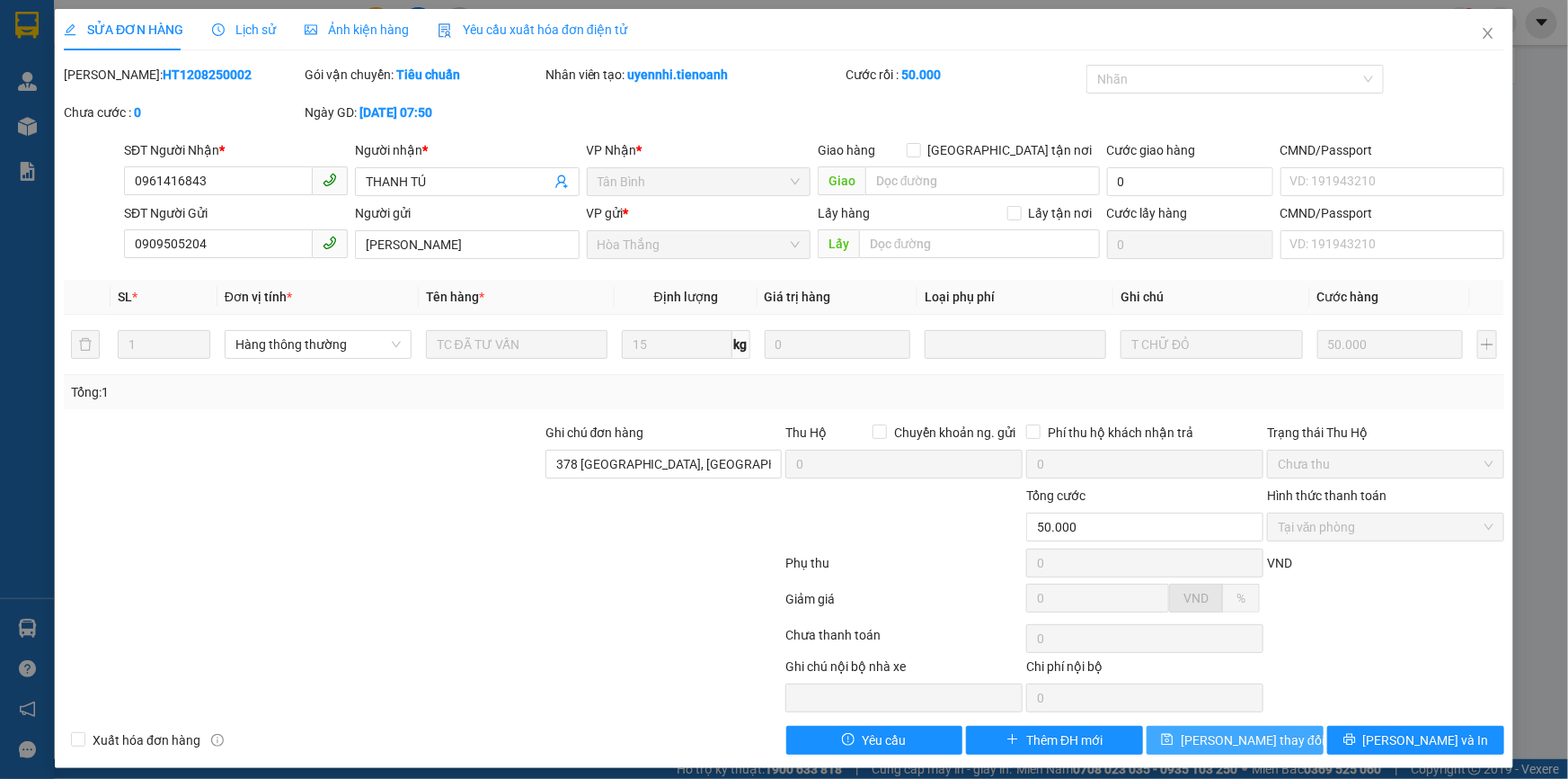
click at [1173, 740] on icon "save" at bounding box center [1167, 739] width 13 height 13
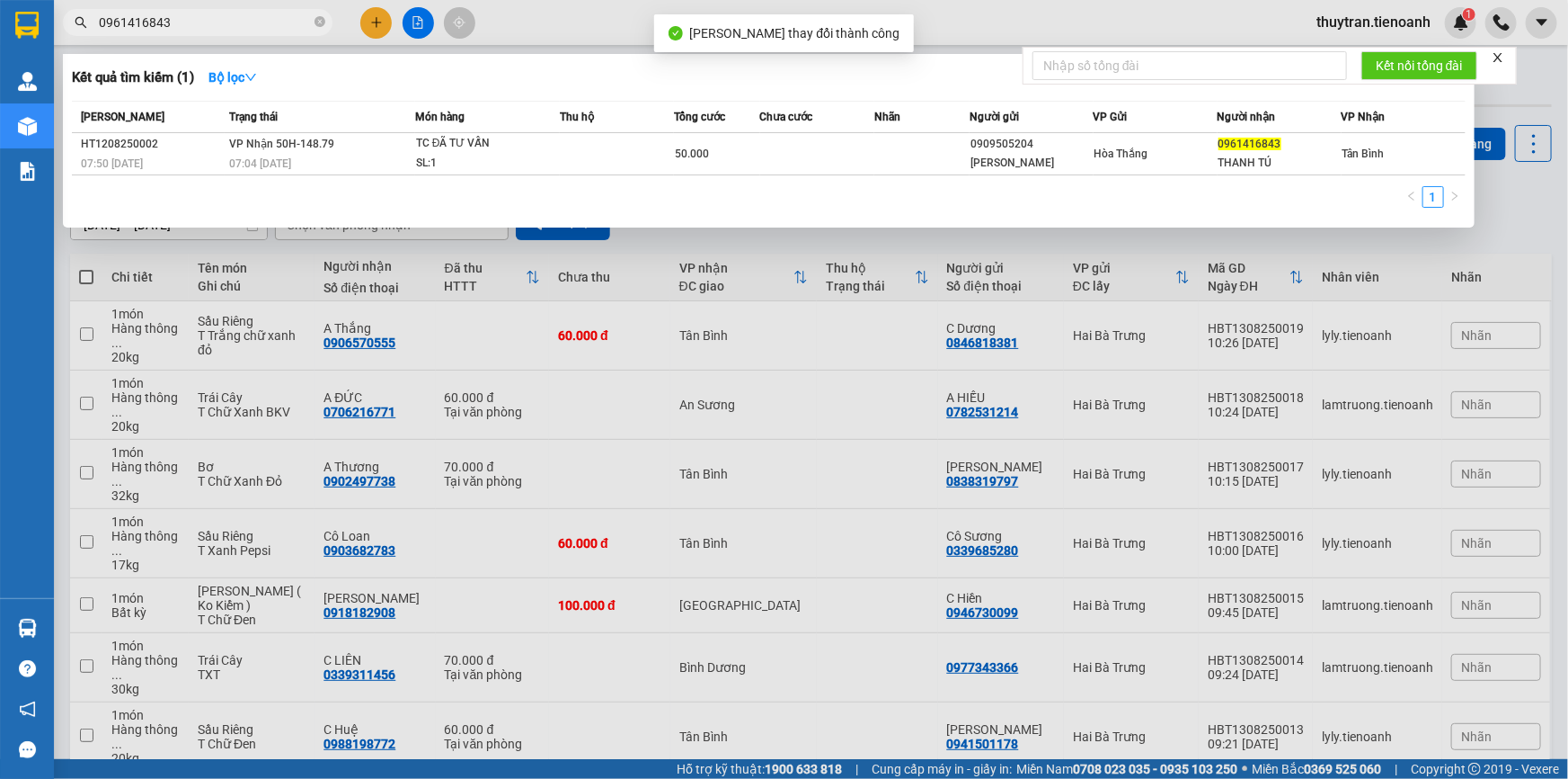
click at [281, 26] on input "0961416843" at bounding box center [204, 23] width 212 height 20
click at [317, 22] on icon "close-circle" at bounding box center [320, 21] width 11 height 11
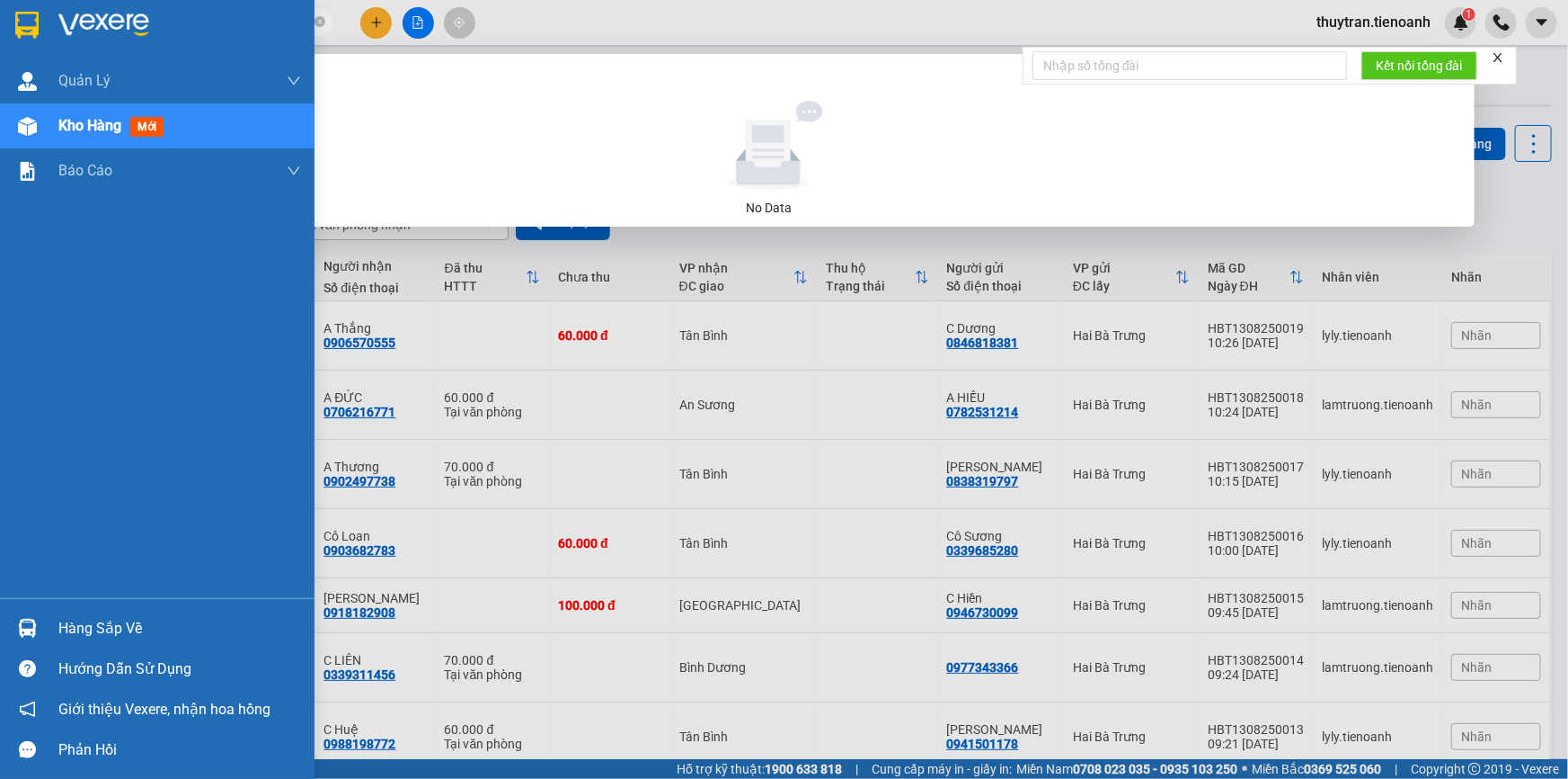
drag, startPoint x: 196, startPoint y: 15, endPoint x: 0, endPoint y: -1, distance: 196.7
click at [0, 0] on html "Kết quả tìm kiếm ( 0 ) Bộ lọc No Data 0968914317 thuytran.tienoanh 1 Quản Lý Qu…" at bounding box center [784, 389] width 1568 height 779
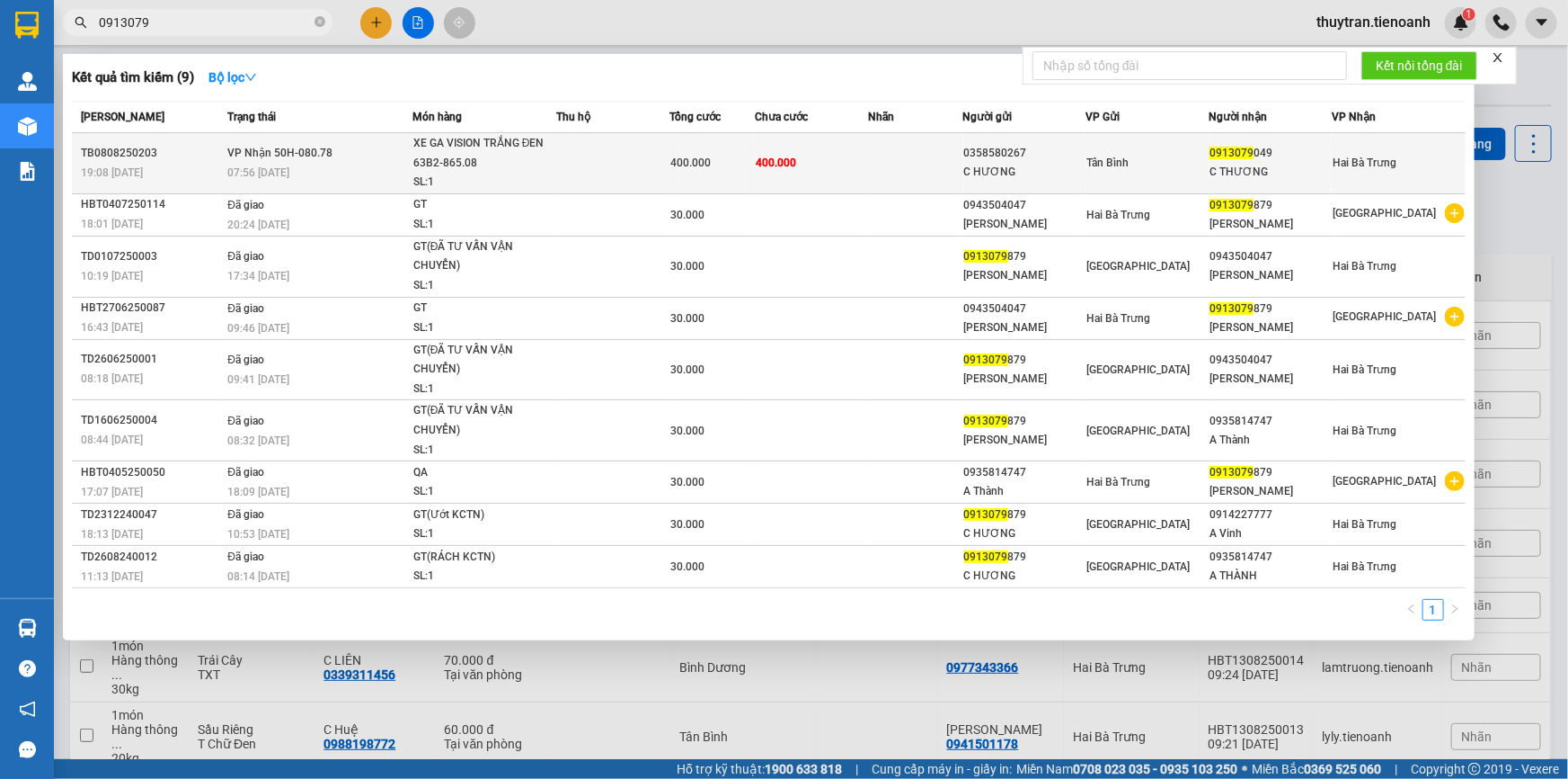
type input "0913079"
click at [847, 186] on td "400.000" at bounding box center [811, 164] width 113 height 61
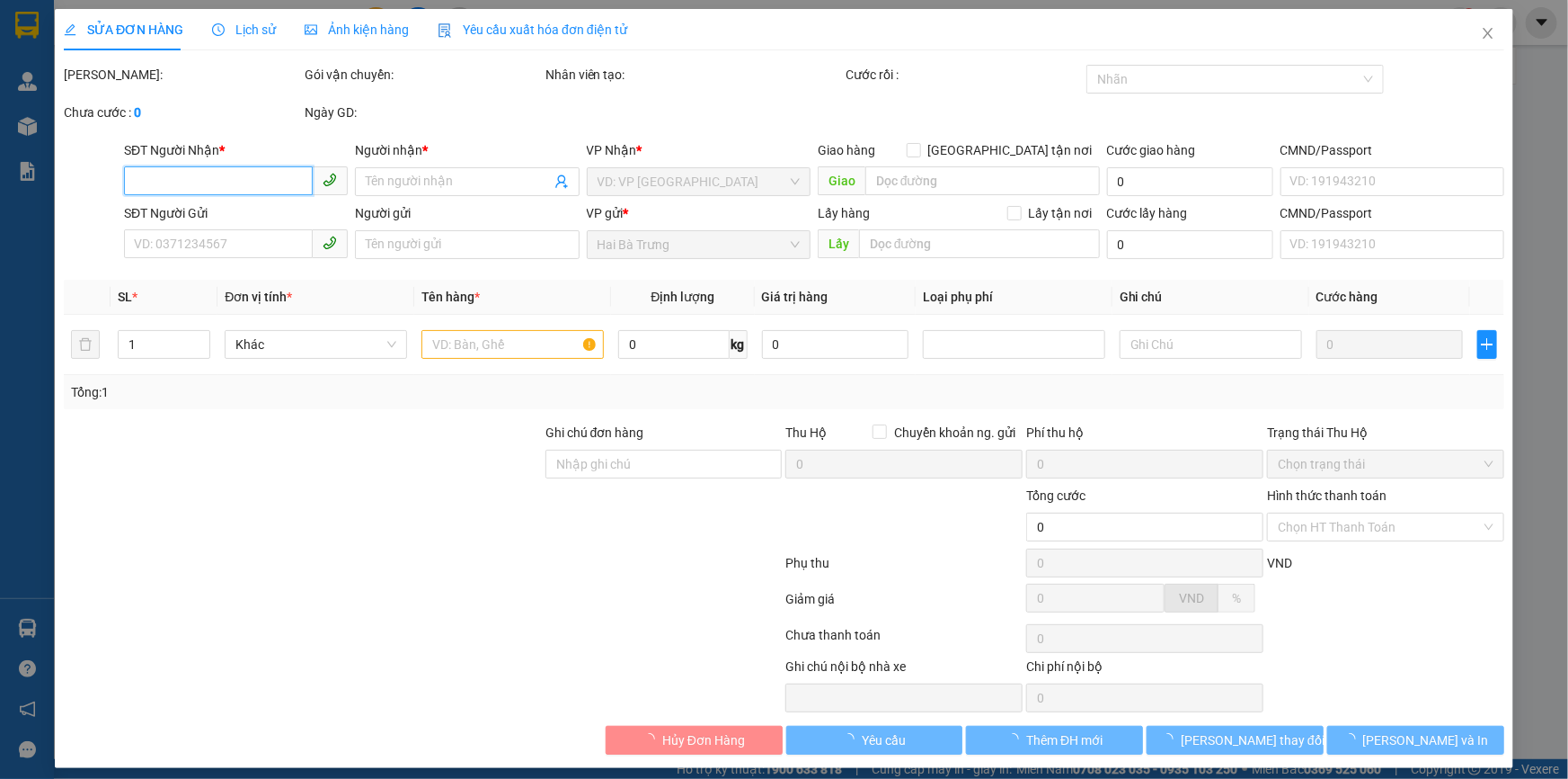
type input "0913079049"
type input "C THƯƠNG"
type input "0358580267"
type input "C HƯƠNG"
type input "400.000"
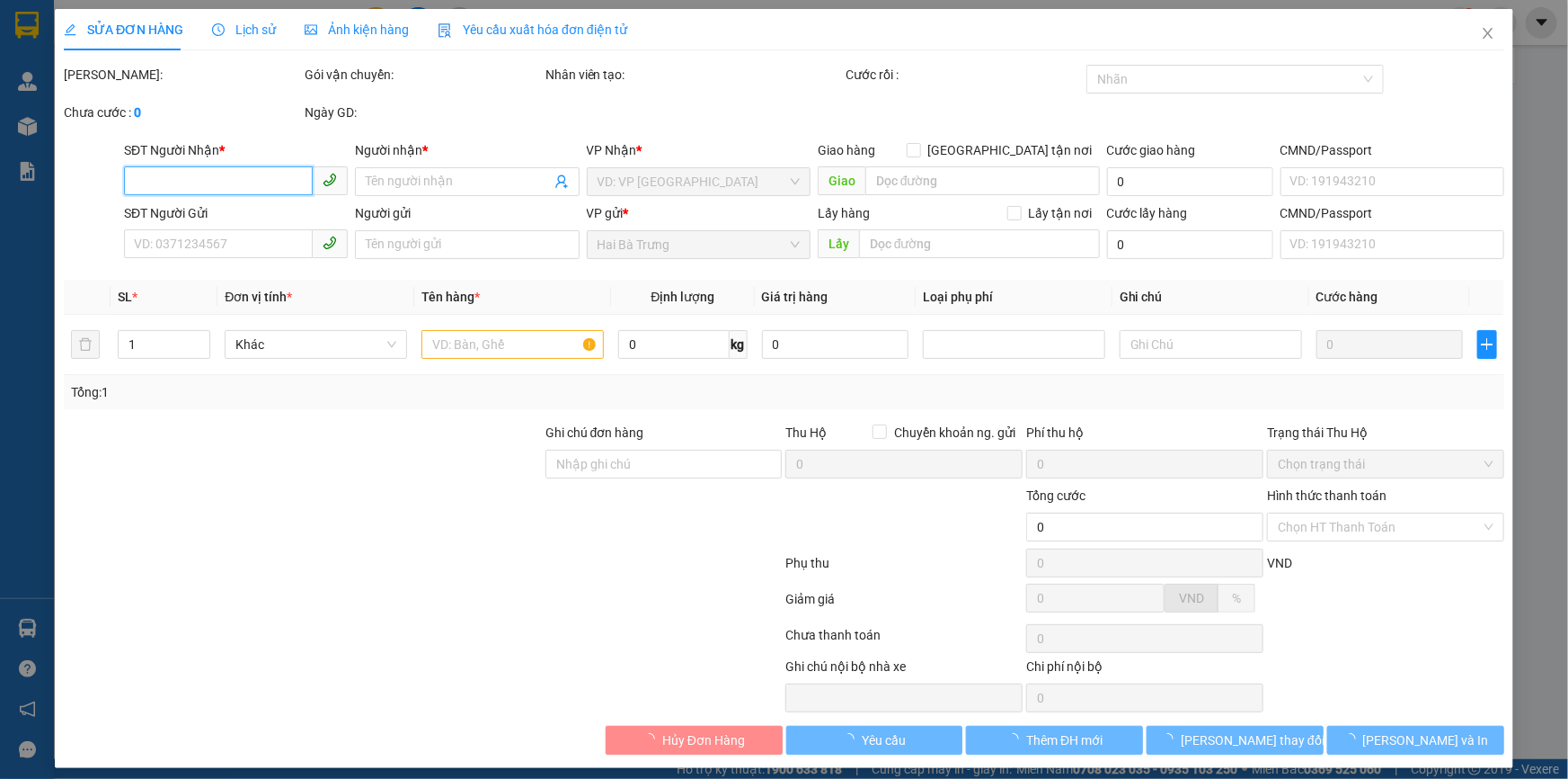
type input "400.000"
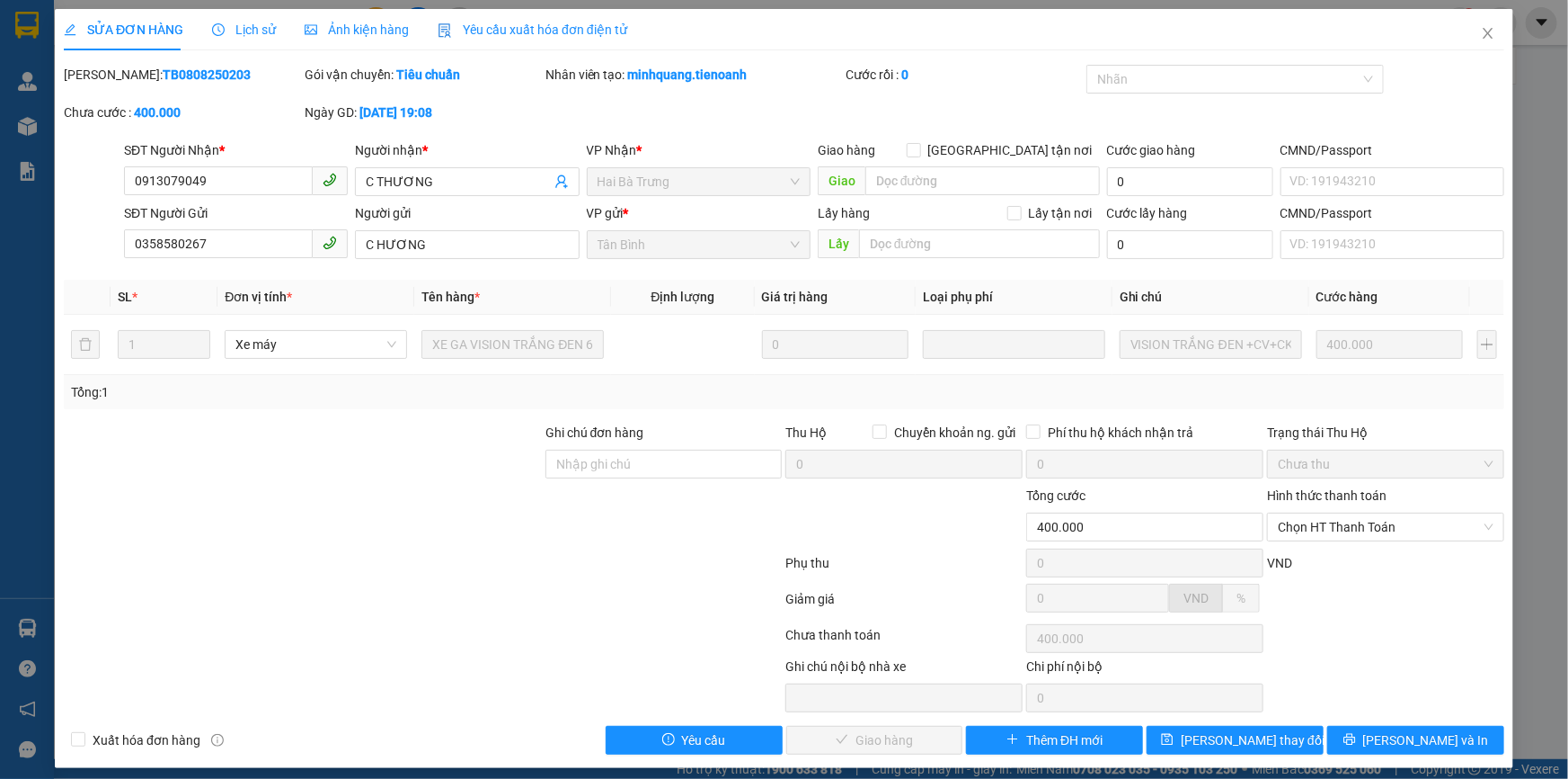
click at [249, 30] on span "Lịch sử" at bounding box center [244, 30] width 64 height 15
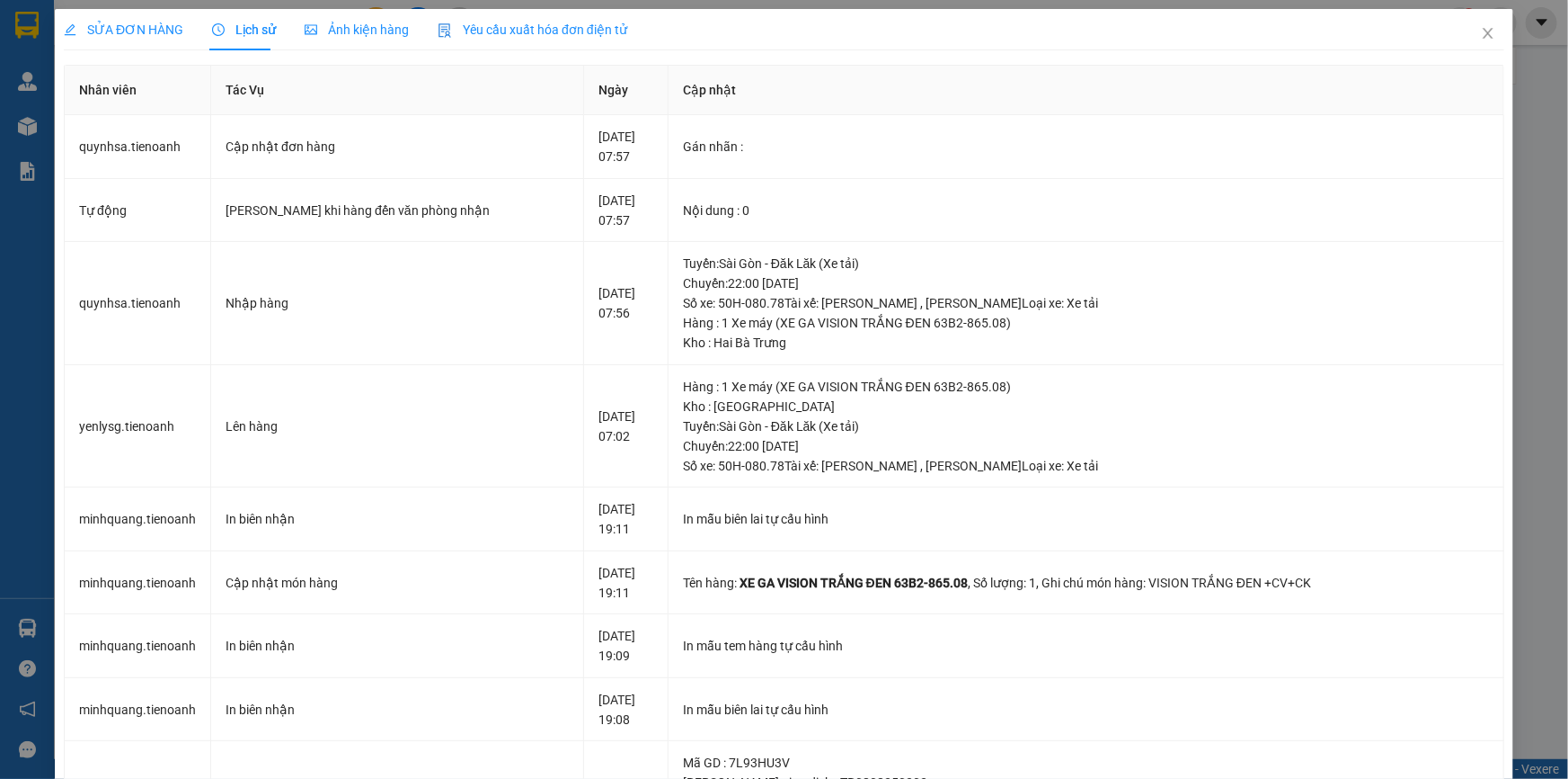
click at [125, 36] on span "SỬA ĐƠN HÀNG" at bounding box center [123, 30] width 119 height 15
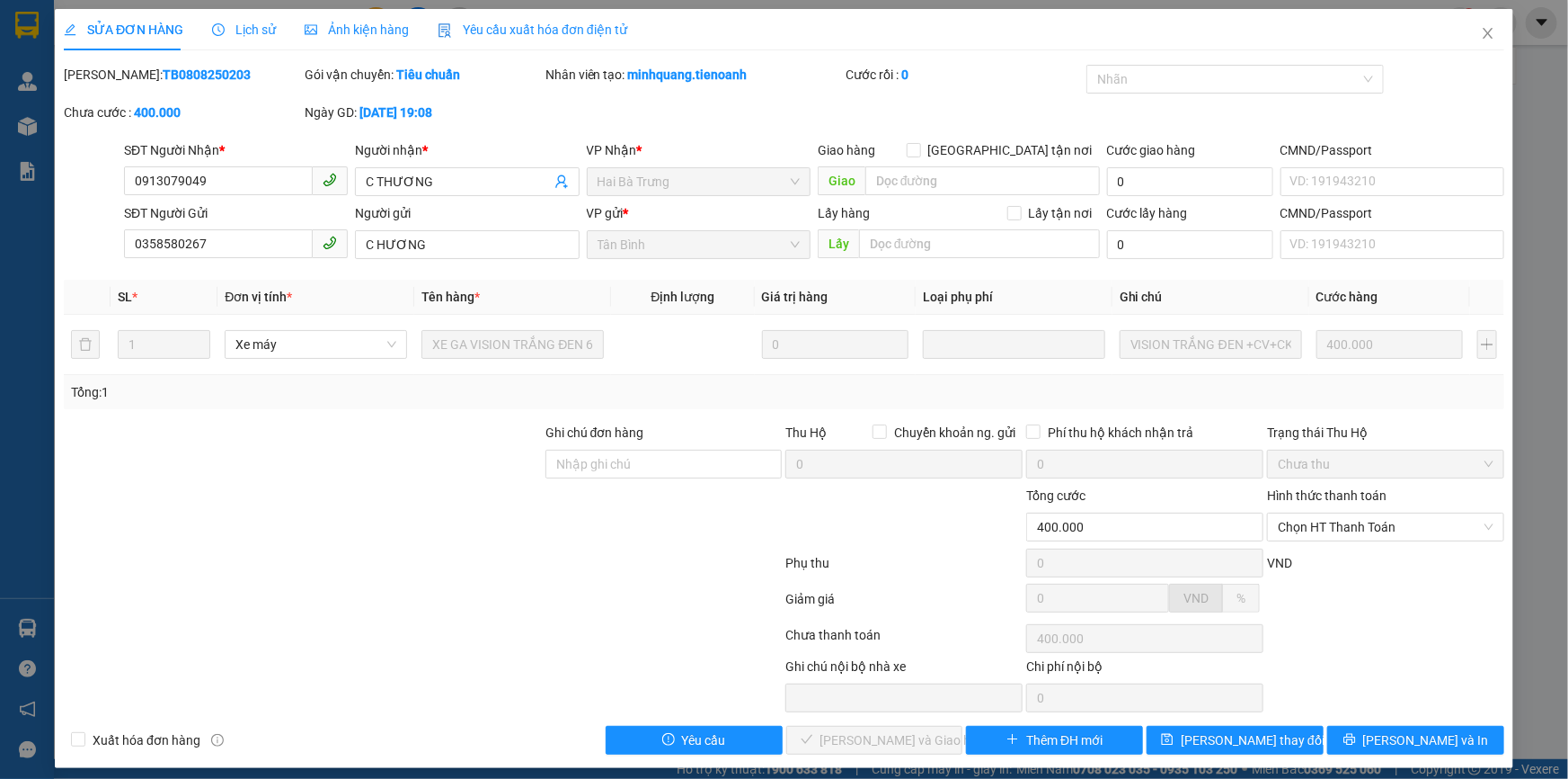
click at [235, 28] on span "Lịch sử" at bounding box center [244, 30] width 64 height 15
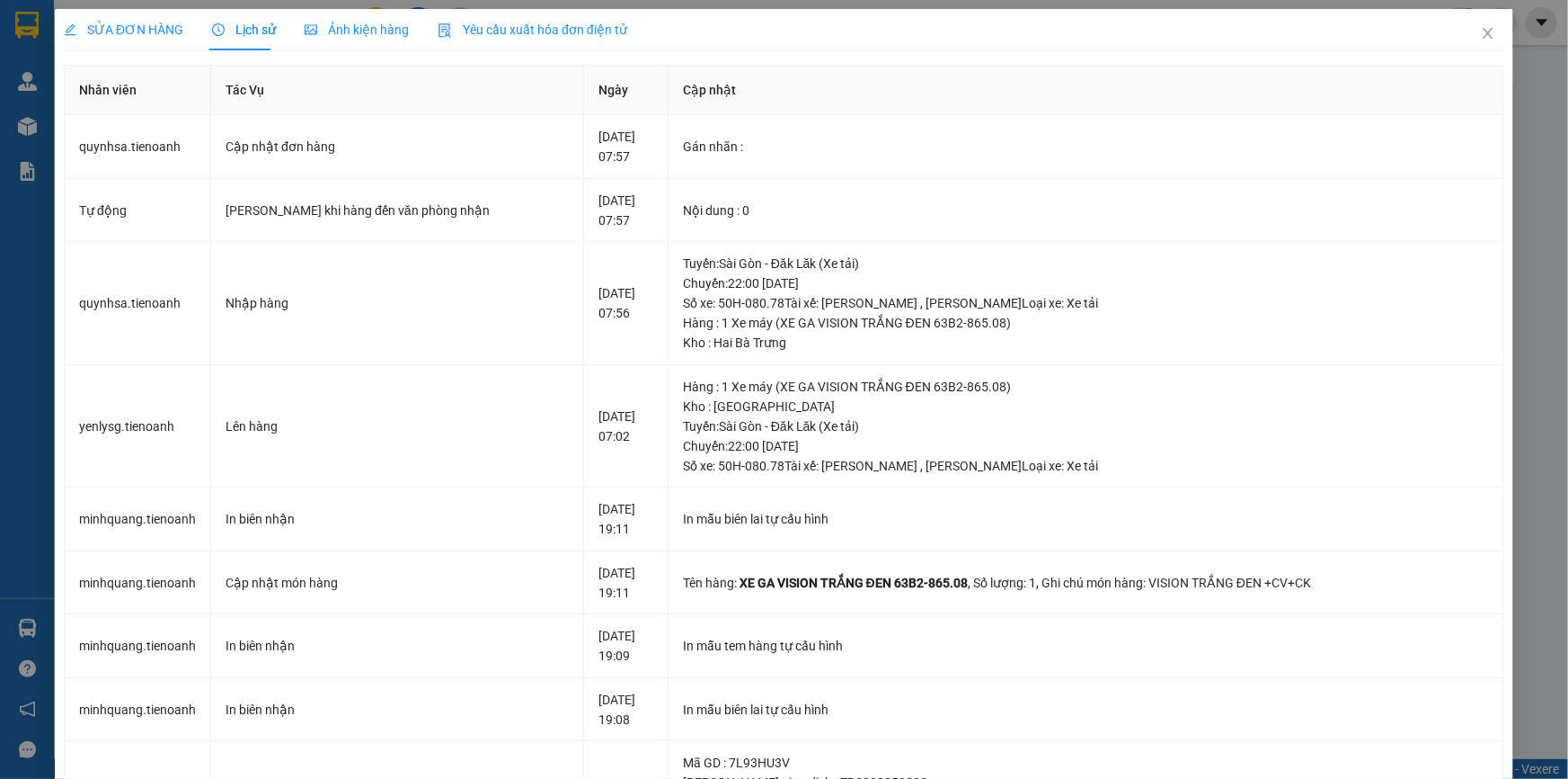
click at [133, 28] on span "SỬA ĐƠN HÀNG" at bounding box center [123, 30] width 119 height 15
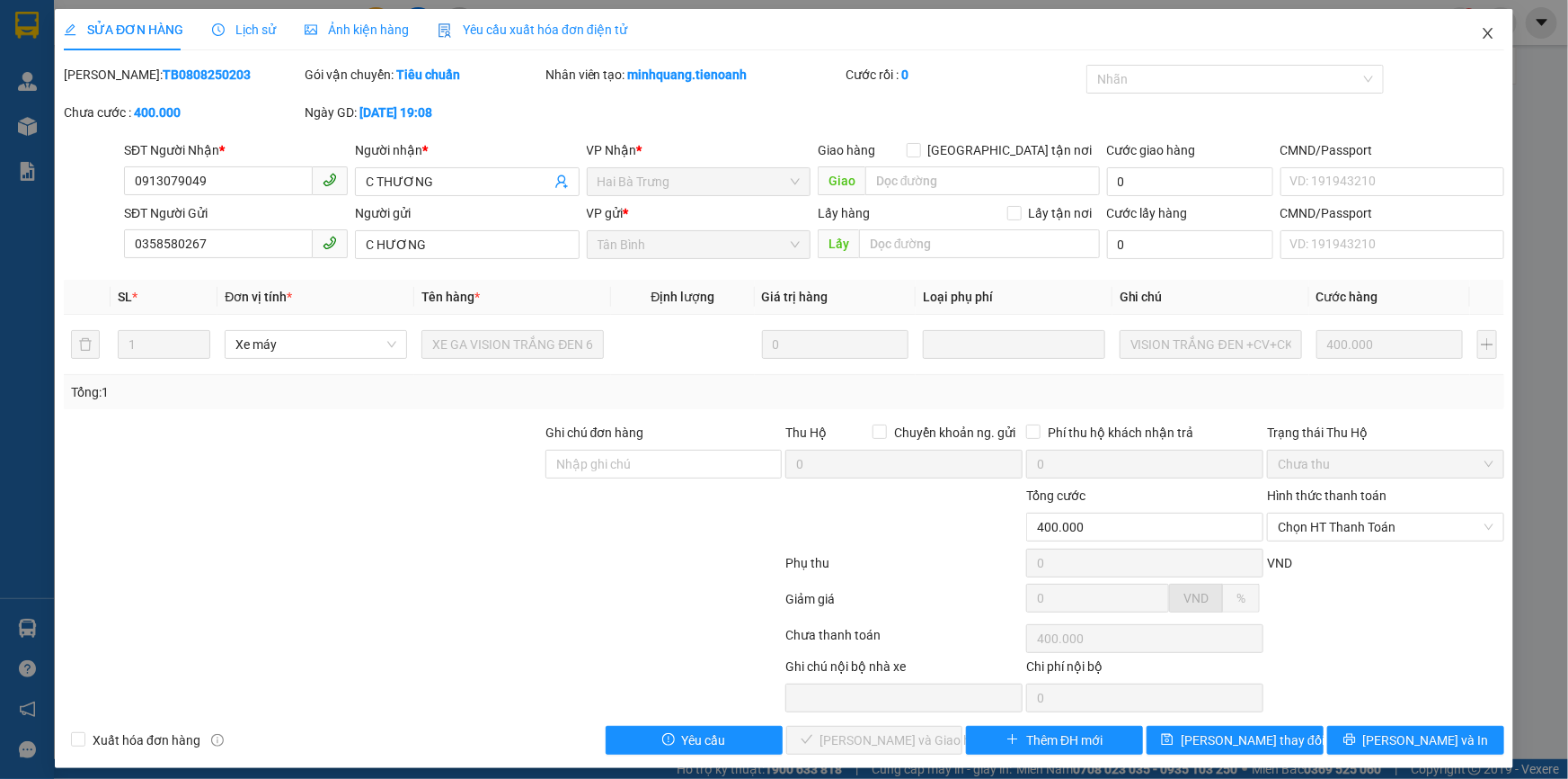
click at [1481, 32] on icon "close" at bounding box center [1488, 33] width 15 height 15
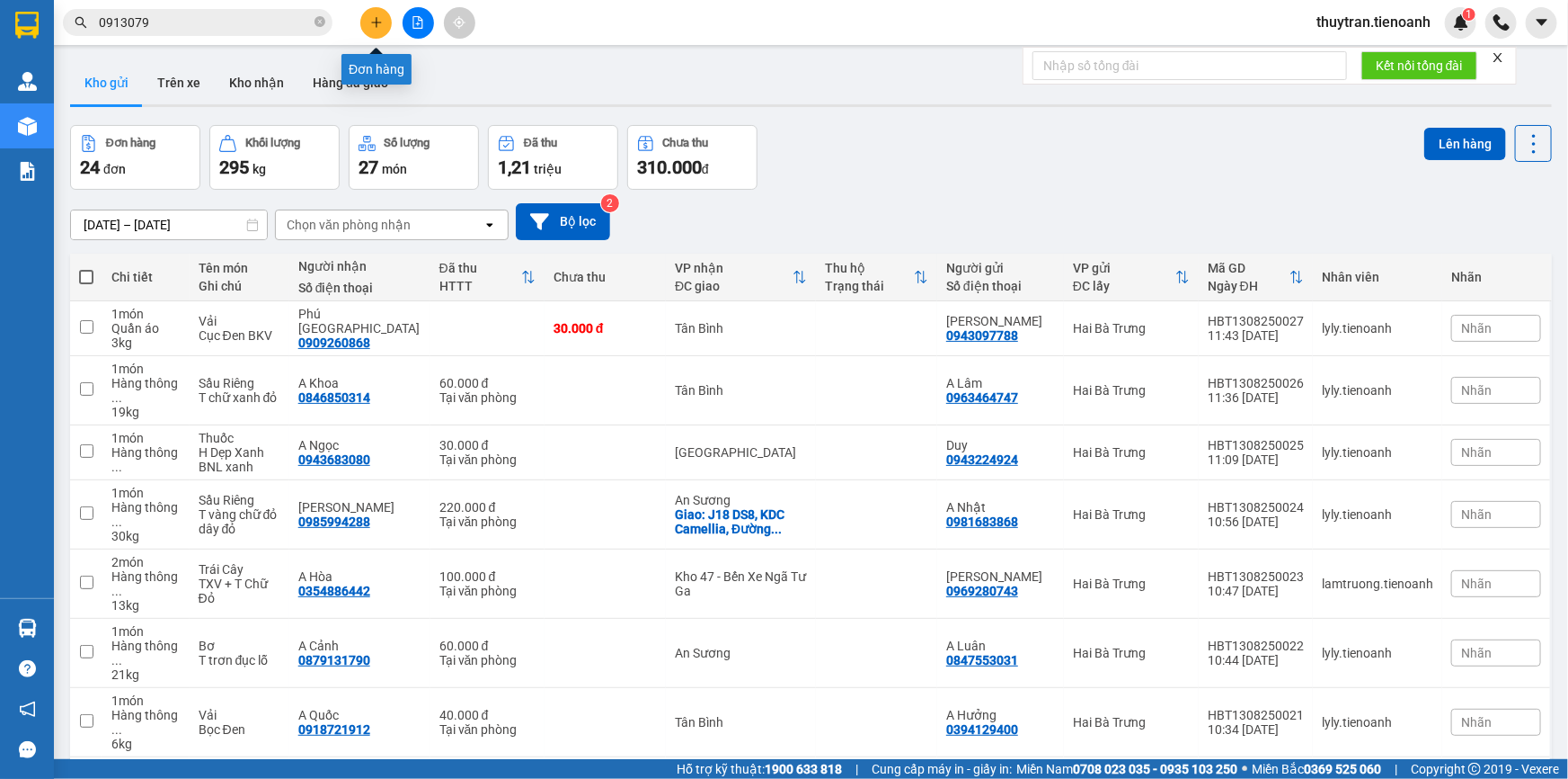
click at [372, 27] on icon "plus" at bounding box center [376, 22] width 13 height 13
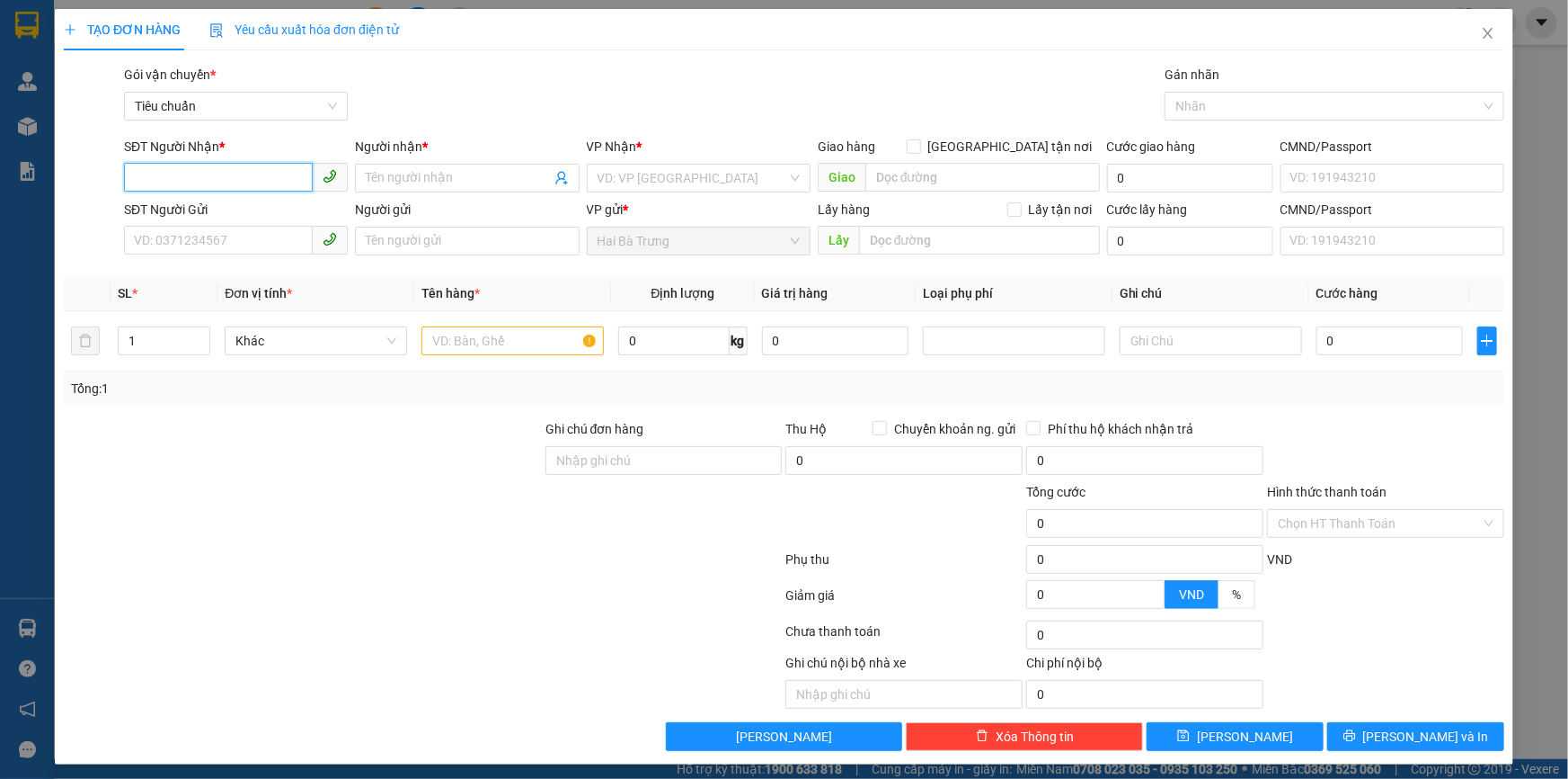
paste input "0977693073"
type input "0977693073"
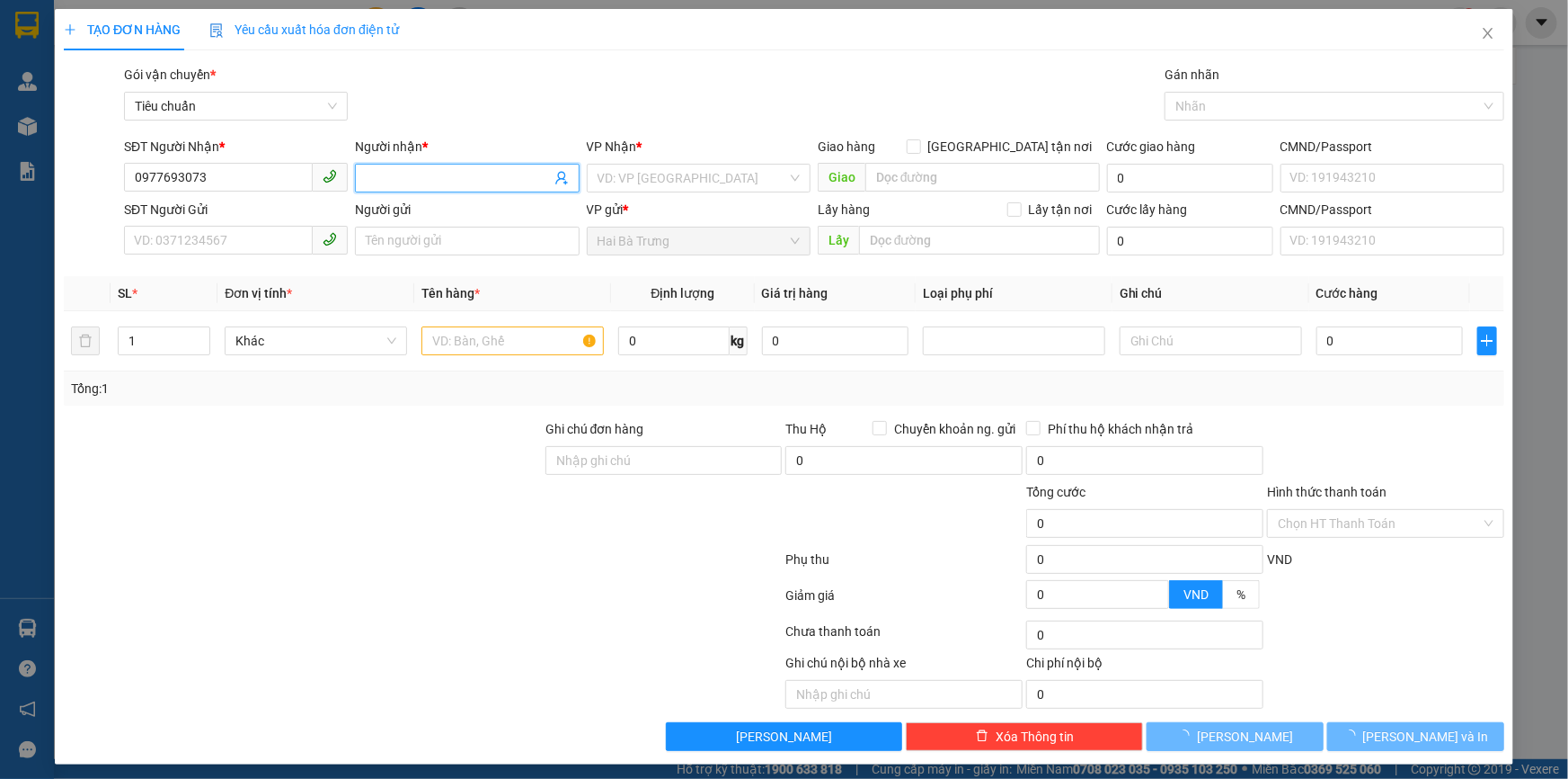
click at [404, 181] on input "Người nhận *" at bounding box center [458, 178] width 185 height 20
type input "fdg"
click at [624, 179] on input "search" at bounding box center [693, 178] width 189 height 27
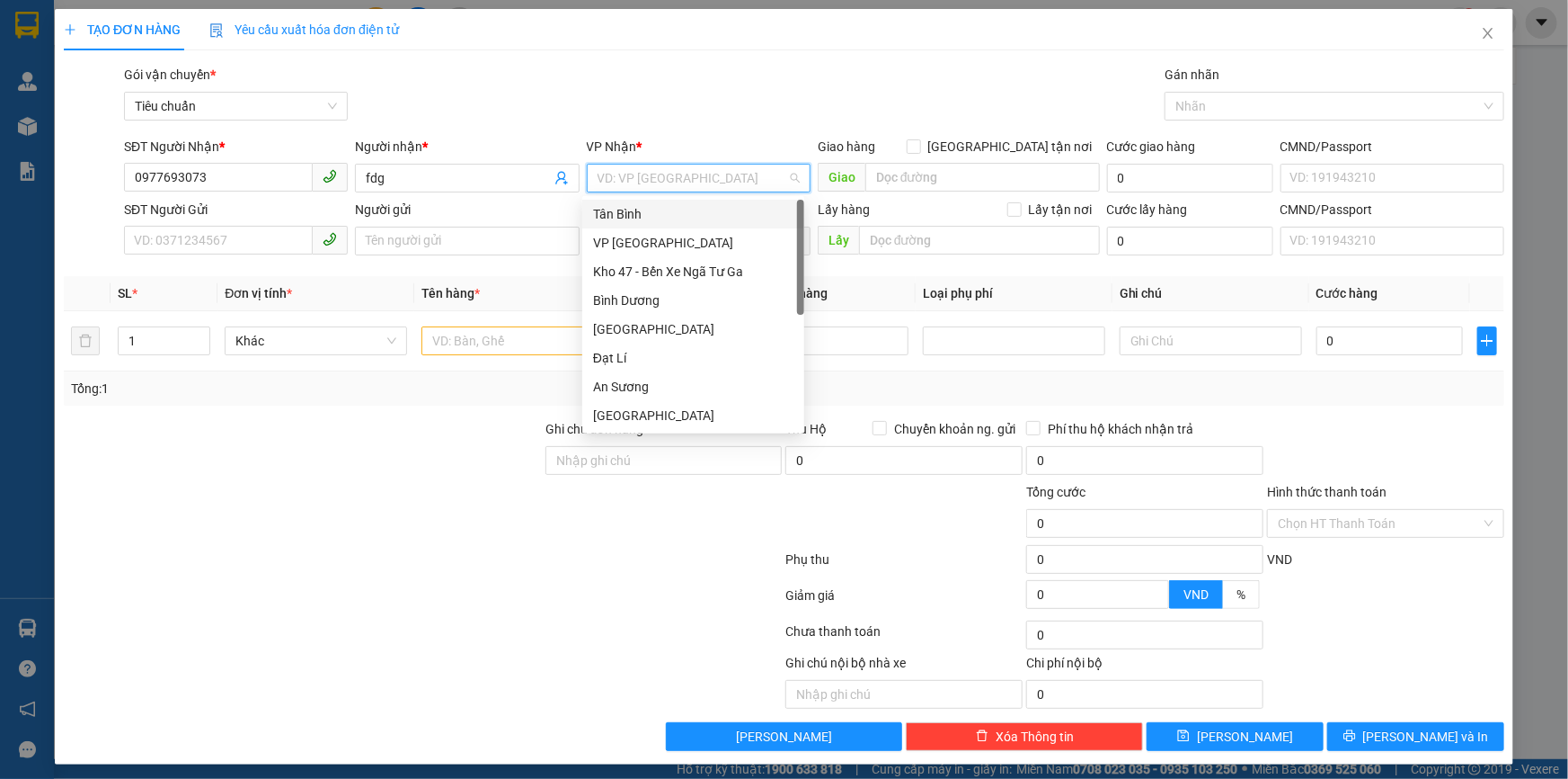
click at [636, 216] on div "Tân Bình" at bounding box center [693, 214] width 200 height 20
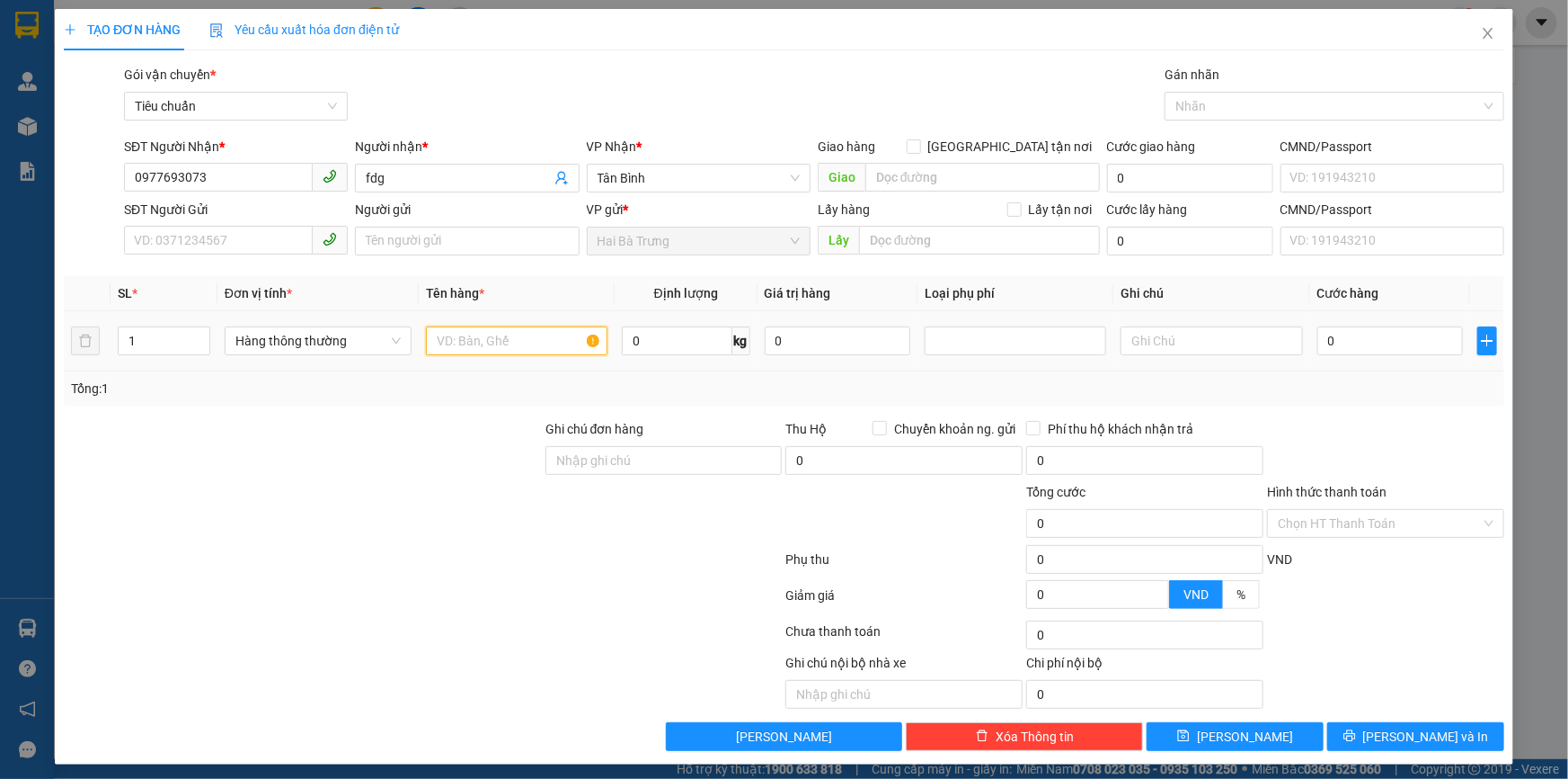
click at [477, 344] on input "text" at bounding box center [517, 341] width 182 height 29
type input "gd"
click at [638, 351] on input "0" at bounding box center [677, 341] width 111 height 29
type input "20"
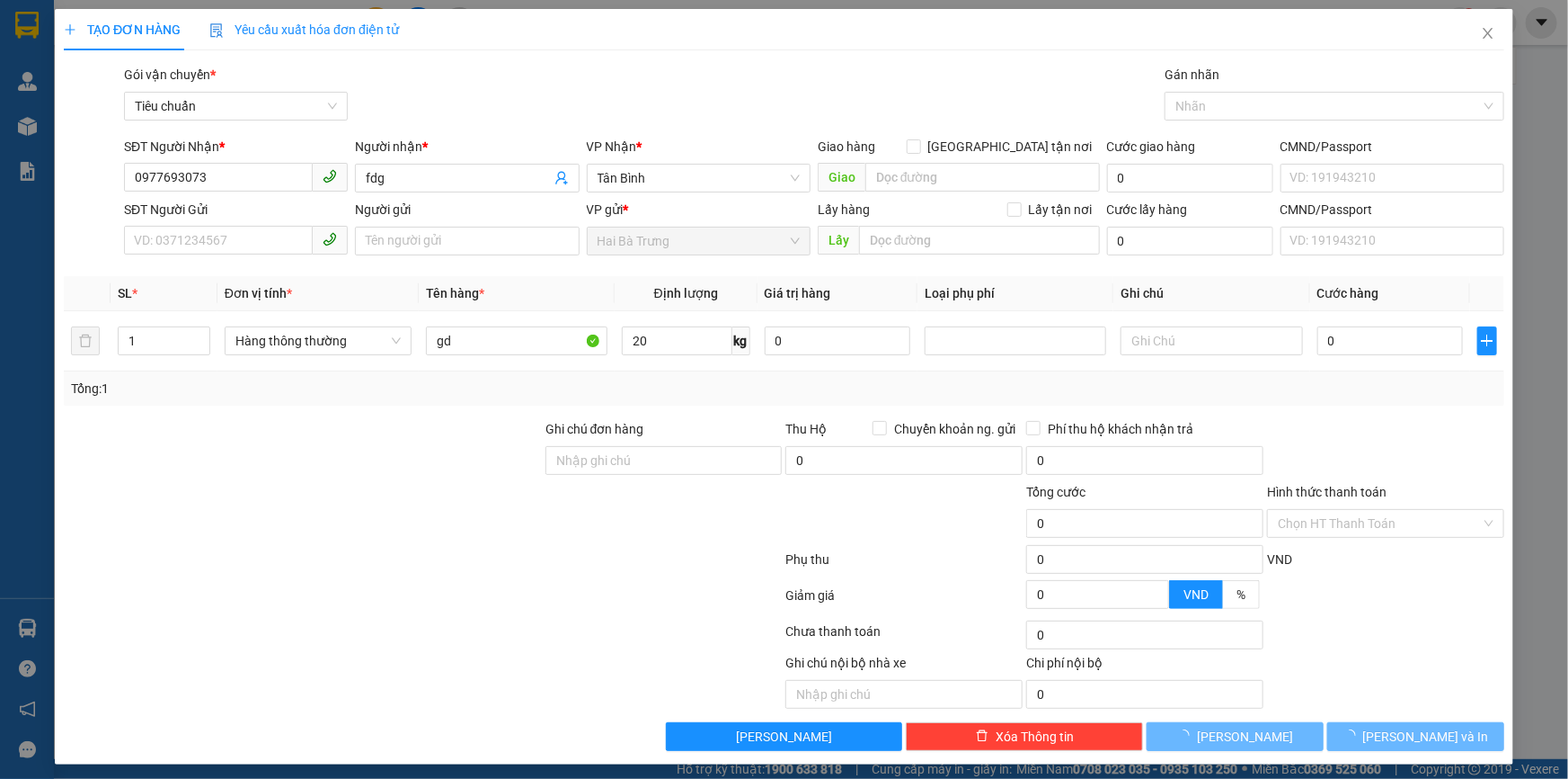
click at [749, 550] on div at bounding box center [422, 563] width 721 height 36
type input "55.000"
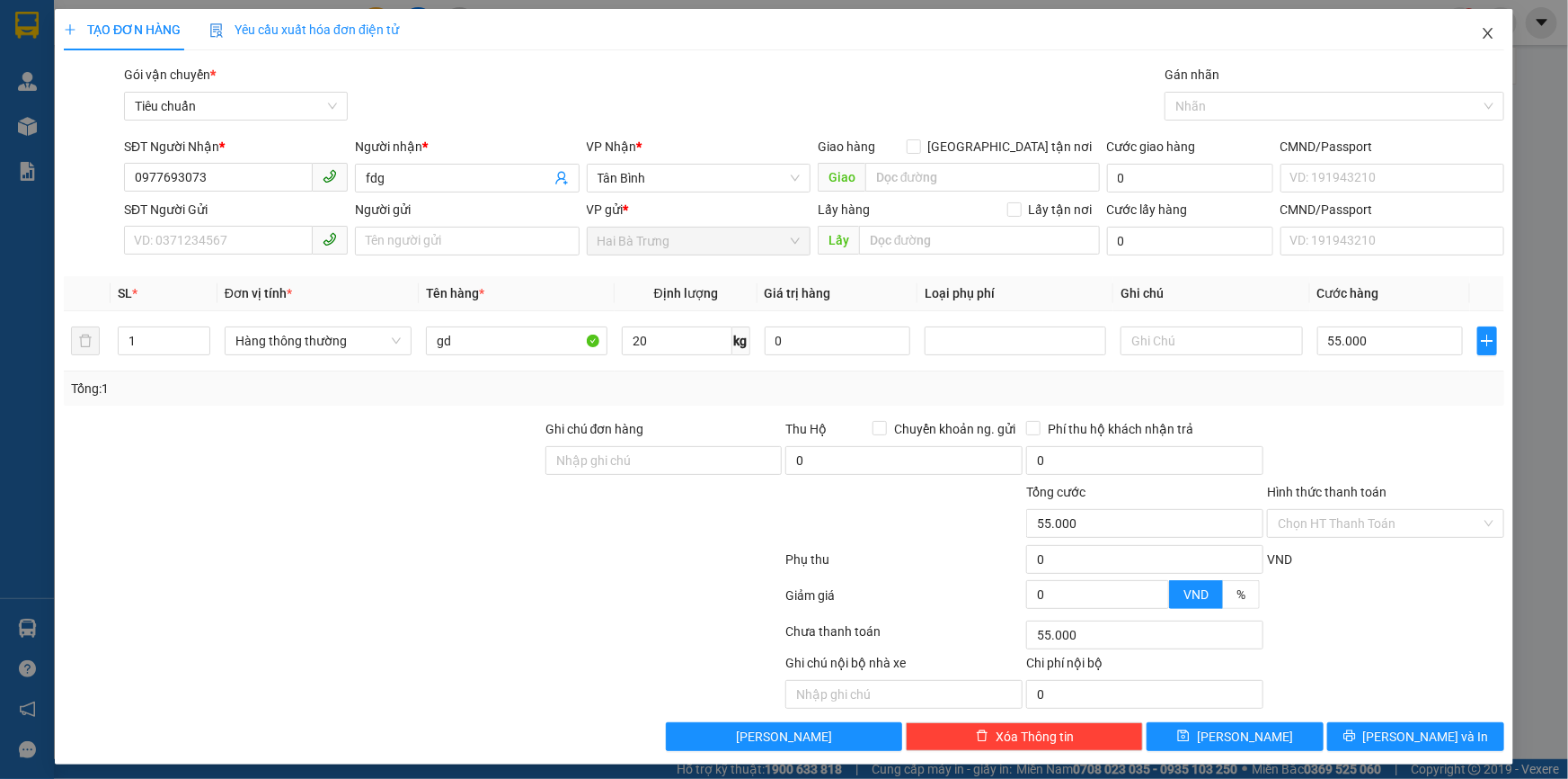
drag, startPoint x: 1475, startPoint y: 40, endPoint x: 427, endPoint y: 201, distance: 1060.3
click at [429, 202] on div "TẠO ĐƠN HÀNG Yêu cầu xuất hóa đơn điện tử Transit Pickup Surcharge Ids Transit …" at bounding box center [784, 386] width 1458 height 755
type input "25"
click at [386, 590] on div at bounding box center [422, 598] width 721 height 36
type input "60.000"
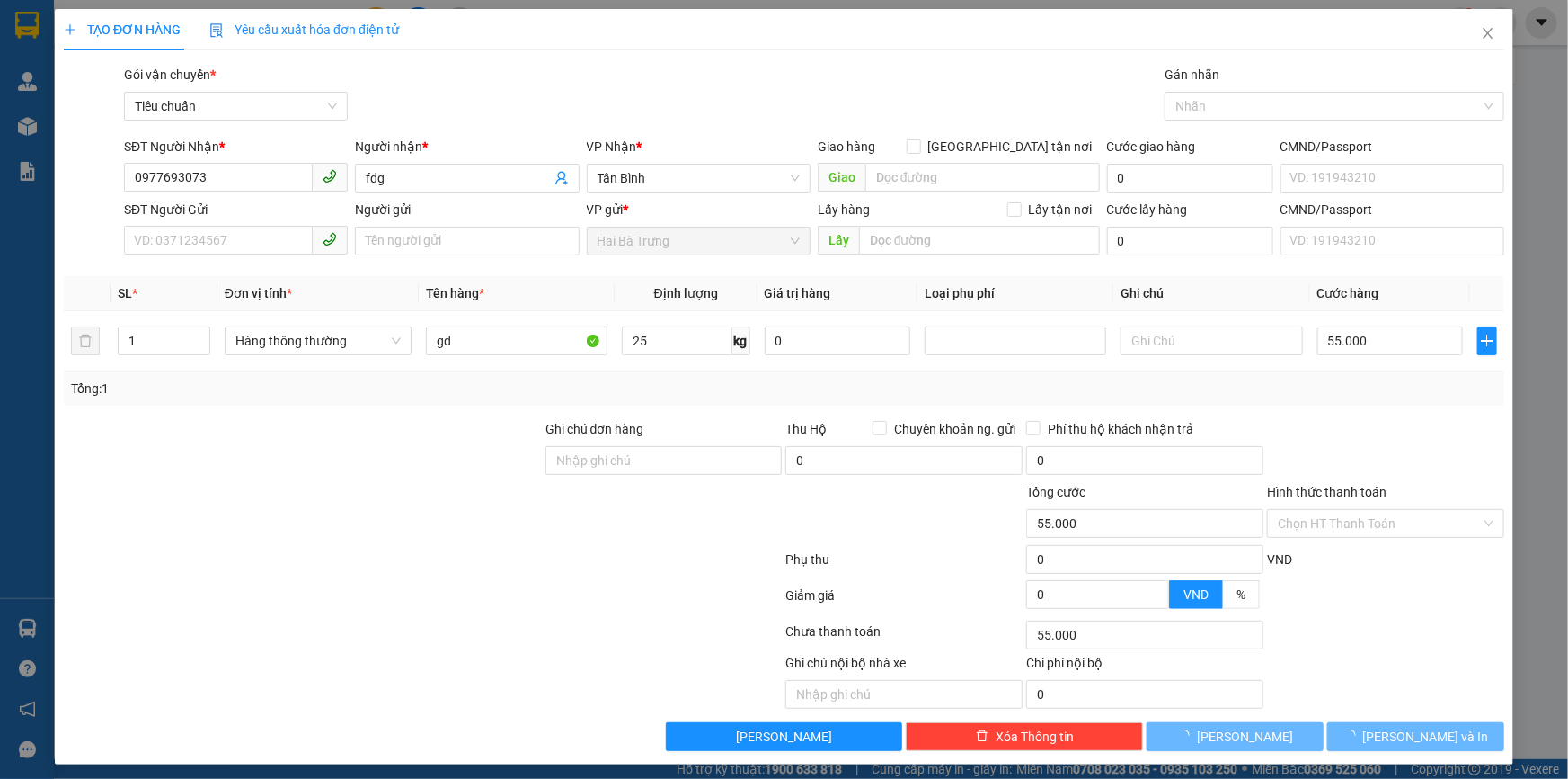
type input "60.000"
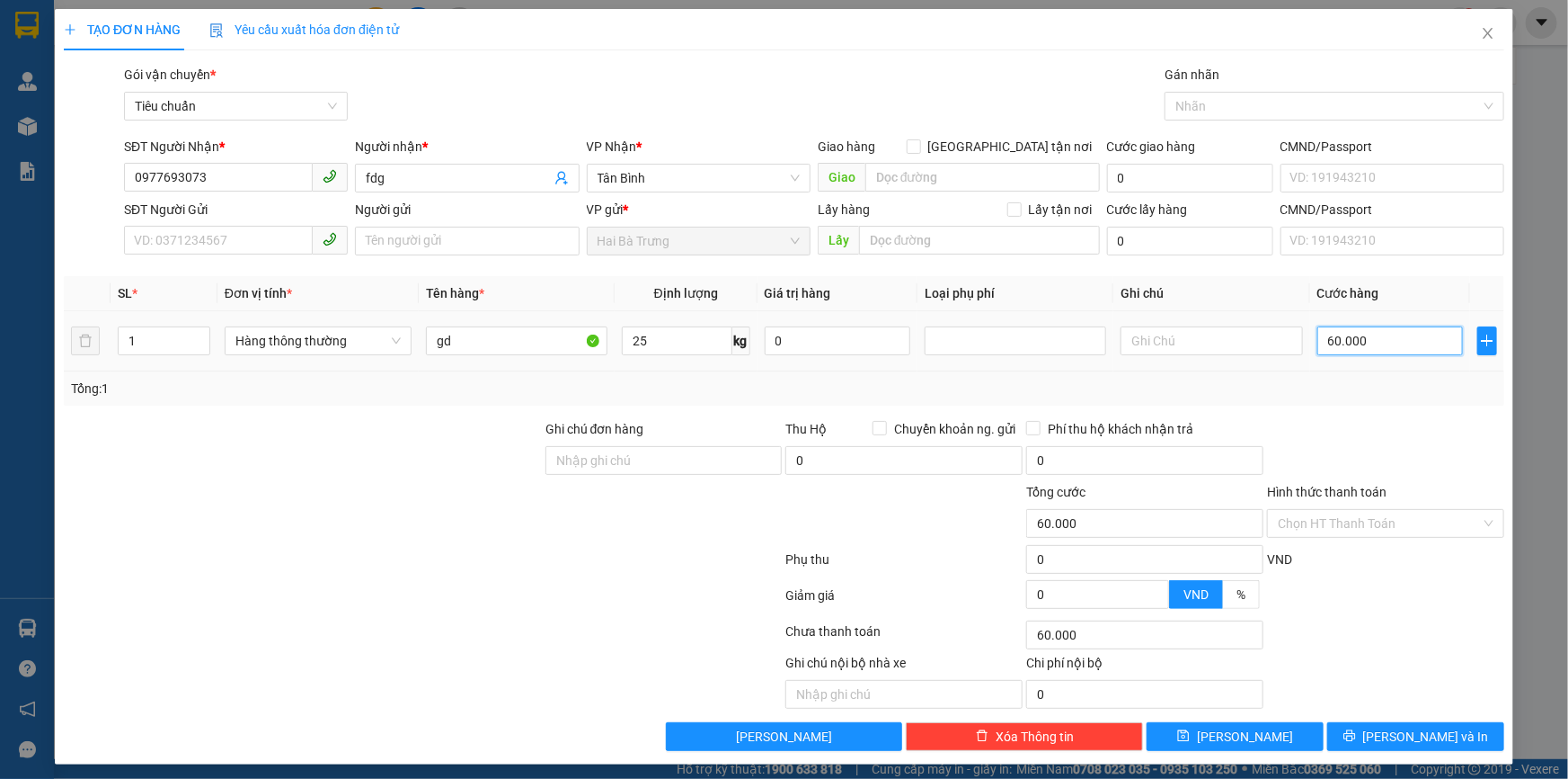
click at [1330, 335] on input "60.000" at bounding box center [1390, 341] width 146 height 29
type input "0"
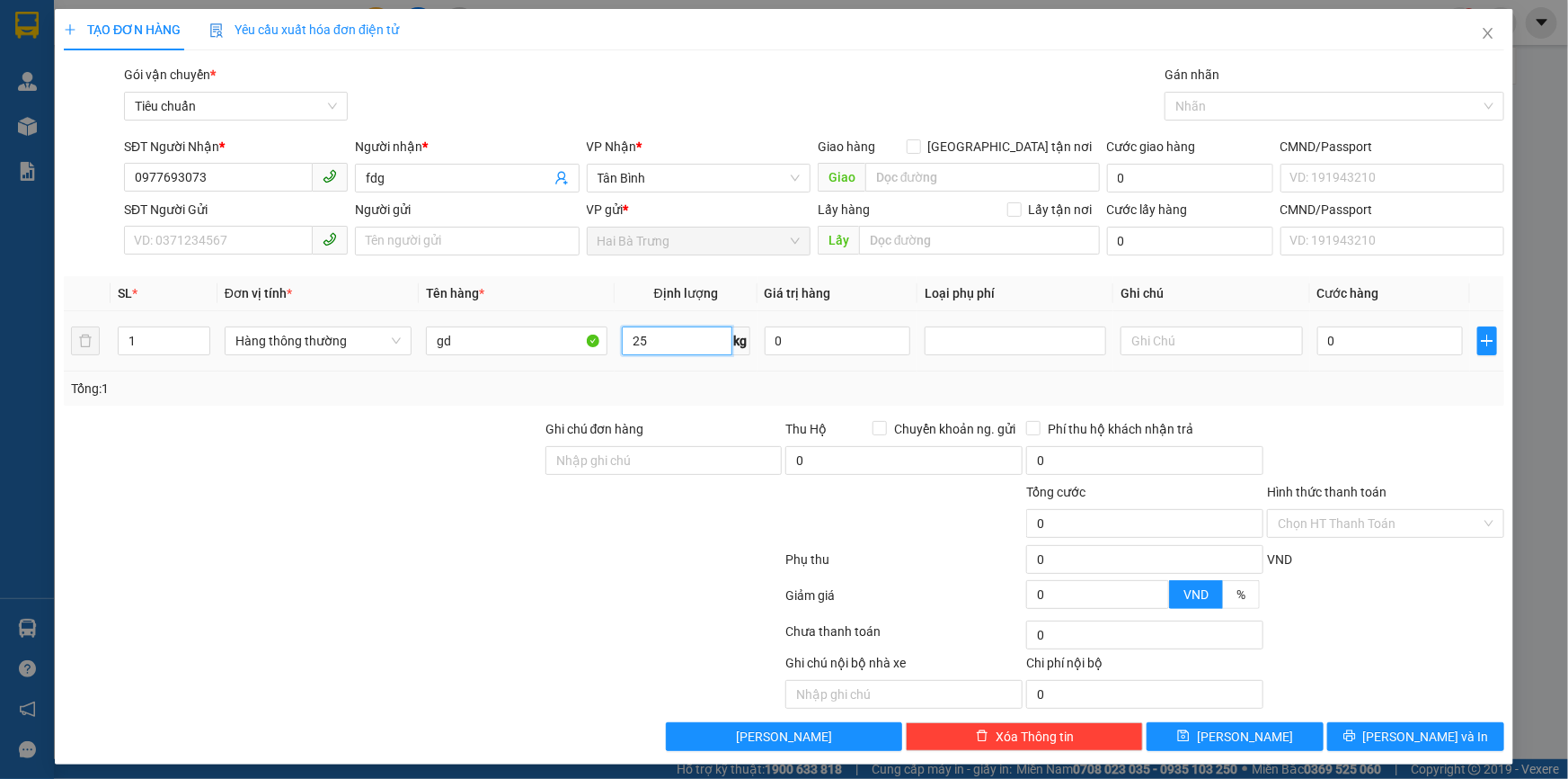
click at [647, 343] on input "25" at bounding box center [677, 341] width 111 height 29
type input "25"
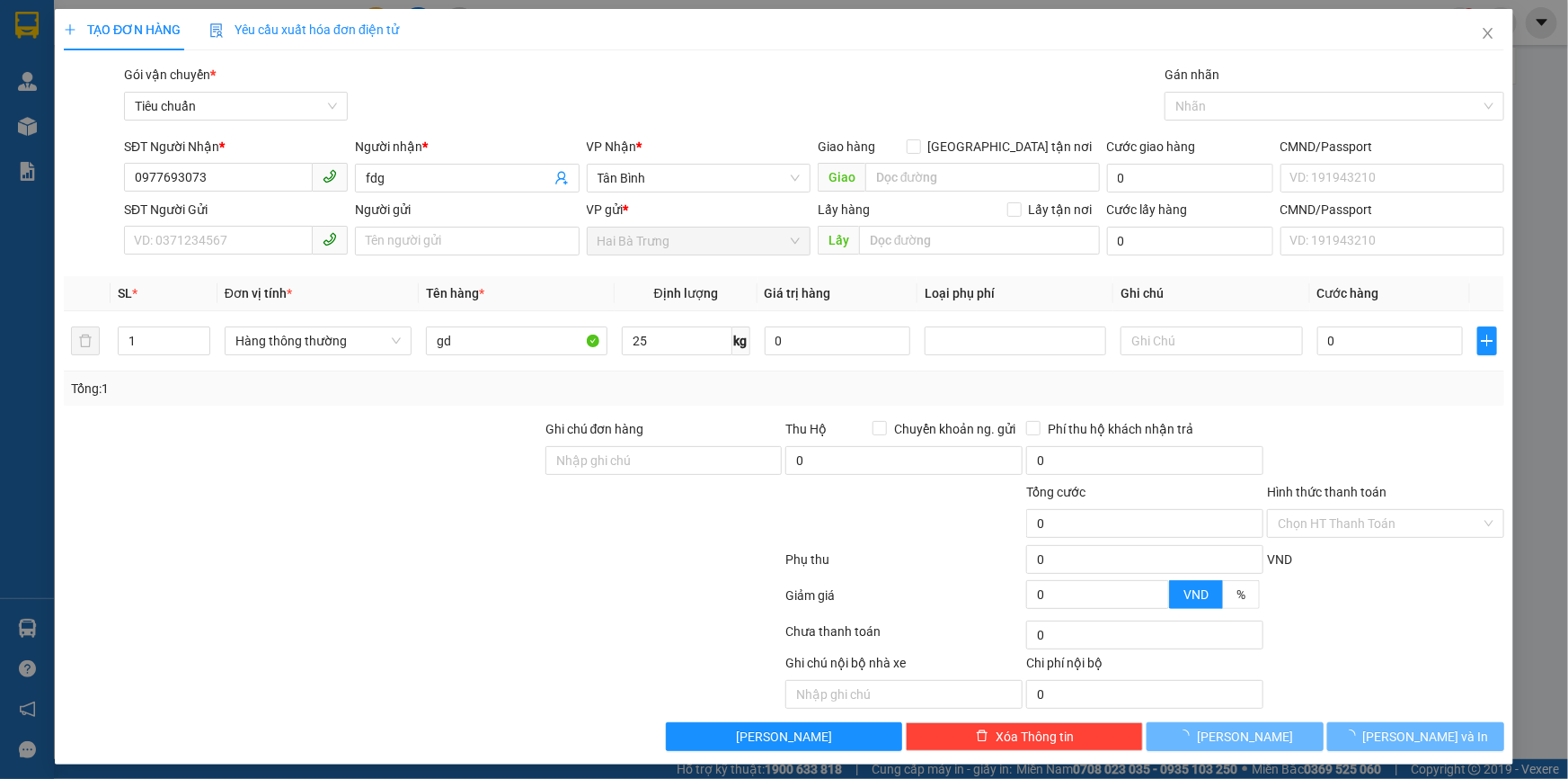
click at [647, 584] on div at bounding box center [422, 598] width 721 height 36
type input "60.000"
